Goal: Complete application form: Complete application form

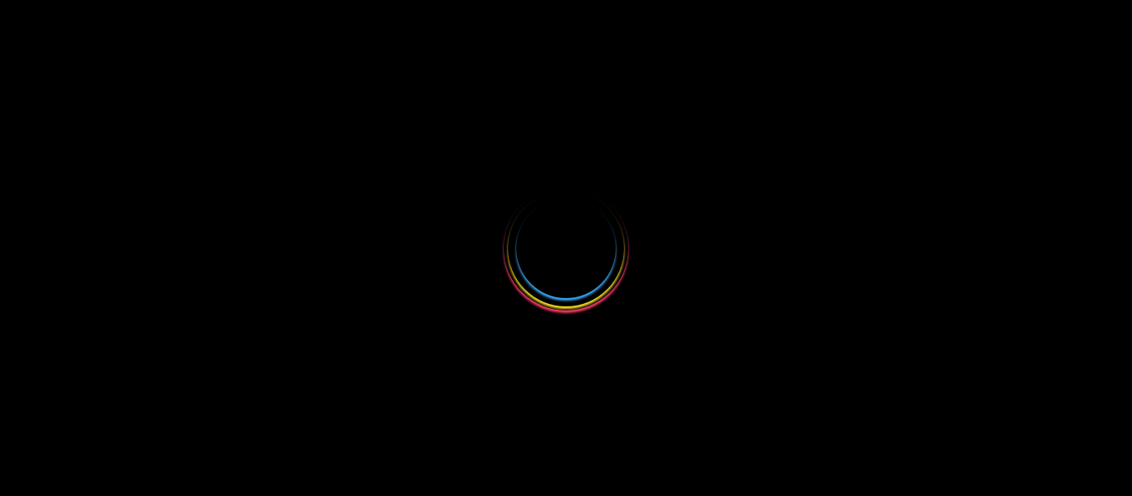
select select
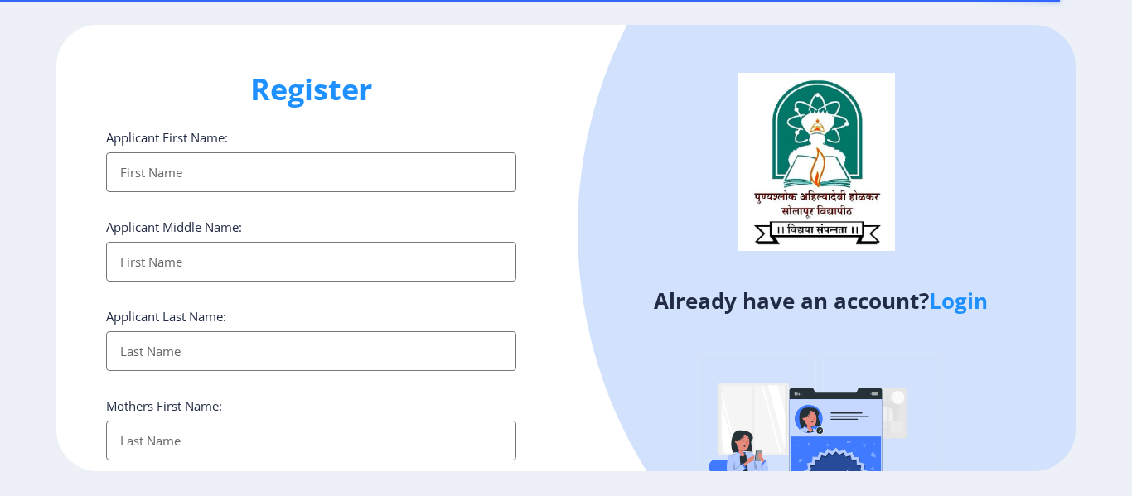
select select
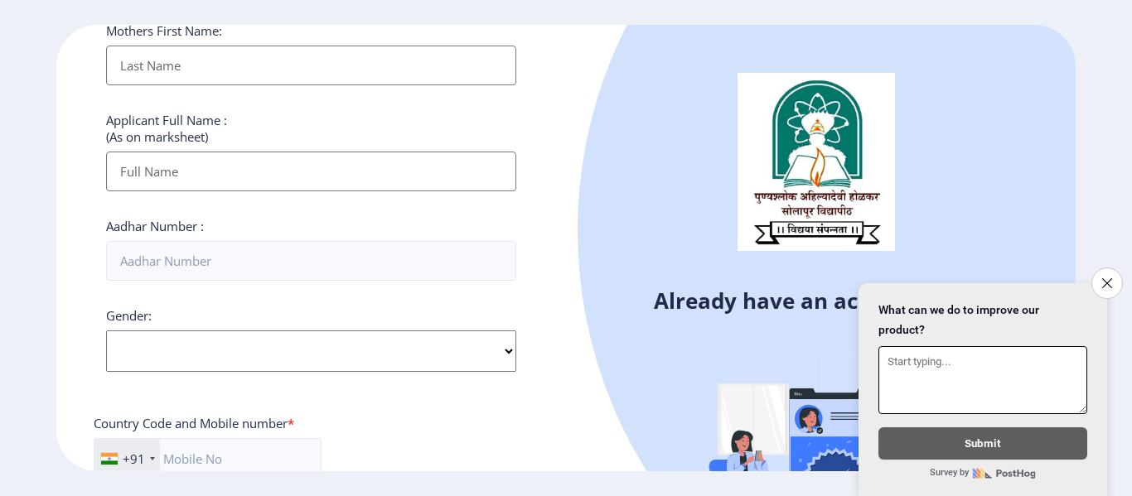
scroll to position [414, 0]
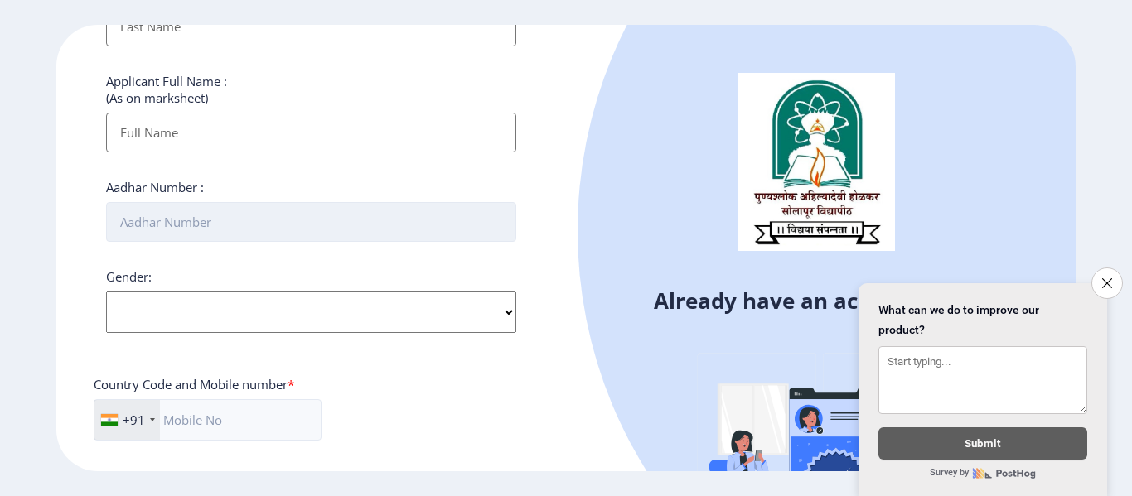
click at [264, 219] on input "Aadhar Number :" at bounding box center [311, 222] width 410 height 40
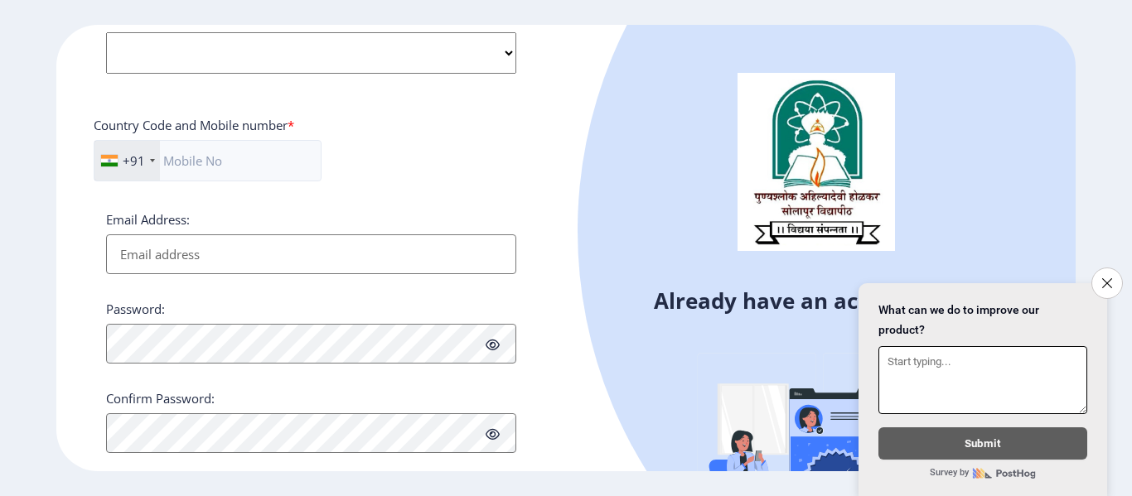
scroll to position [740, 0]
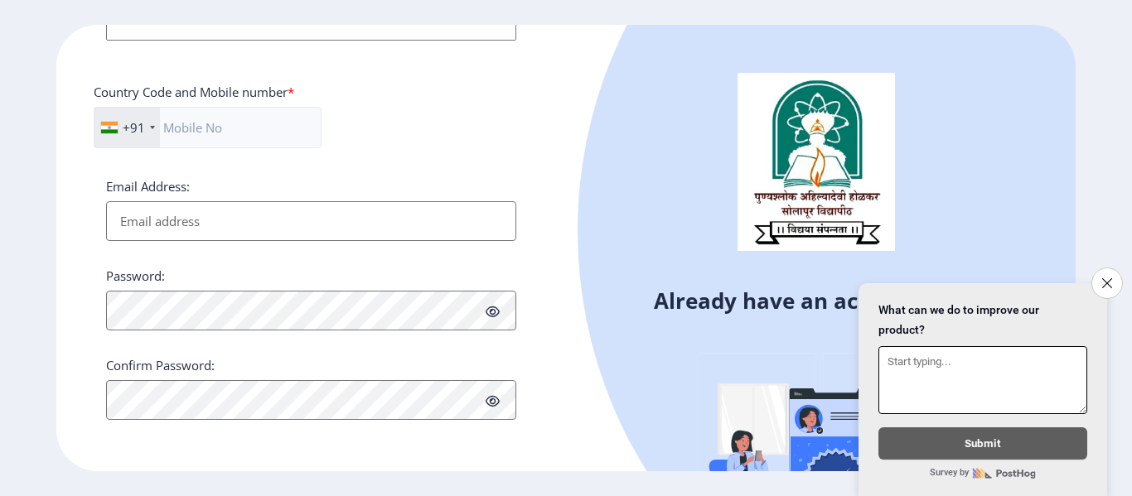
click at [921, 378] on textarea at bounding box center [982, 380] width 209 height 68
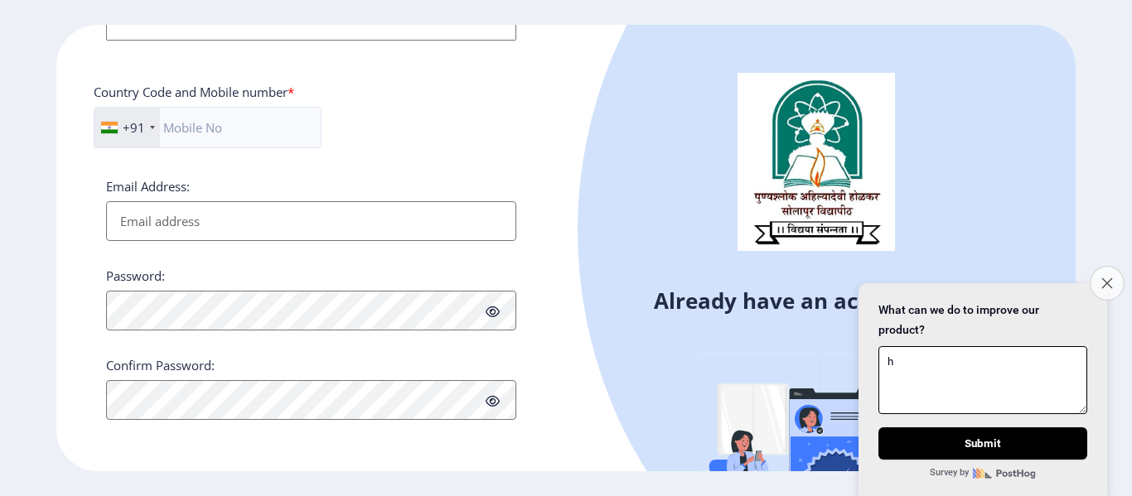
type textarea "h"
click at [1112, 276] on button "Close survey" at bounding box center [1107, 283] width 35 height 35
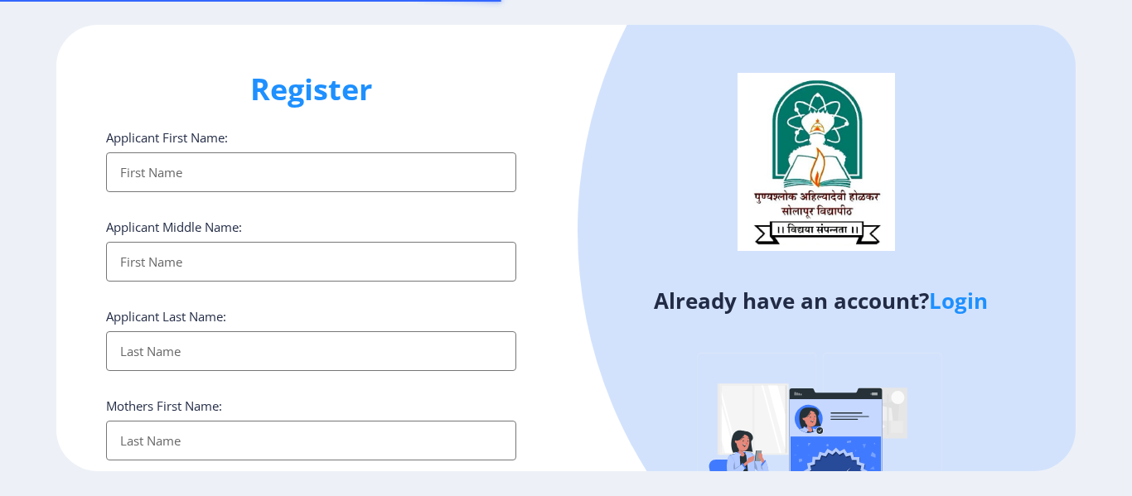
select select
click at [148, 181] on input "Applicant First Name:" at bounding box center [311, 172] width 410 height 40
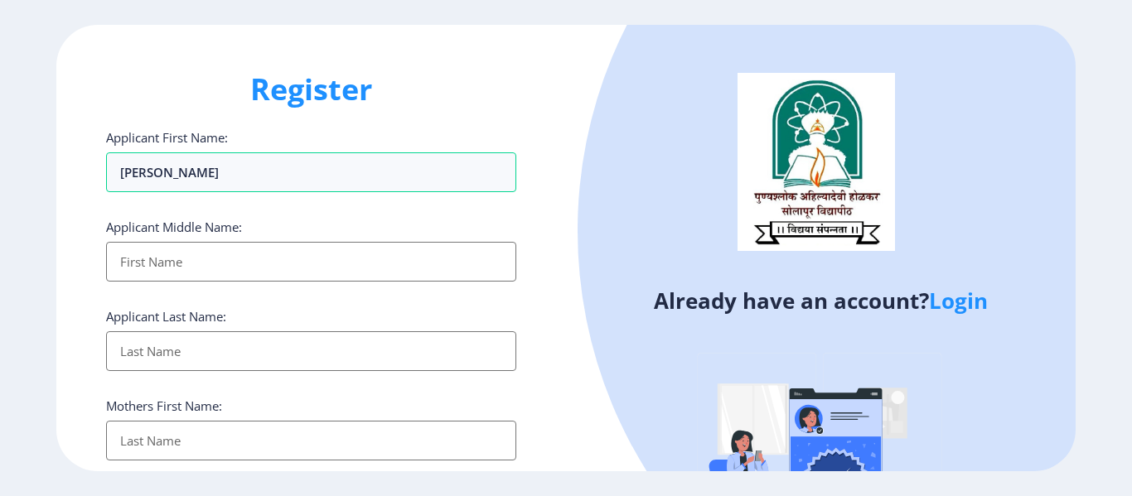
type input "[PERSON_NAME]"
click at [137, 263] on input "Applicant First Name:" at bounding box center [311, 262] width 410 height 40
drag, startPoint x: 189, startPoint y: 259, endPoint x: 62, endPoint y: 254, distance: 126.9
click at [62, 254] on div "Register Applicant First Name: [PERSON_NAME] Middle Name: [PERSON_NAME] Applica…" at bounding box center [311, 248] width 510 height 447
type input "Bhumayya"
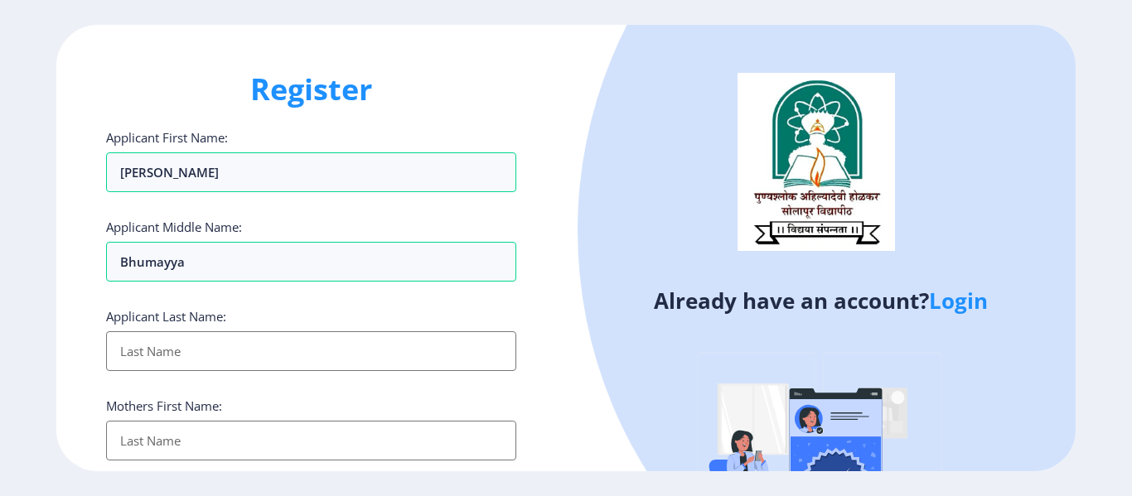
click at [182, 349] on input "Applicant First Name:" at bounding box center [311, 351] width 410 height 40
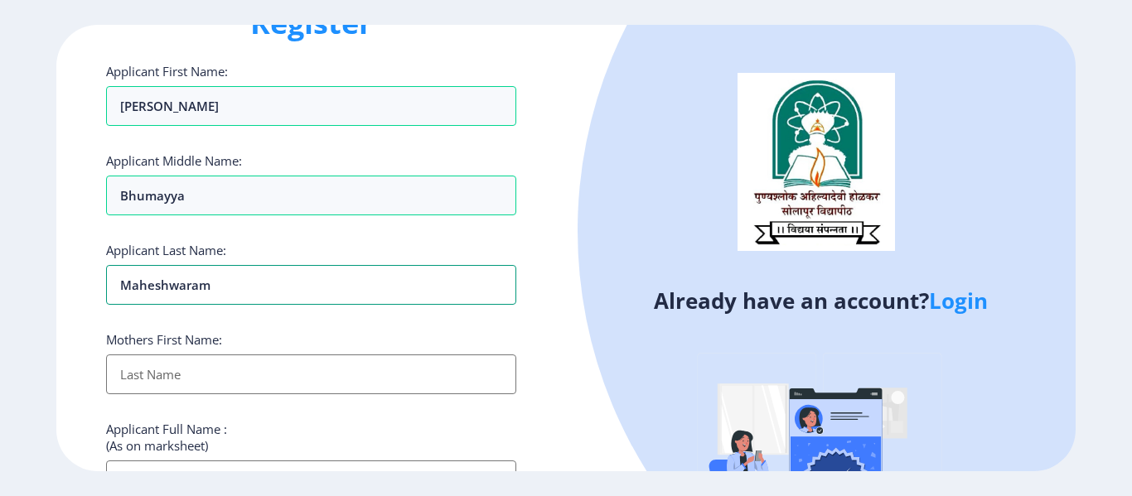
scroll to position [166, 0]
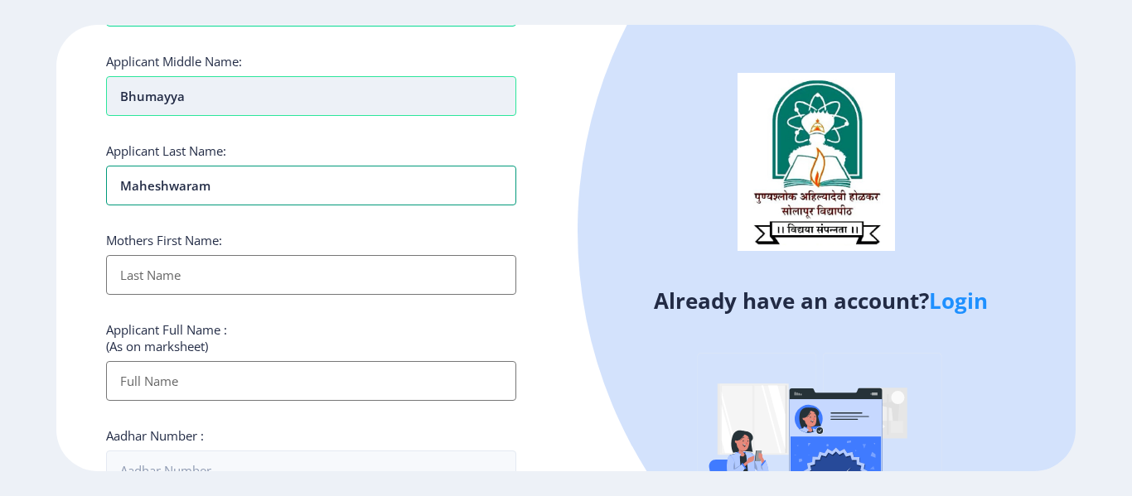
type input "Maheshwaram"
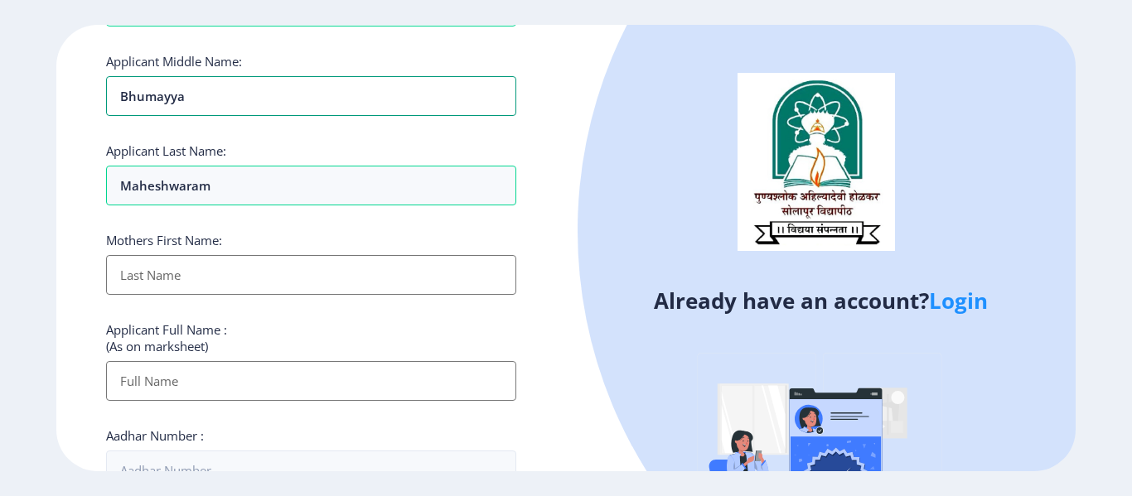
drag, startPoint x: 206, startPoint y: 101, endPoint x: 77, endPoint y: 93, distance: 129.5
click at [77, 93] on div "Register Applicant First Name: [PERSON_NAME] Middle Name: Bhumayya Applicant La…" at bounding box center [311, 248] width 510 height 447
type input "Rajendra"
click at [186, 288] on input "Applicant First Name:" at bounding box center [311, 275] width 410 height 40
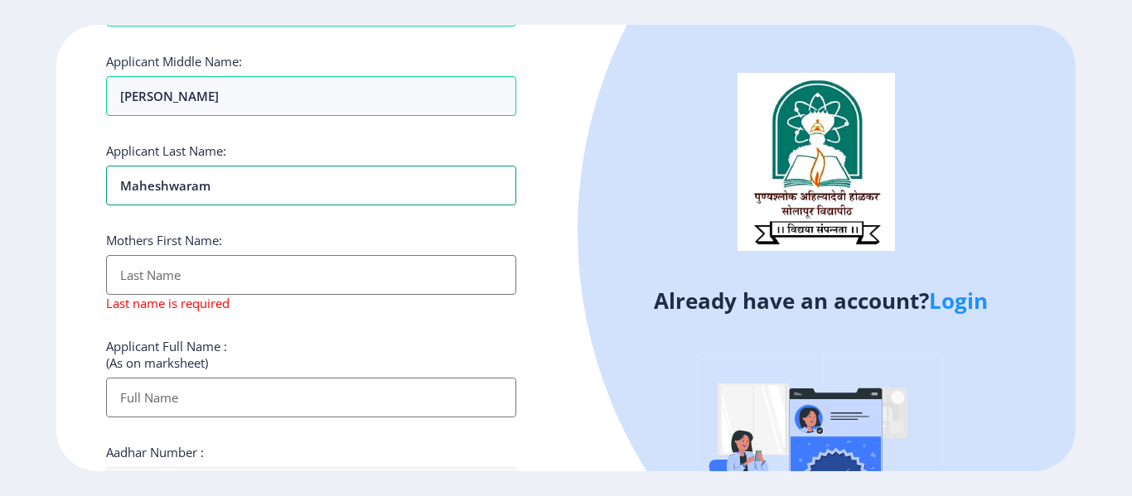
drag, startPoint x: 171, startPoint y: 190, endPoint x: 44, endPoint y: 190, distance: 126.8
click at [44, 190] on ngx-register "Register Applicant First Name: Monika Applicant Middle Name: Rajendra Applicant…" at bounding box center [566, 248] width 1132 height 447
type input "Gaddam"
click at [161, 283] on input "Applicant First Name:" at bounding box center [311, 275] width 410 height 40
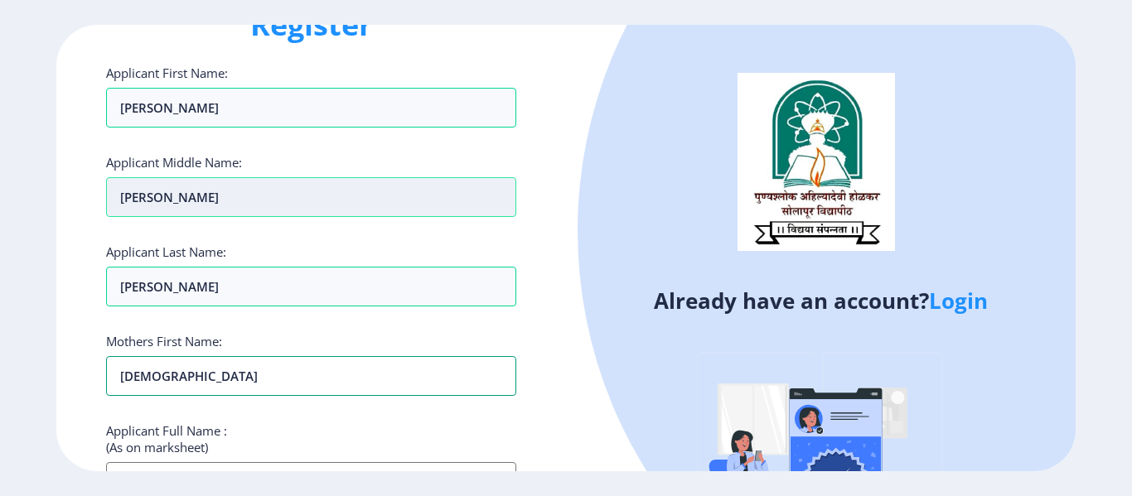
scroll to position [83, 0]
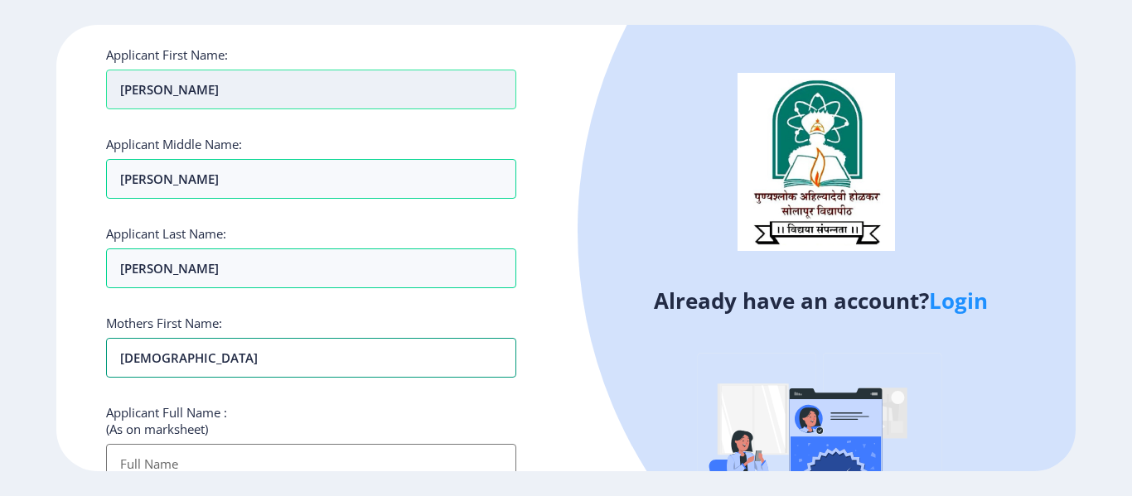
type input "Sunita"
drag, startPoint x: 112, startPoint y: 93, endPoint x: 169, endPoint y: 90, distance: 57.3
click at [169, 90] on input "Monika" at bounding box center [311, 90] width 410 height 40
click at [157, 455] on input "Applicant First Name:" at bounding box center [311, 464] width 410 height 40
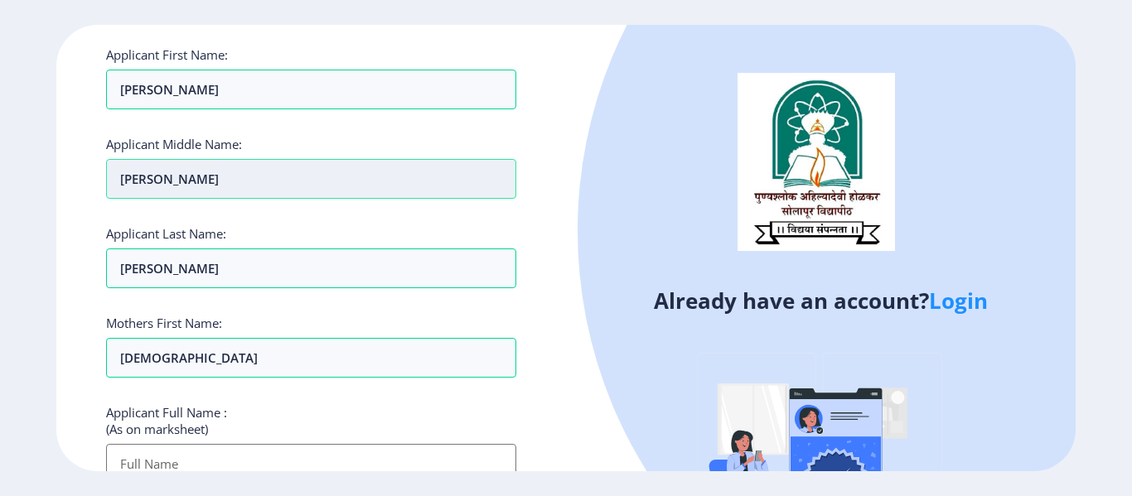
paste input "Monika"
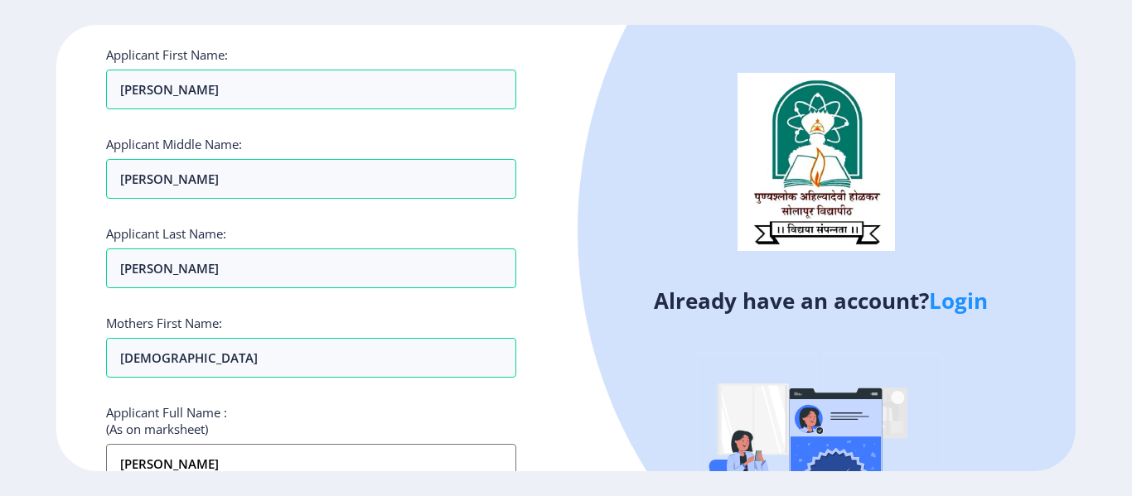
scroll to position [85, 0]
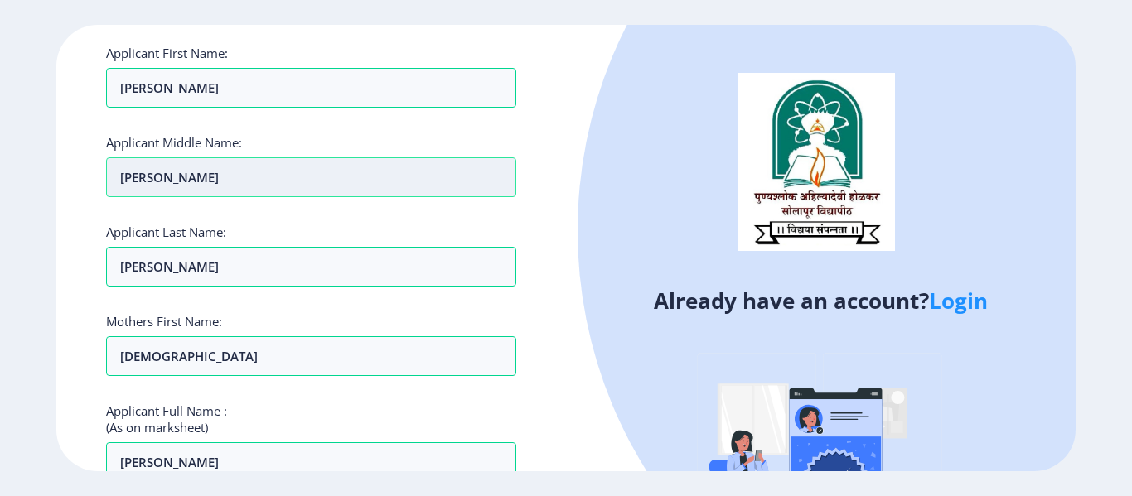
drag, startPoint x: 111, startPoint y: 177, endPoint x: 187, endPoint y: 179, distance: 76.3
click at [187, 179] on input "Rajendra" at bounding box center [311, 177] width 410 height 40
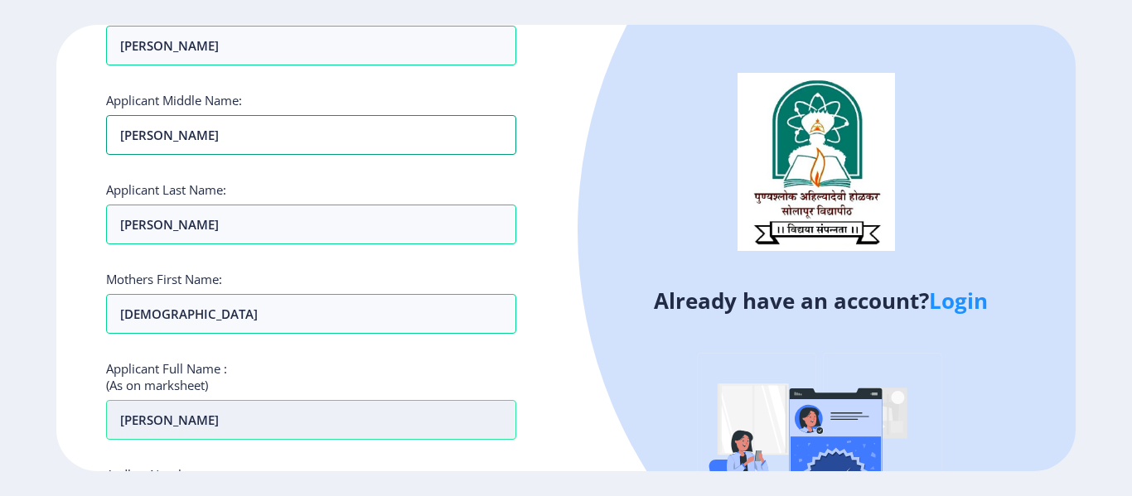
scroll to position [167, 0]
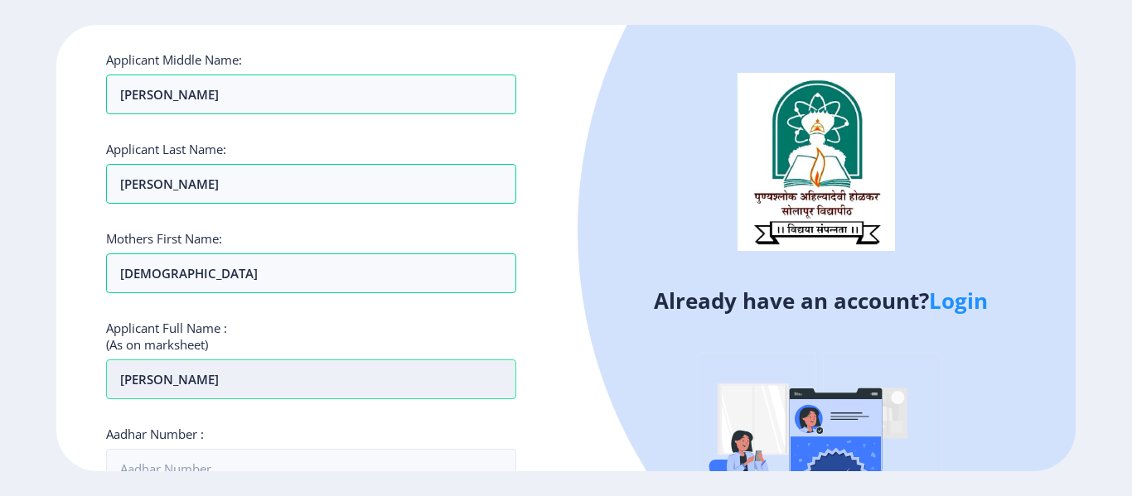
click at [218, 379] on input "Monika" at bounding box center [311, 380] width 410 height 40
paste input "Rajendra"
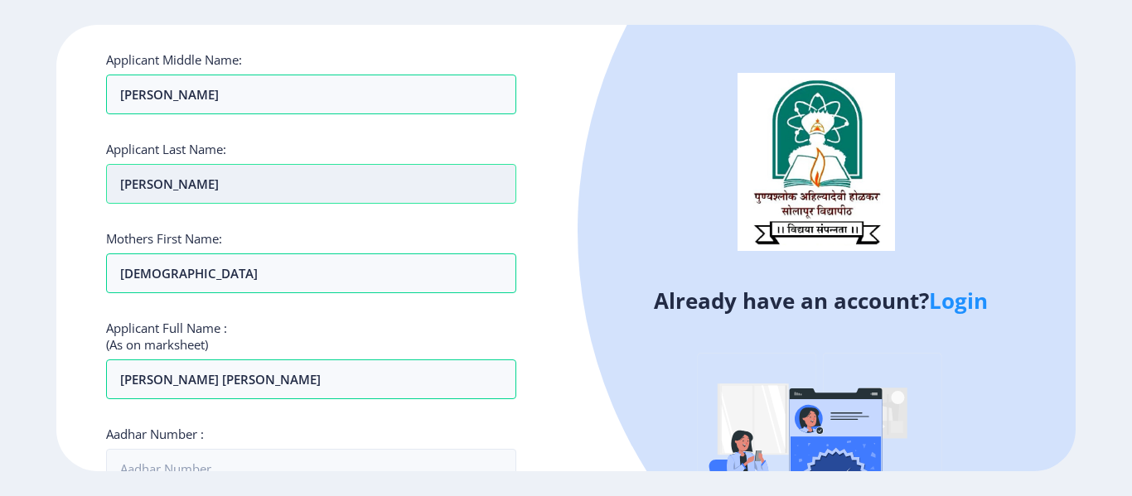
drag, startPoint x: 114, startPoint y: 190, endPoint x: 180, endPoint y: 190, distance: 66.3
click at [180, 190] on input "Gaddam" at bounding box center [311, 184] width 410 height 40
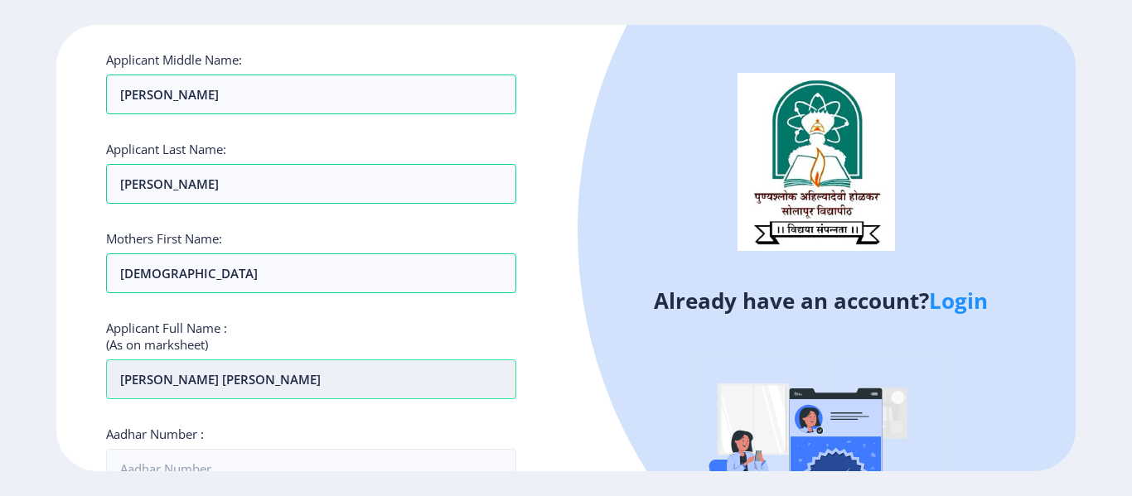
click at [253, 385] on input "Monika Rajendra" at bounding box center [311, 380] width 410 height 40
paste input "Gaddam"
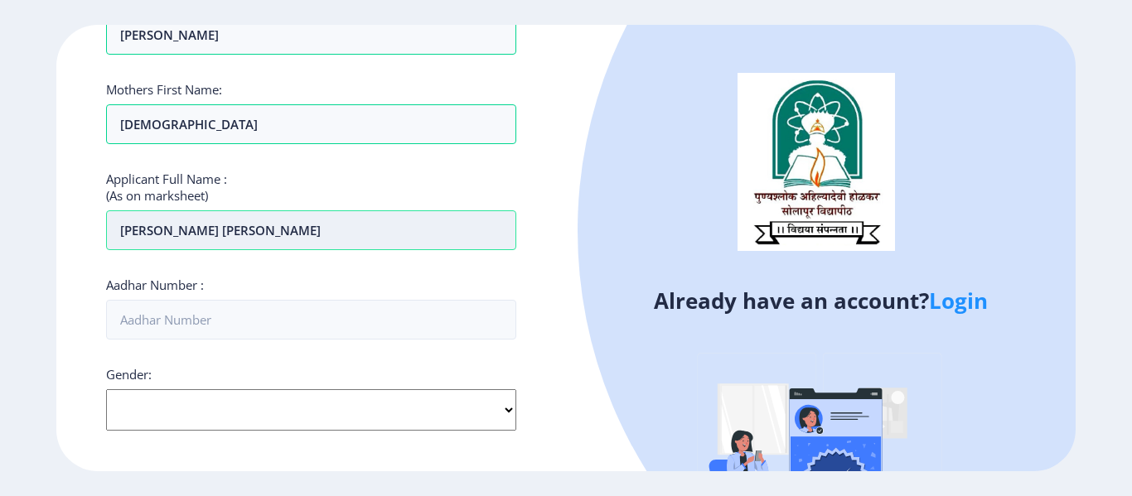
scroll to position [333, 0]
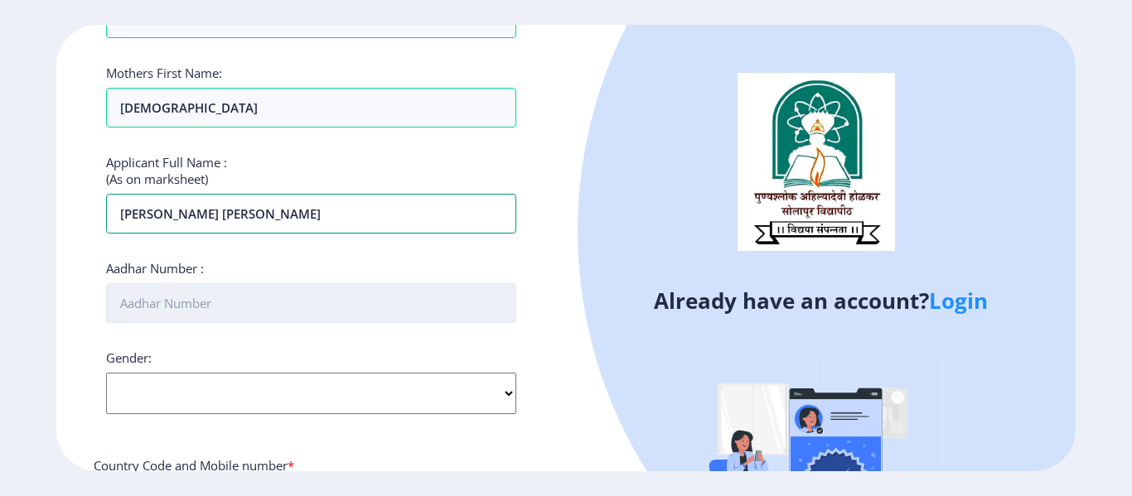
type input "Monika Rajendra Gaddam"
click at [208, 316] on input "Aadhar Number :" at bounding box center [311, 303] width 410 height 40
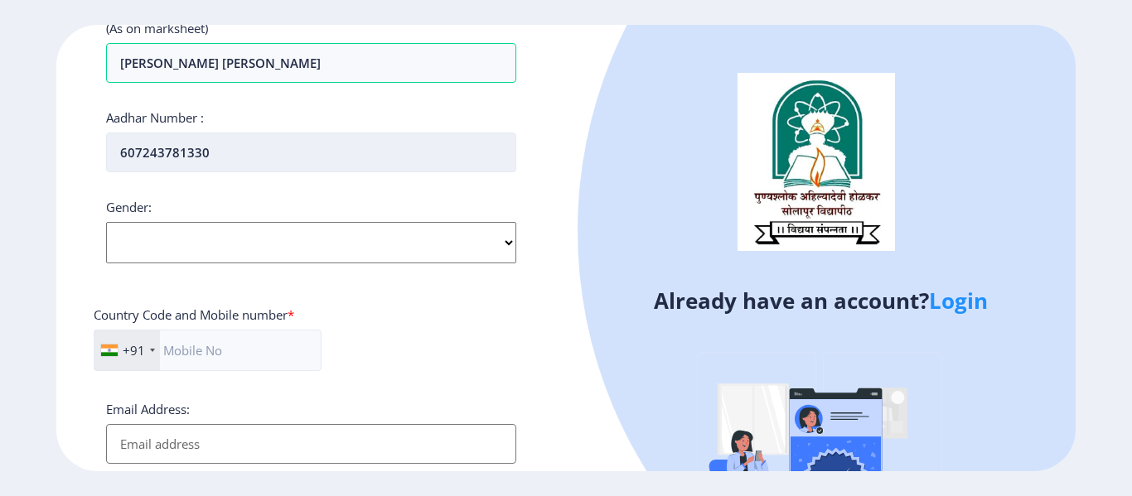
scroll to position [499, 0]
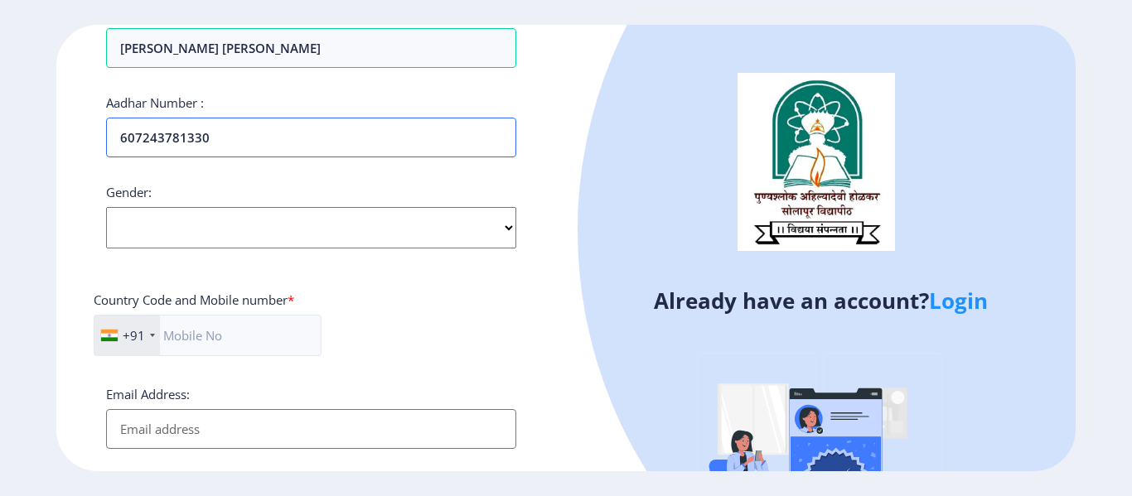
type input "607243781330"
click at [180, 235] on select "Select Gender Male Female Other" at bounding box center [311, 227] width 410 height 41
select select "[DEMOGRAPHIC_DATA]"
click at [106, 207] on select "Select Gender Male Female Other" at bounding box center [311, 227] width 410 height 41
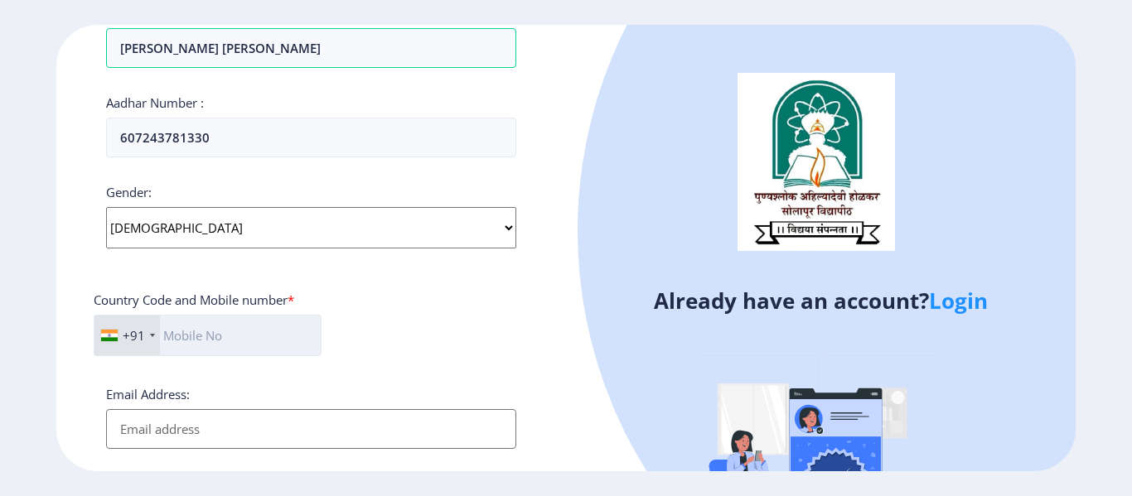
click at [196, 340] on input "text" at bounding box center [208, 335] width 228 height 41
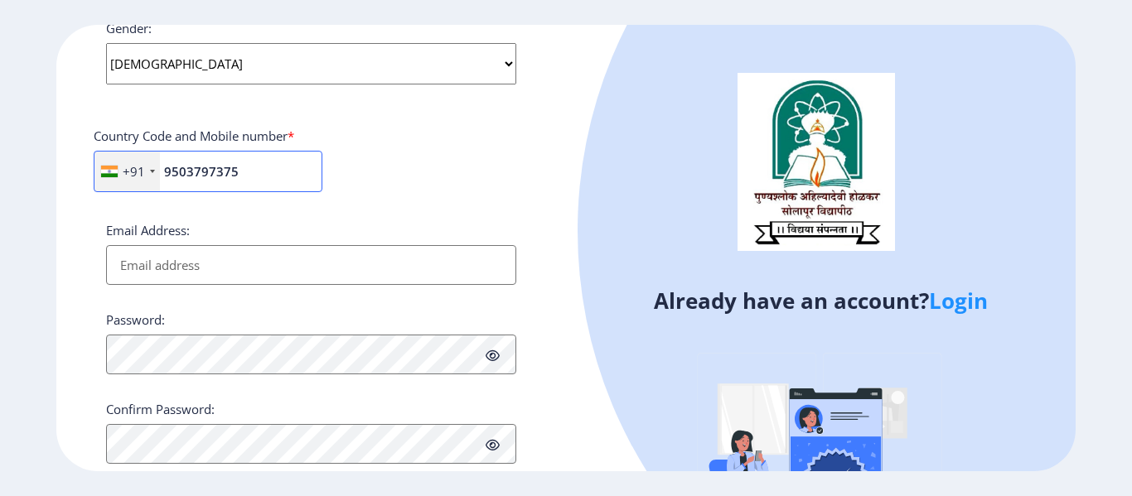
scroll to position [665, 0]
type input "9503797375"
click at [196, 266] on input "Email Address:" at bounding box center [311, 264] width 410 height 40
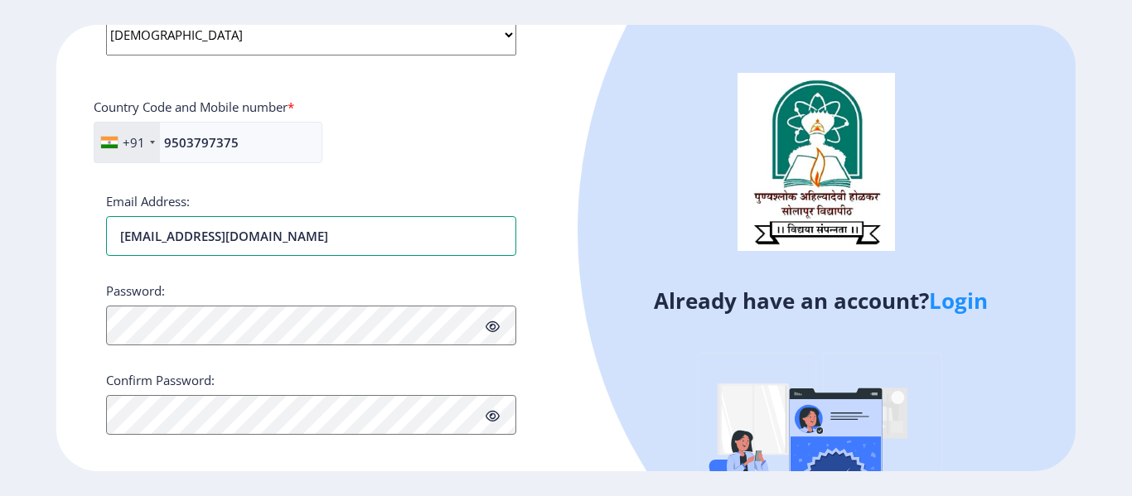
scroll to position [707, 0]
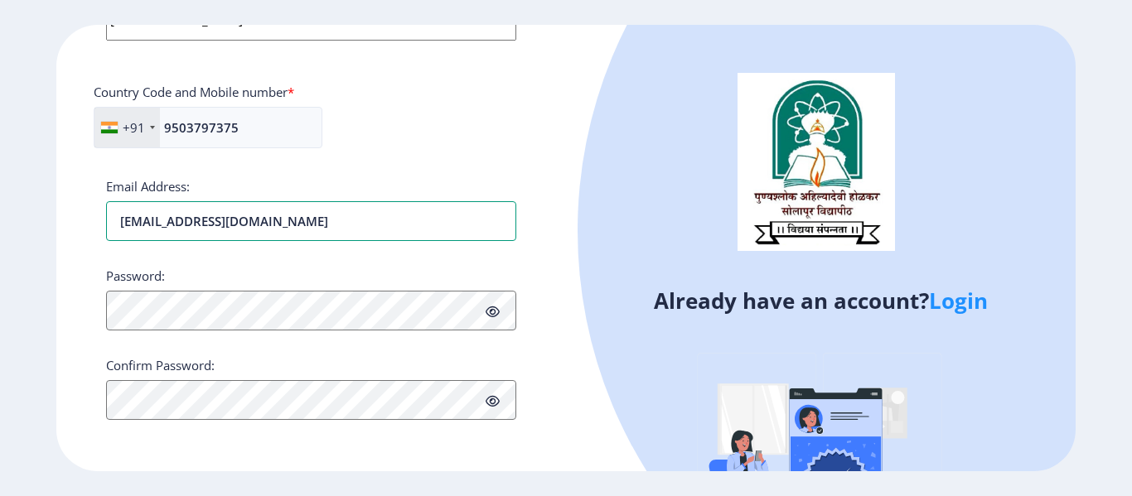
type input "mgmonicagaddam@gmail.com"
click at [87, 312] on div "Register Applicant First Name: Monika Applicant Middle Name: Rajendra Applicant…" at bounding box center [311, 248] width 510 height 447
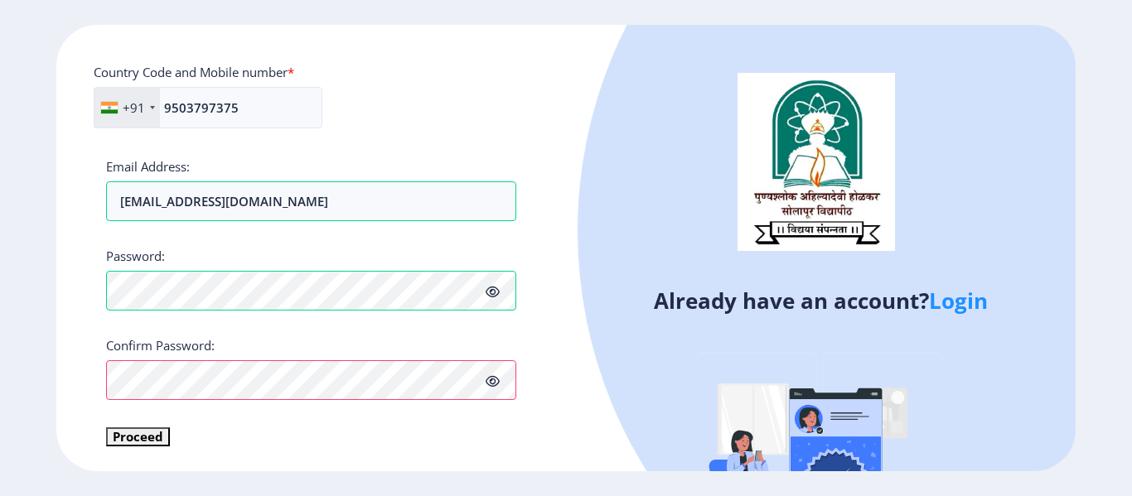
click at [489, 375] on icon at bounding box center [493, 381] width 14 height 12
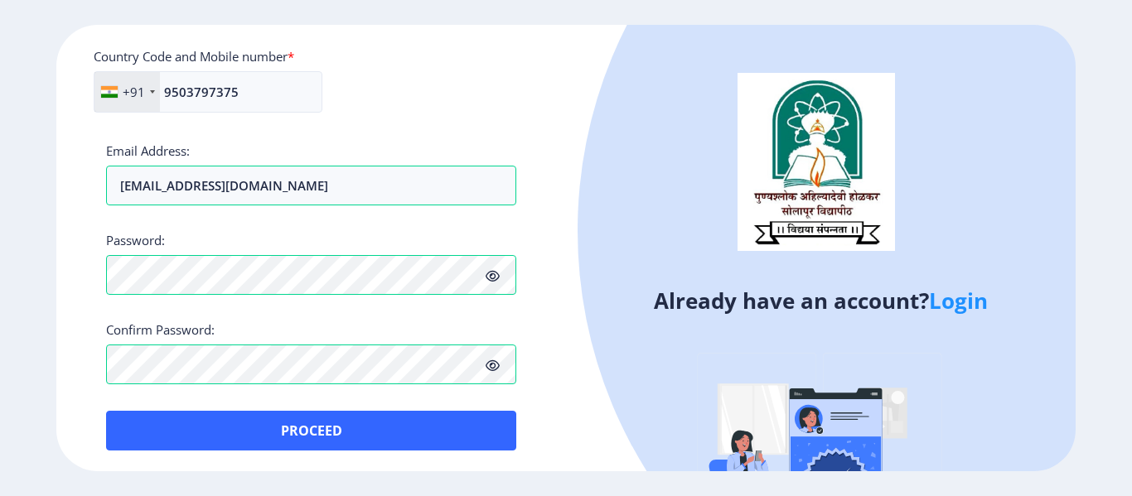
scroll to position [747, 0]
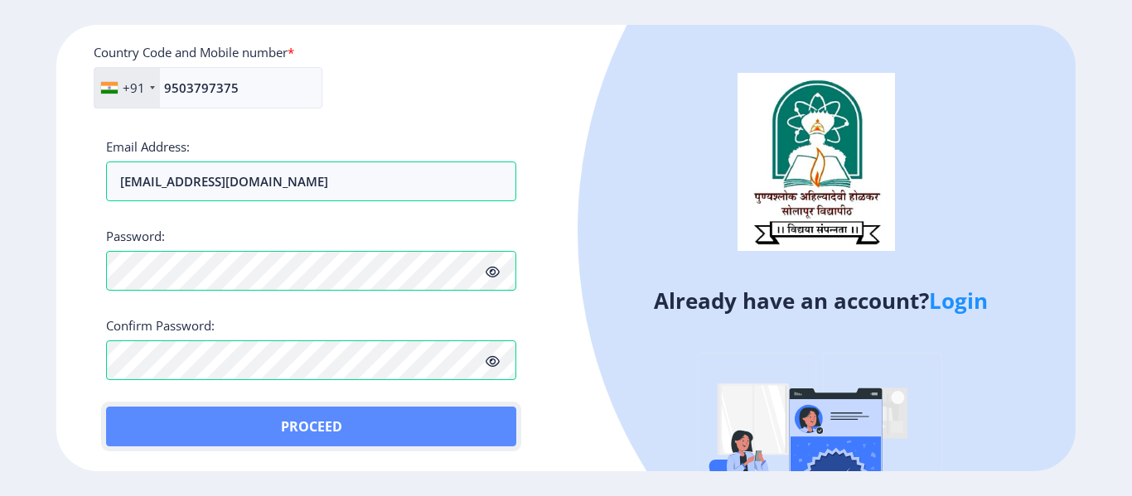
click at [324, 428] on button "Proceed" at bounding box center [311, 427] width 410 height 40
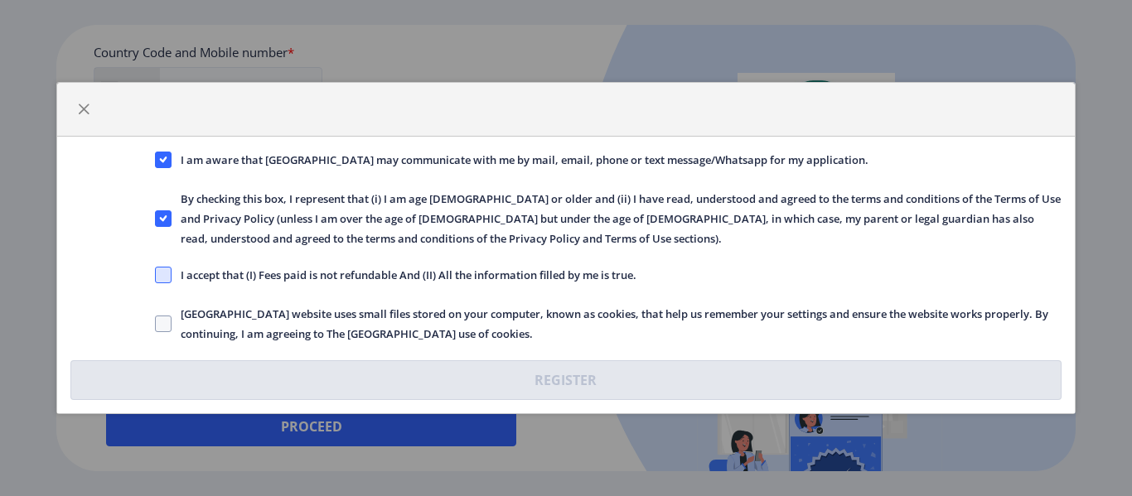
click at [163, 275] on span at bounding box center [163, 275] width 17 height 17
click at [156, 275] on input "I accept that (I) Fees paid is not refundable And (II) All the information fill…" at bounding box center [155, 275] width 1 height 1
checkbox input "true"
click at [164, 319] on span at bounding box center [163, 324] width 17 height 17
click at [156, 324] on input "Solapur University website uses small files stored on your computer, known as c…" at bounding box center [155, 324] width 1 height 1
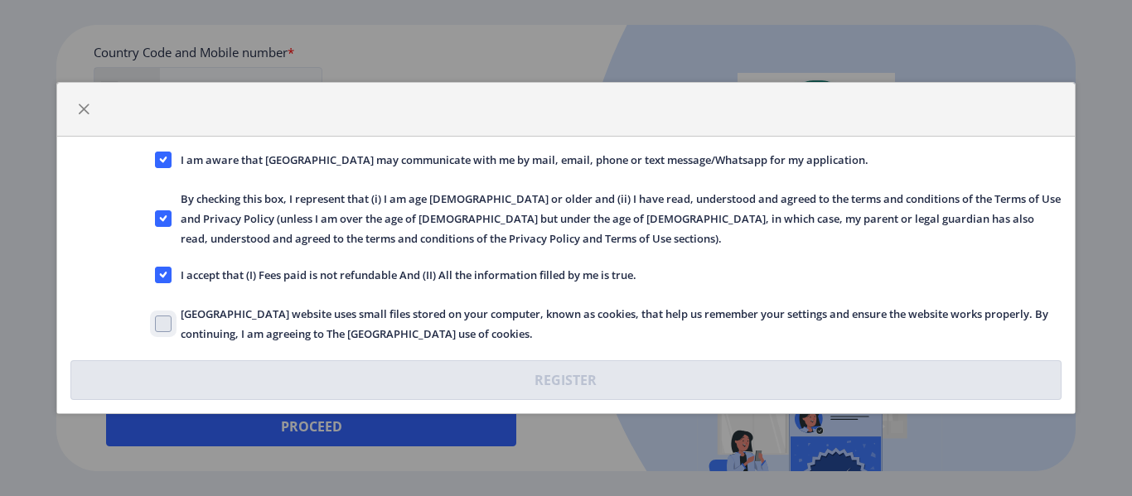
checkbox input "true"
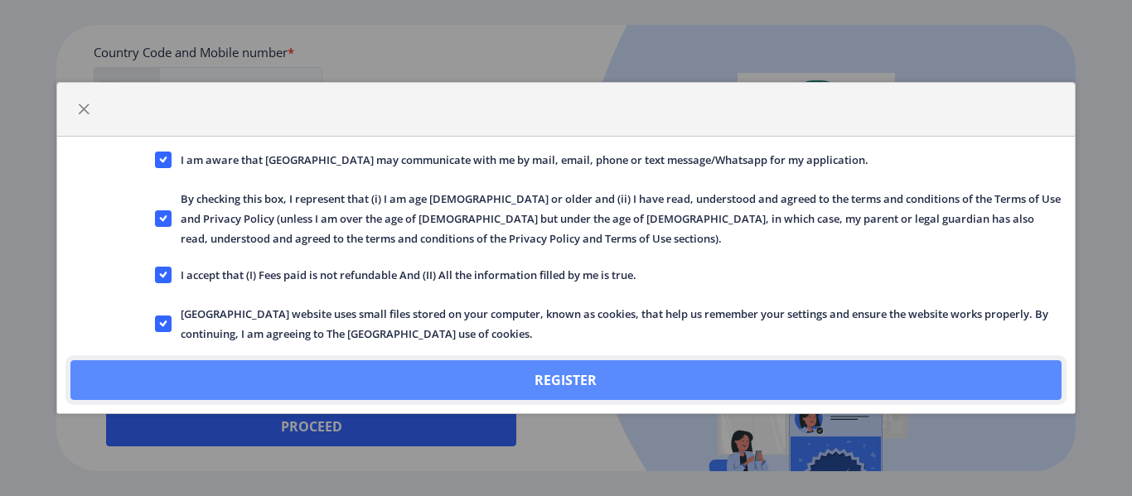
click at [270, 377] on button "Register" at bounding box center [565, 380] width 990 height 40
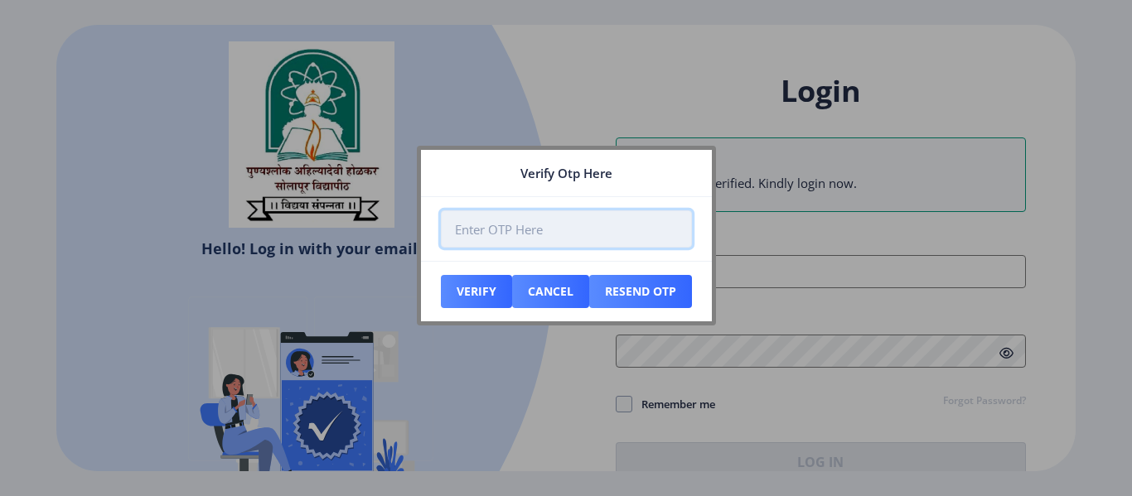
click at [556, 236] on input "number" at bounding box center [566, 228] width 251 height 37
type input "543634"
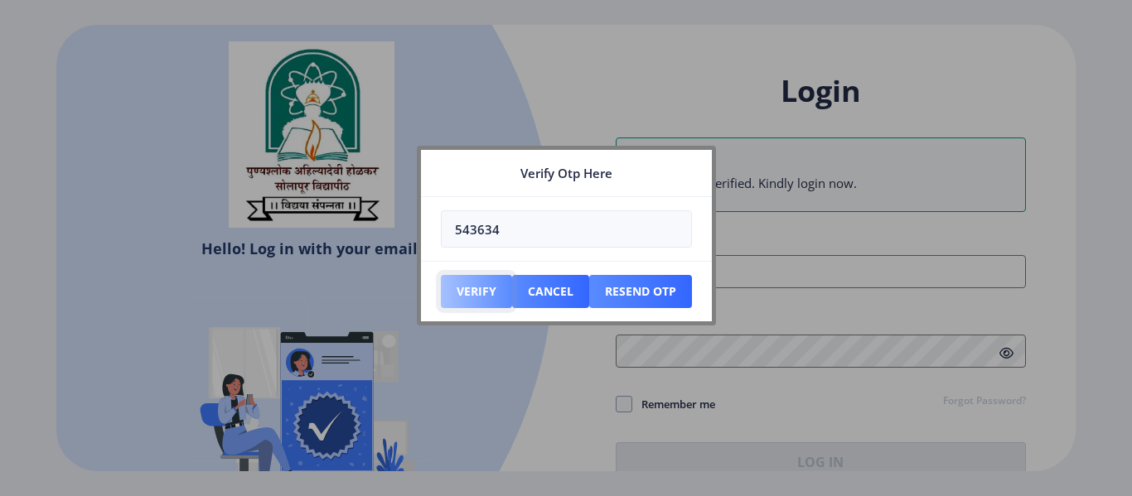
click at [494, 288] on button "Verify" at bounding box center [476, 291] width 71 height 33
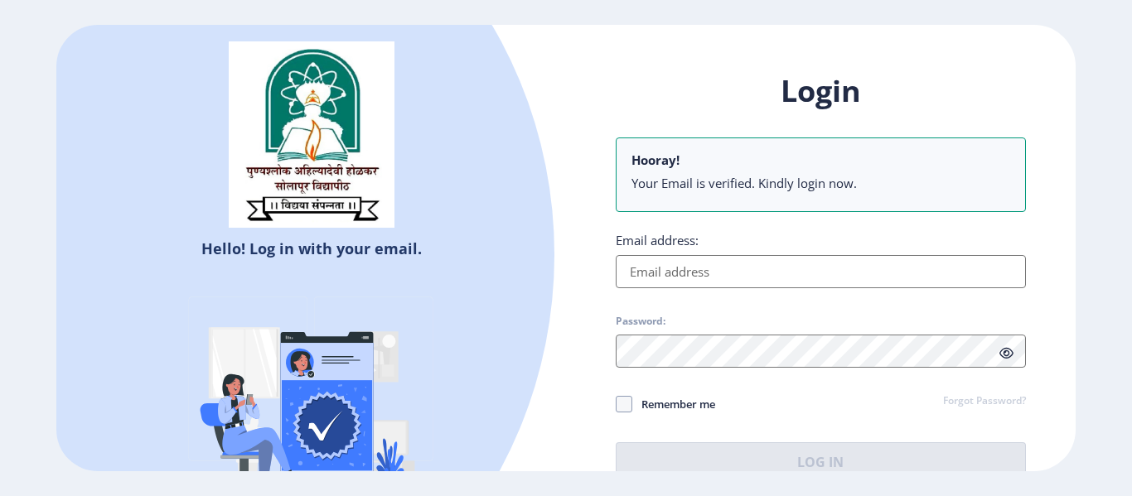
click at [756, 268] on input "Email address:" at bounding box center [821, 271] width 410 height 33
type input "mgmonicagaddam@gmail.com"
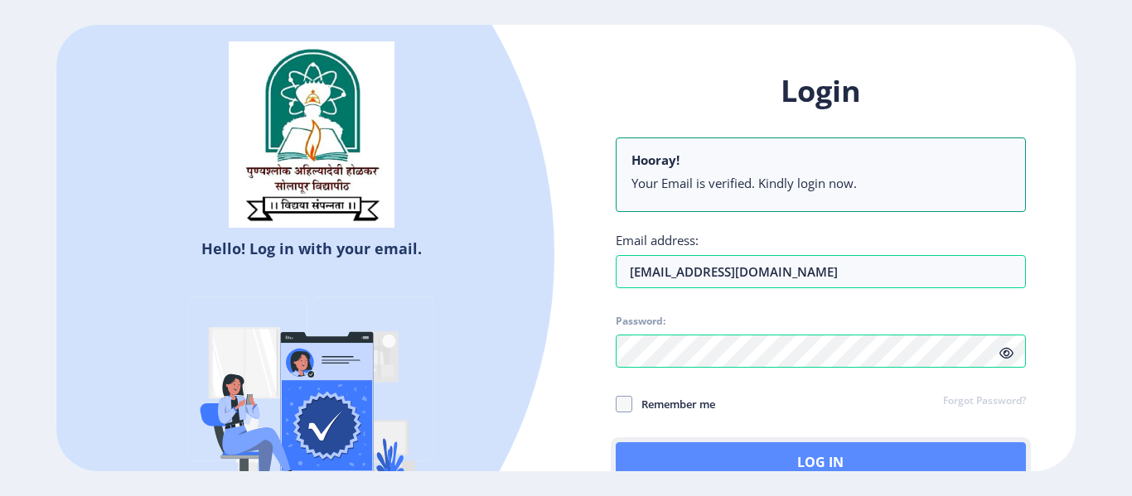
click at [725, 458] on button "Log In" at bounding box center [821, 463] width 410 height 40
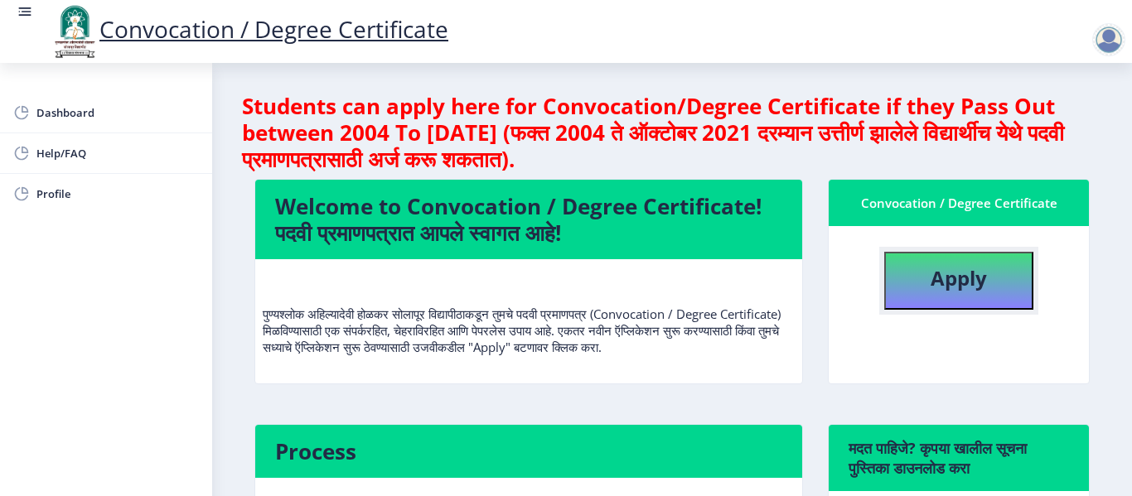
click at [915, 297] on button "Apply" at bounding box center [958, 281] width 149 height 58
select select
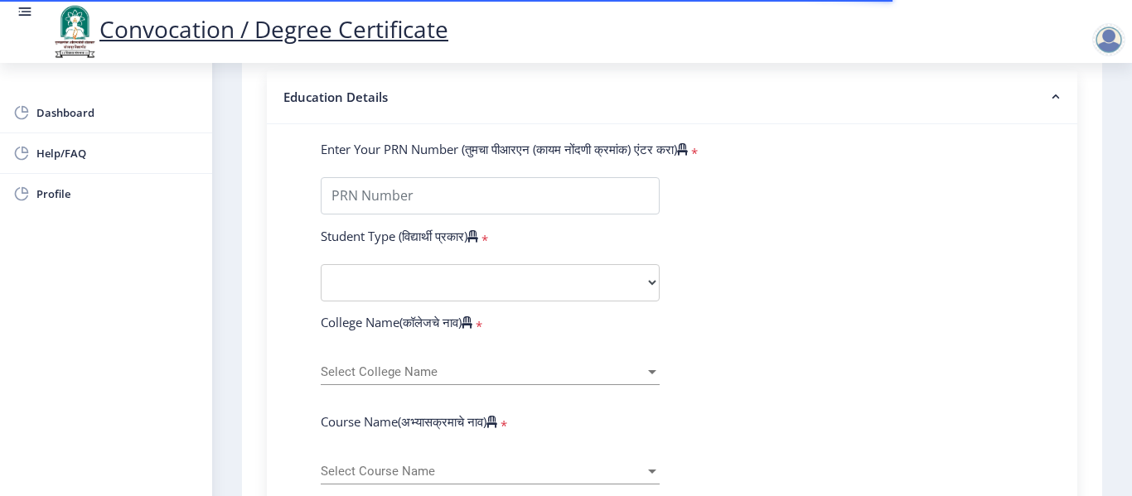
scroll to position [414, 0]
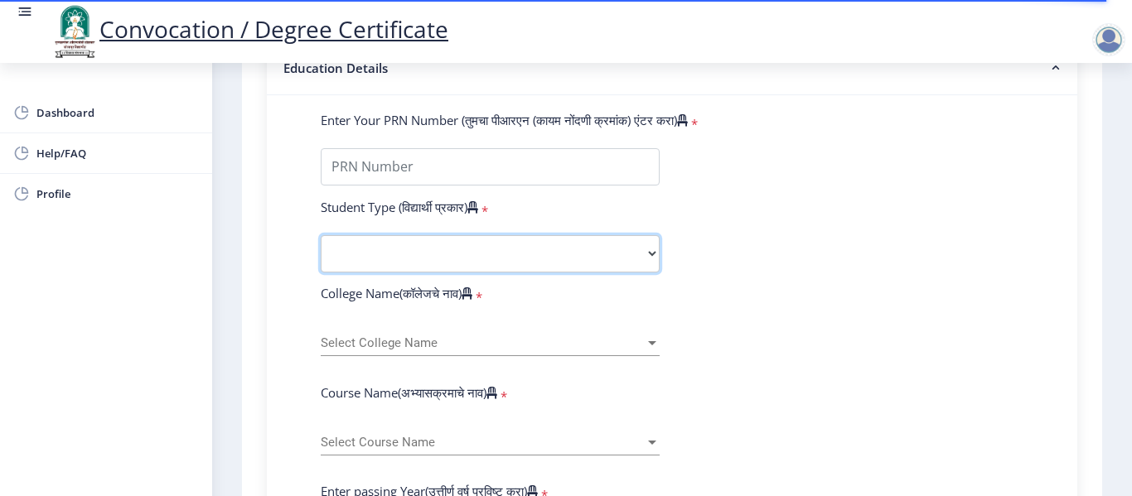
click at [607, 258] on select "Select Student Type Regular External" at bounding box center [490, 253] width 339 height 37
select select "Regular"
click at [321, 235] on select "Select Student Type Regular External" at bounding box center [490, 253] width 339 height 37
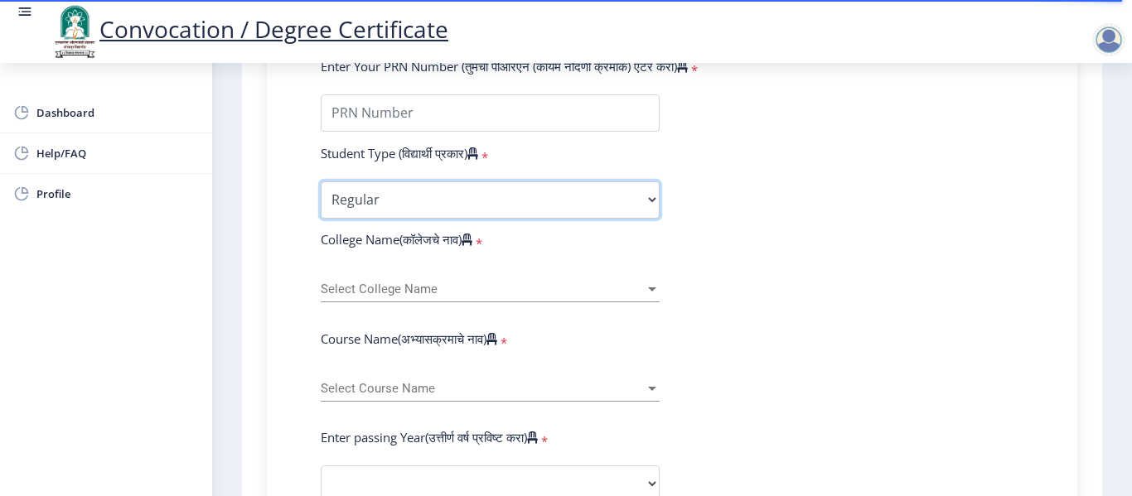
scroll to position [497, 0]
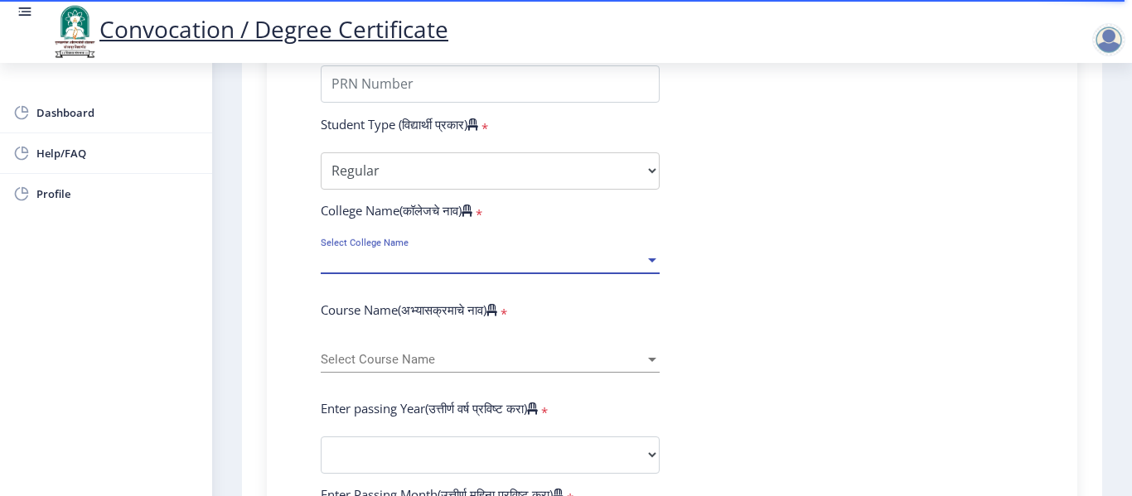
click at [590, 259] on span "Select College Name" at bounding box center [483, 261] width 324 height 14
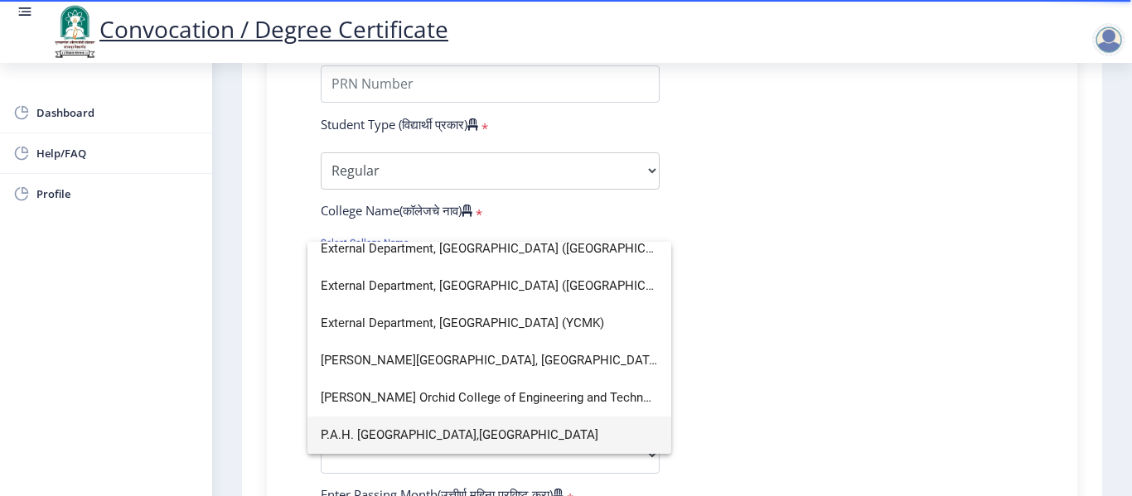
scroll to position [10, 0]
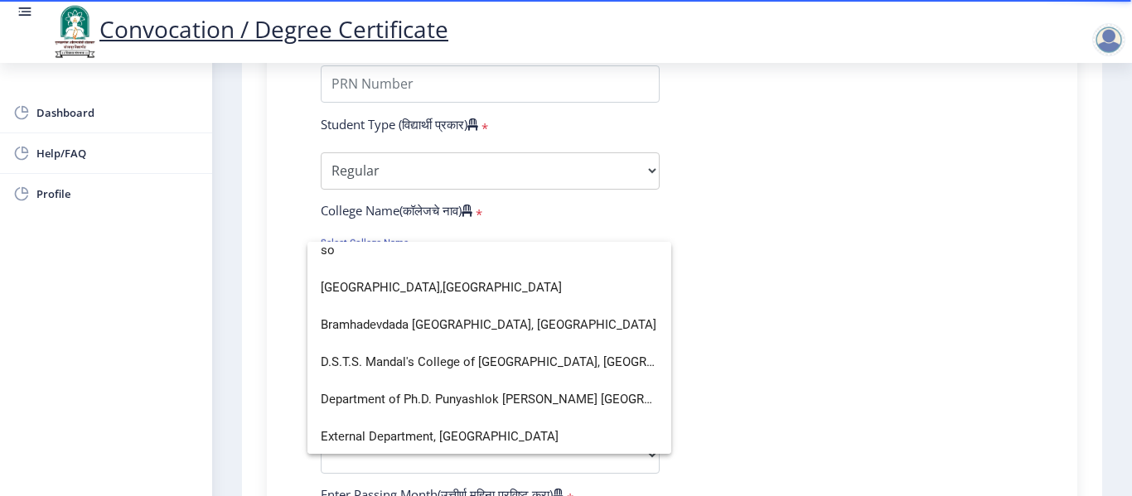
type input "s"
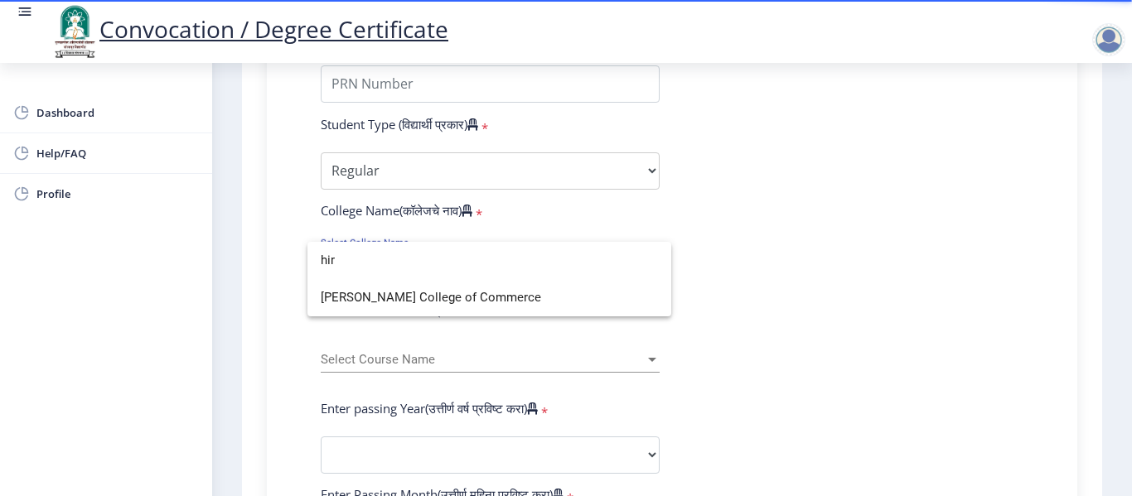
scroll to position [0, 0]
type input "hira"
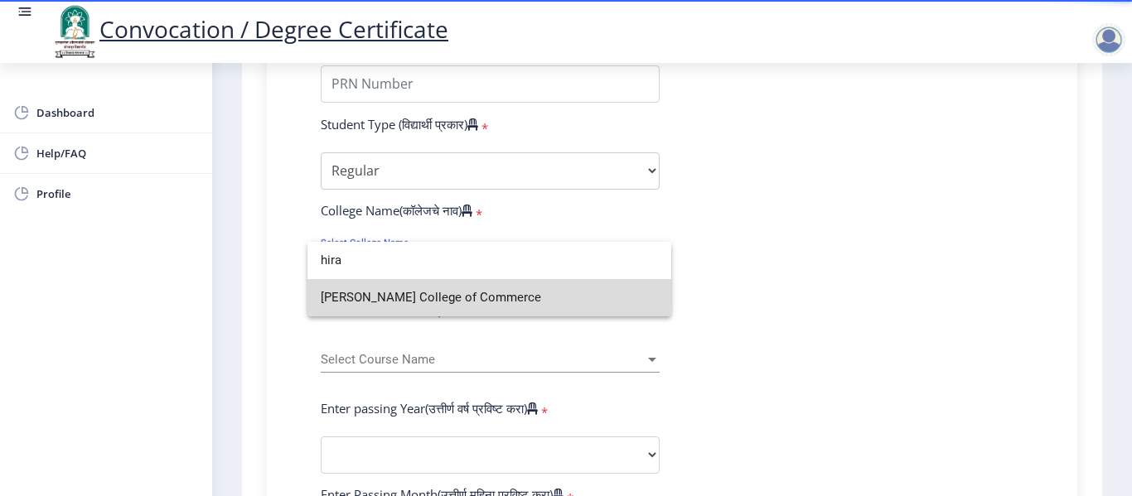
click at [549, 293] on span "Hirachand Nemchand College of Commerce" at bounding box center [489, 297] width 337 height 37
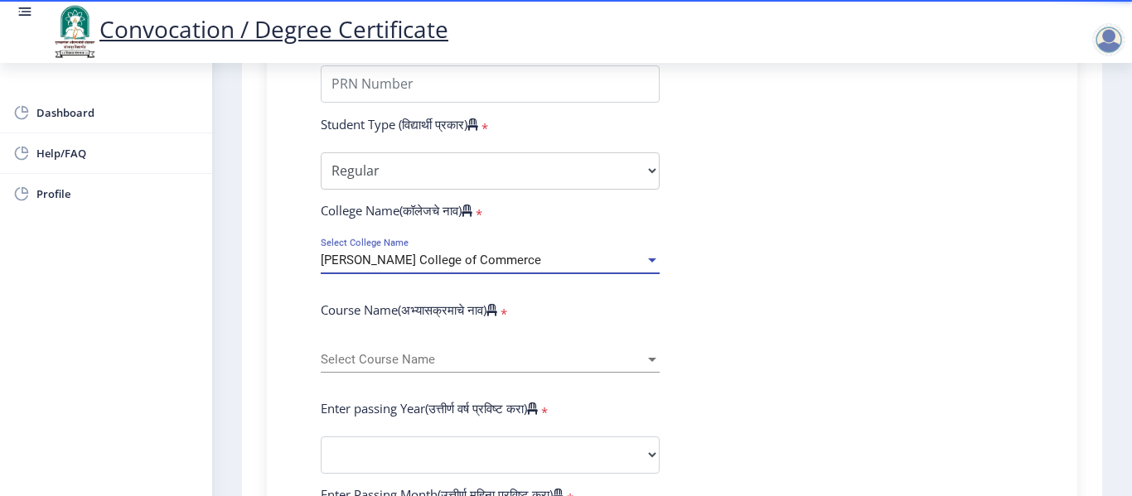
scroll to position [580, 0]
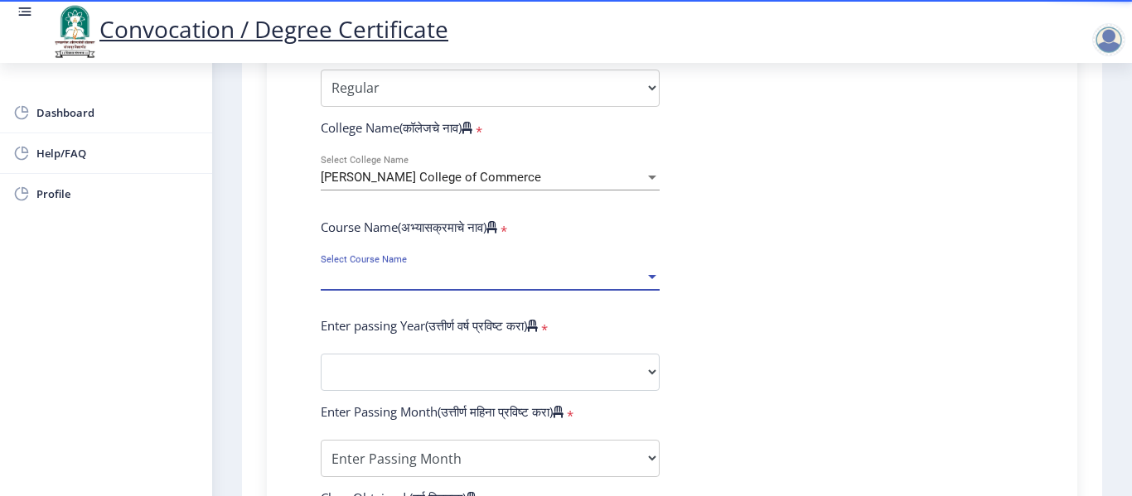
click at [568, 272] on span "Select Course Name" at bounding box center [483, 277] width 324 height 14
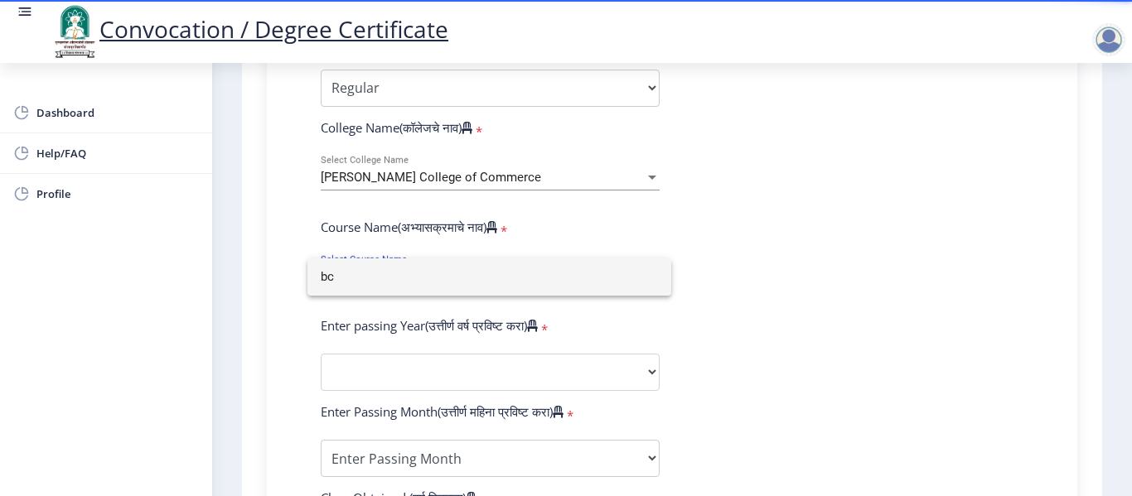
type input "b"
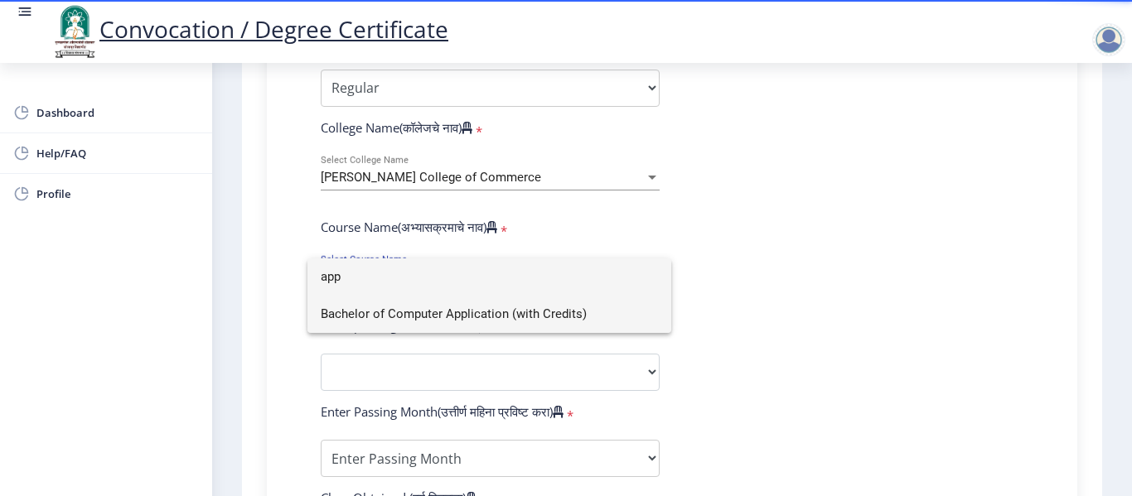
type input "app"
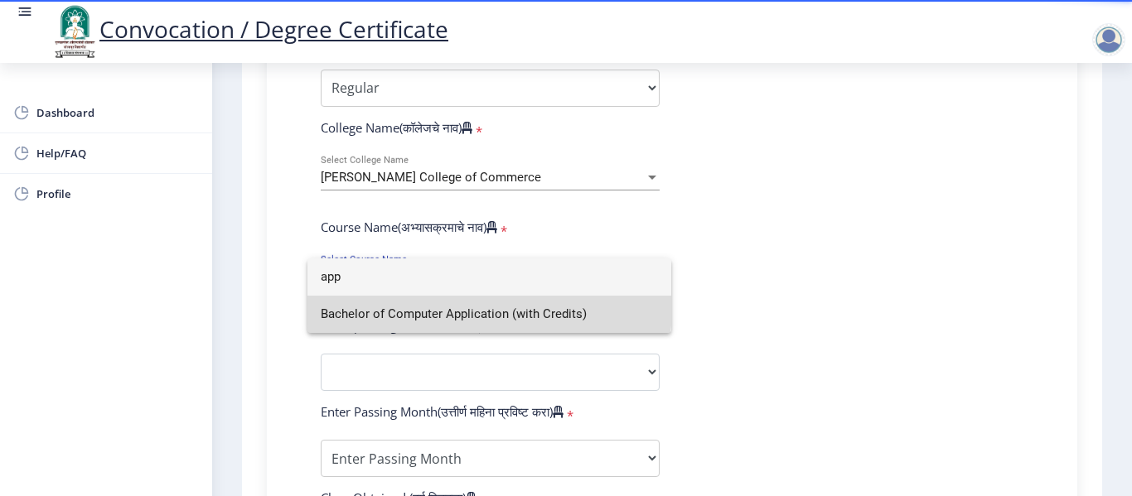
click at [485, 308] on span "Bachelor of Computer Application (with Credits)" at bounding box center [489, 314] width 337 height 37
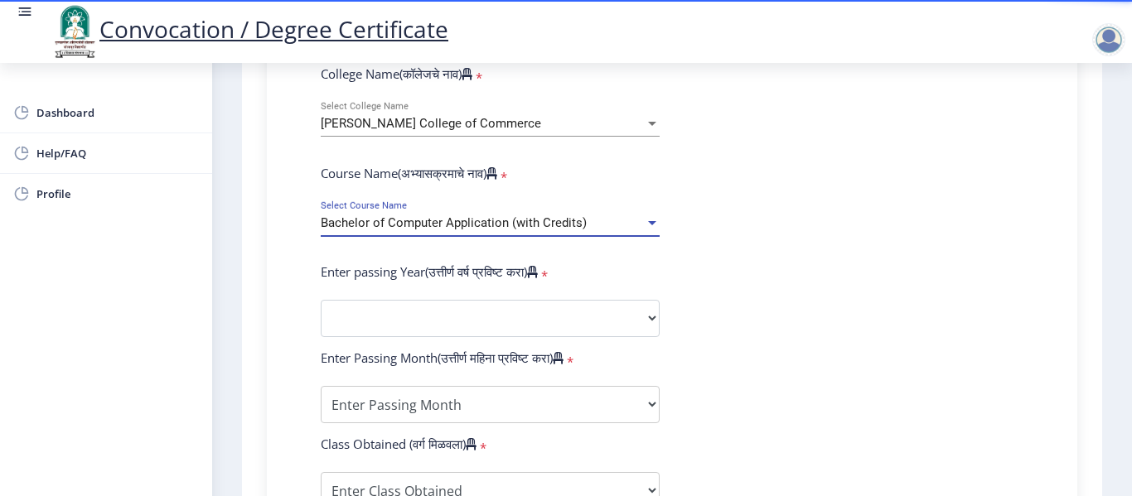
scroll to position [663, 0]
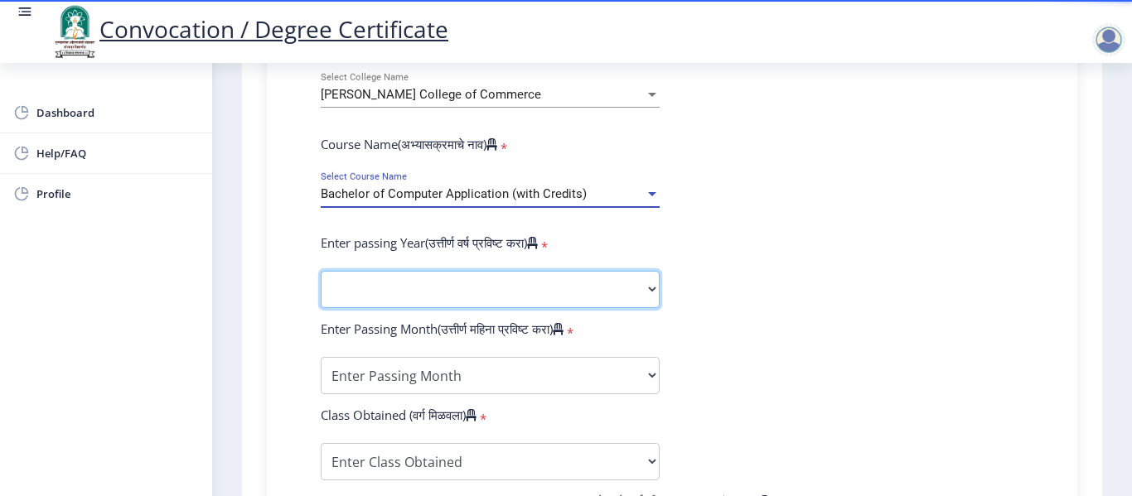
click at [592, 296] on select "2025 2024 2023 2022 2021 2020 2019 2018 2017 2016 2015 2014 2013 2012 2011 2010…" at bounding box center [490, 289] width 339 height 37
select select "2010"
click at [321, 271] on select "2025 2024 2023 2022 2021 2020 2019 2018 2017 2016 2015 2014 2013 2012 2011 2010…" at bounding box center [490, 289] width 339 height 37
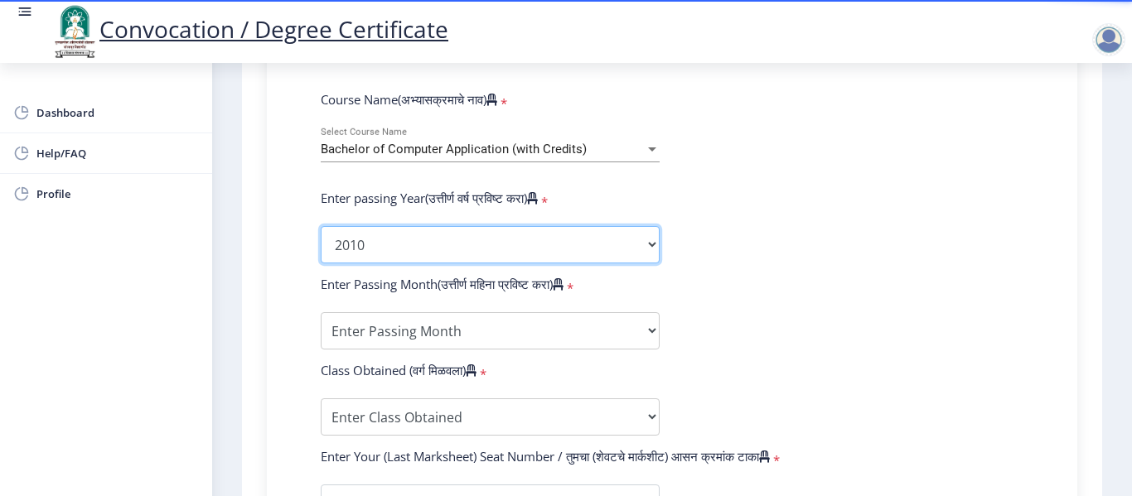
scroll to position [746, 0]
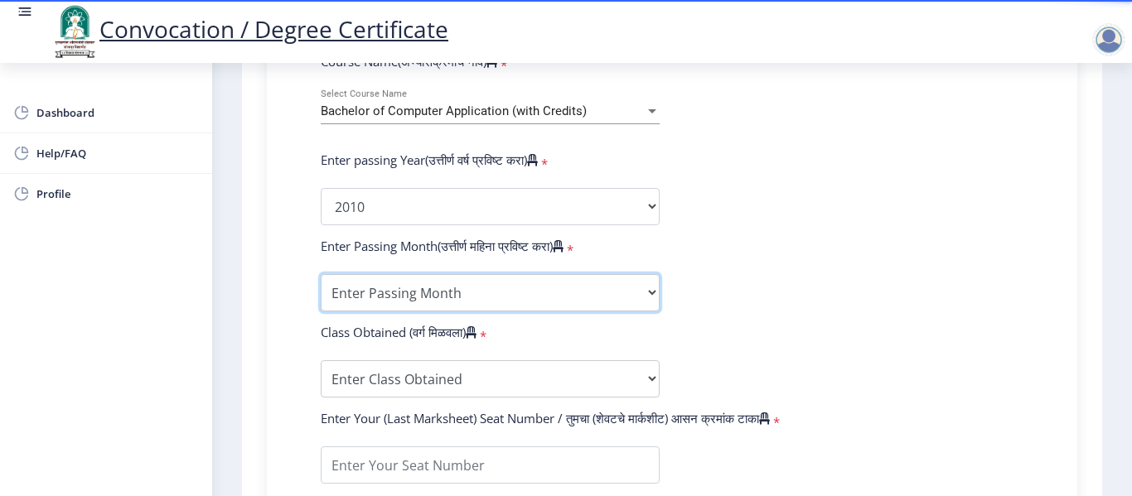
click at [507, 293] on select "Enter Passing Month March April May October November December" at bounding box center [490, 292] width 339 height 37
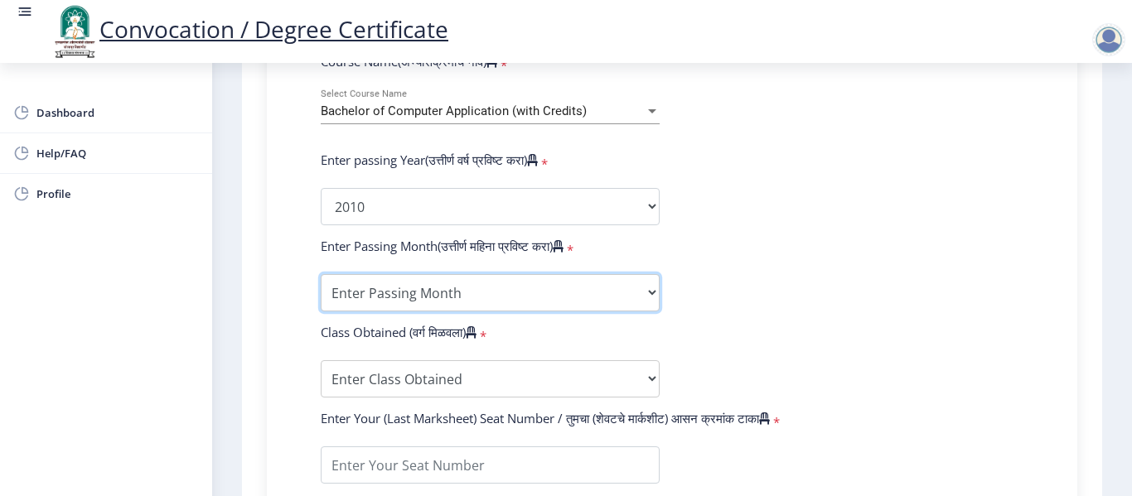
select select "March"
click at [321, 274] on select "Enter Passing Month March April May October November December" at bounding box center [490, 292] width 339 height 37
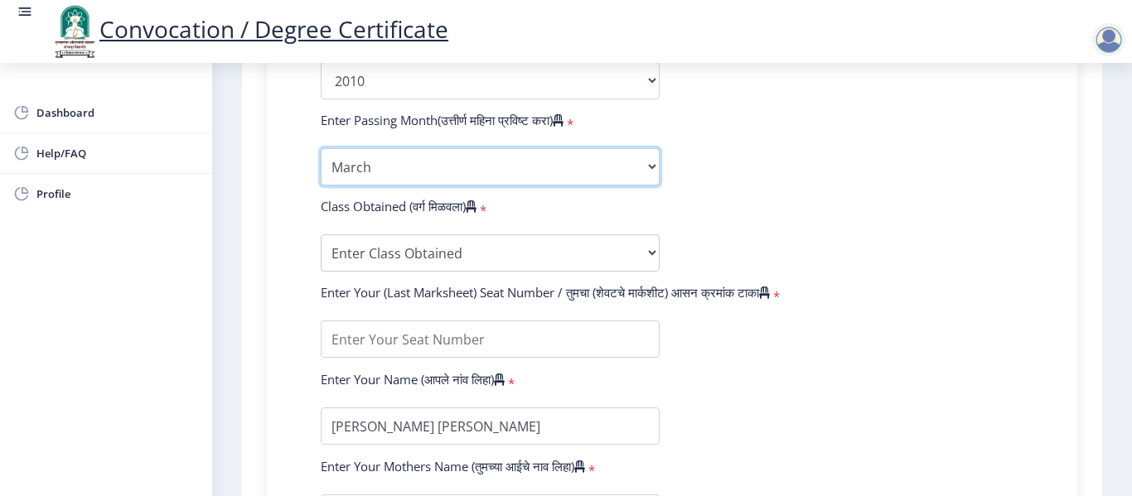
scroll to position [912, 0]
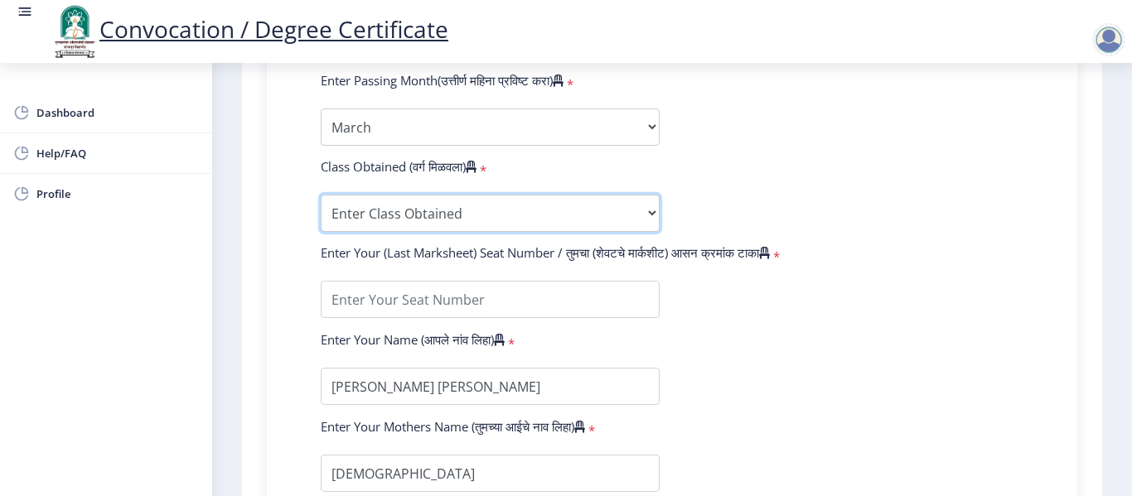
click at [432, 197] on select "Enter Class Obtained FIRST CLASS WITH DISTINCTION FIRST CLASS HIGHER SECOND CLA…" at bounding box center [490, 213] width 339 height 37
select select "FIRST CLASS"
click at [321, 195] on select "Enter Class Obtained FIRST CLASS WITH DISTINCTION FIRST CLASS HIGHER SECOND CLA…" at bounding box center [490, 213] width 339 height 37
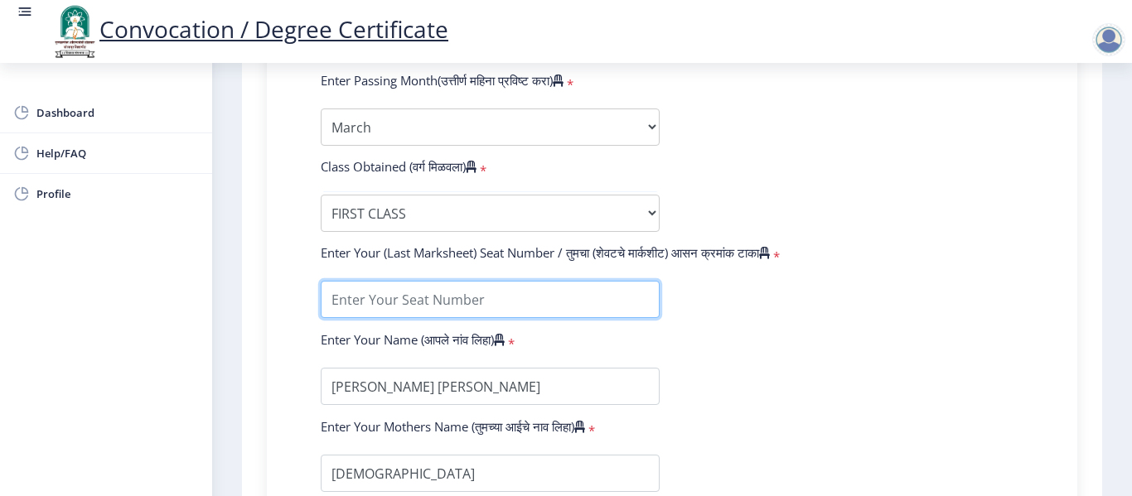
click at [385, 299] on input "textarea" at bounding box center [490, 299] width 339 height 37
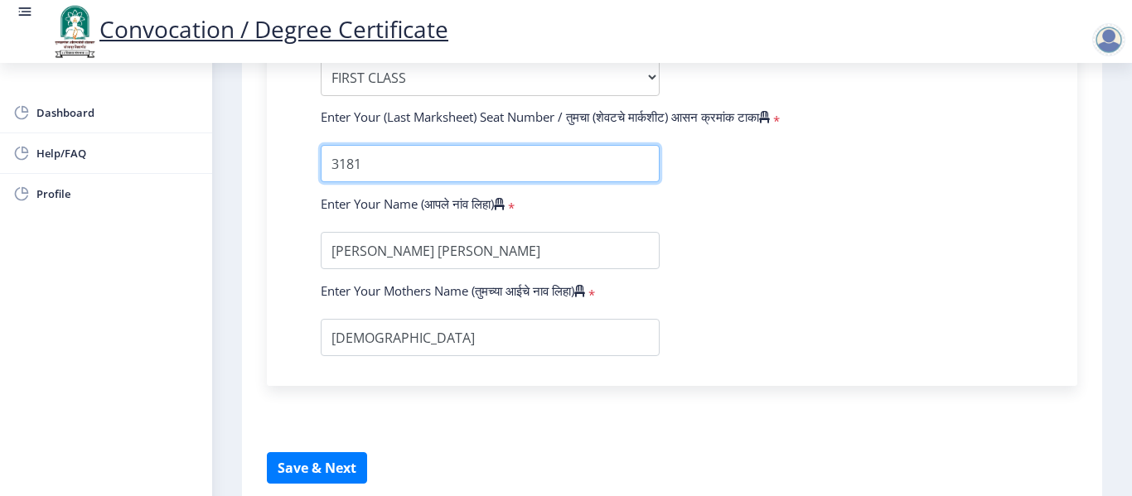
scroll to position [1077, 0]
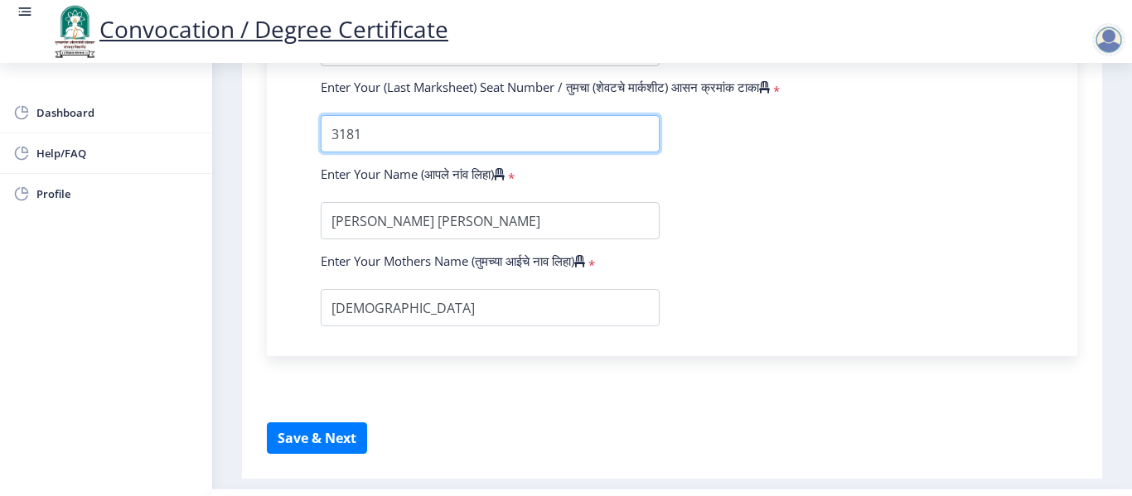
type input "3181"
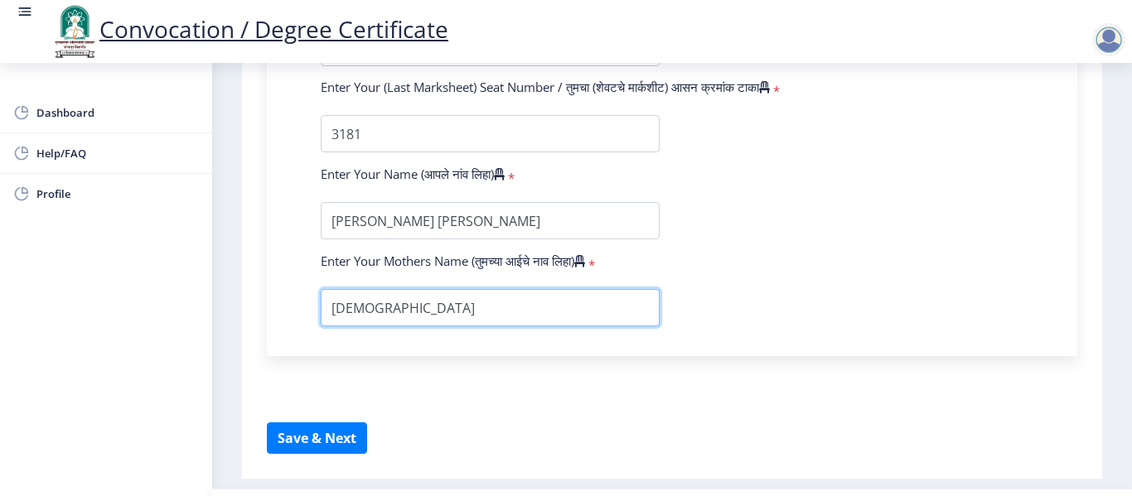
click at [527, 296] on input "textarea" at bounding box center [490, 307] width 339 height 37
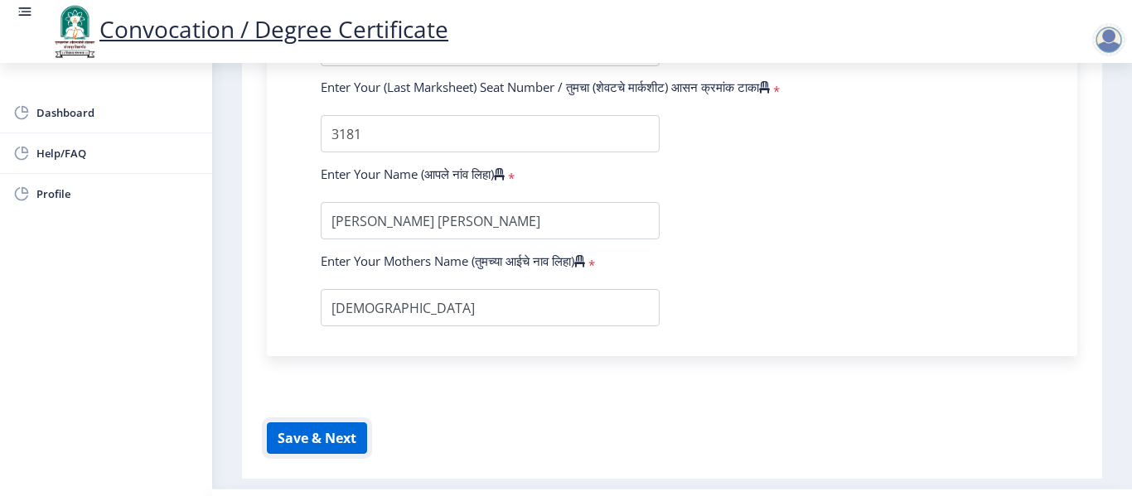
click at [311, 437] on button "Save & Next" at bounding box center [317, 438] width 100 height 31
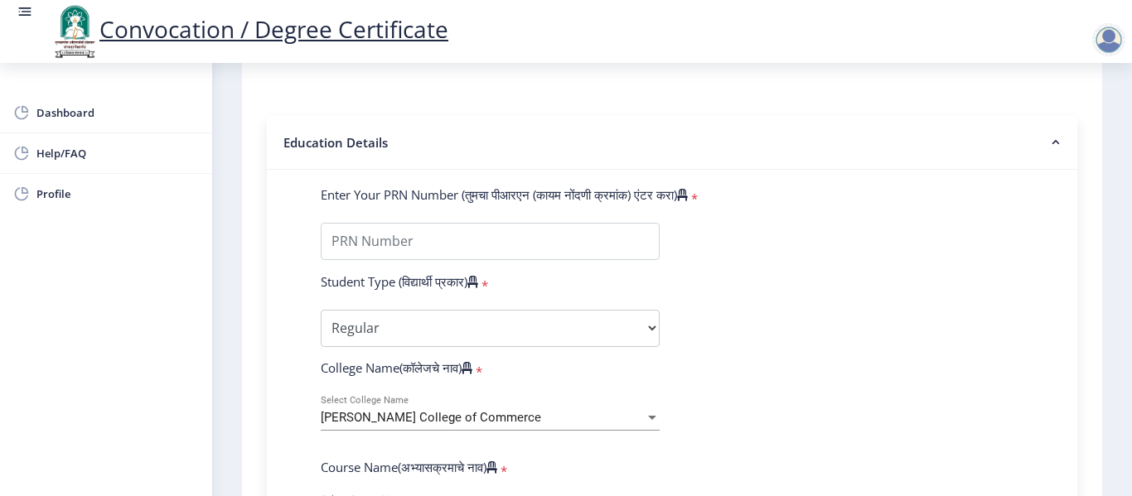
scroll to position [331, 0]
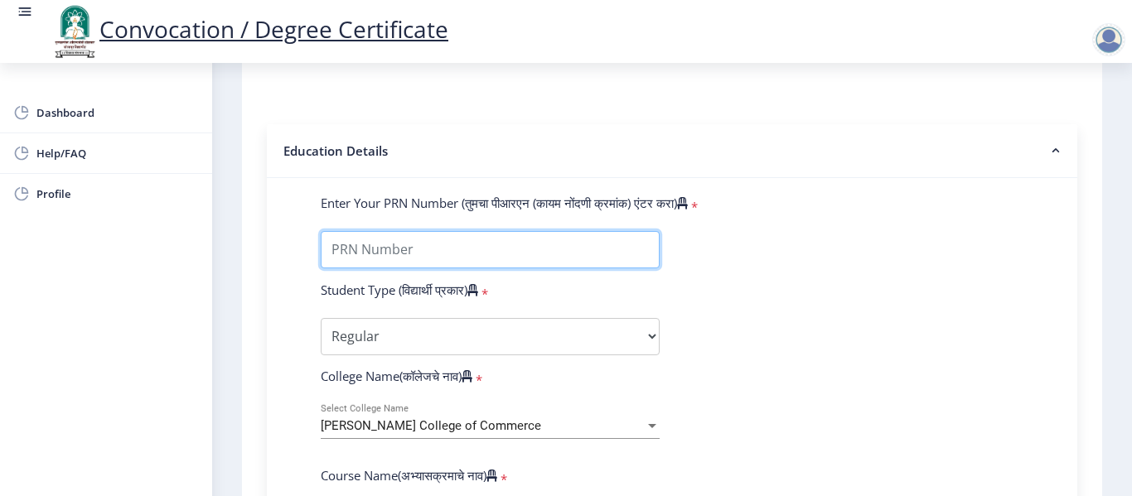
click at [448, 233] on input "Enter Your PRN Number (तुमचा पीआरएन (कायम नोंदणी क्रमांक) एंटर करा)" at bounding box center [490, 249] width 339 height 37
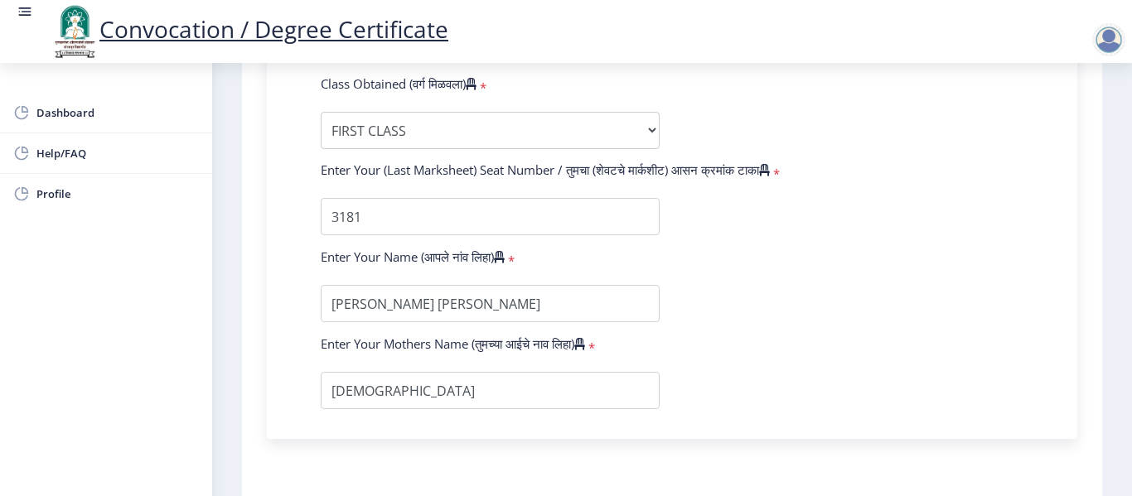
scroll to position [1120, 0]
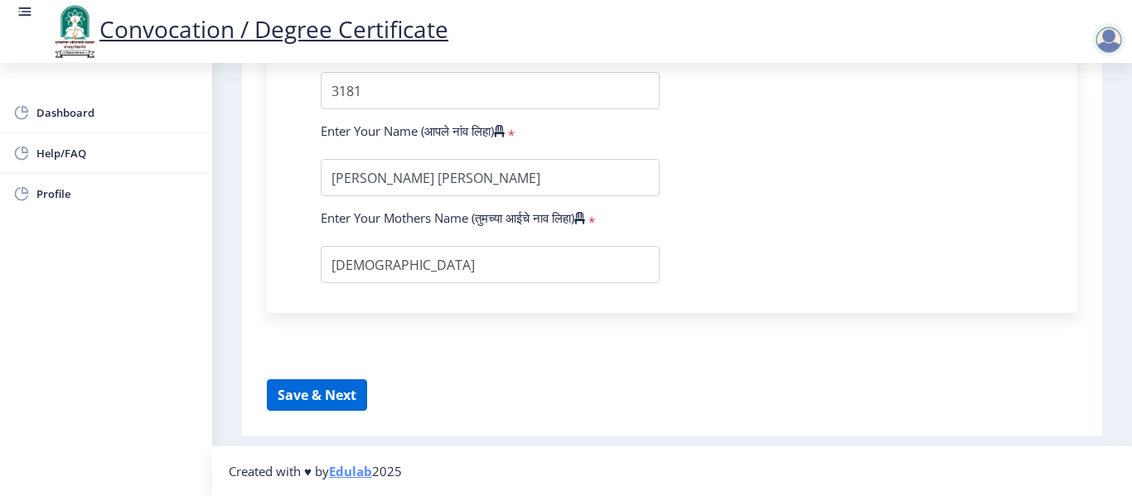
type input "0700000920"
click at [318, 395] on button "Save & Next" at bounding box center [317, 395] width 100 height 31
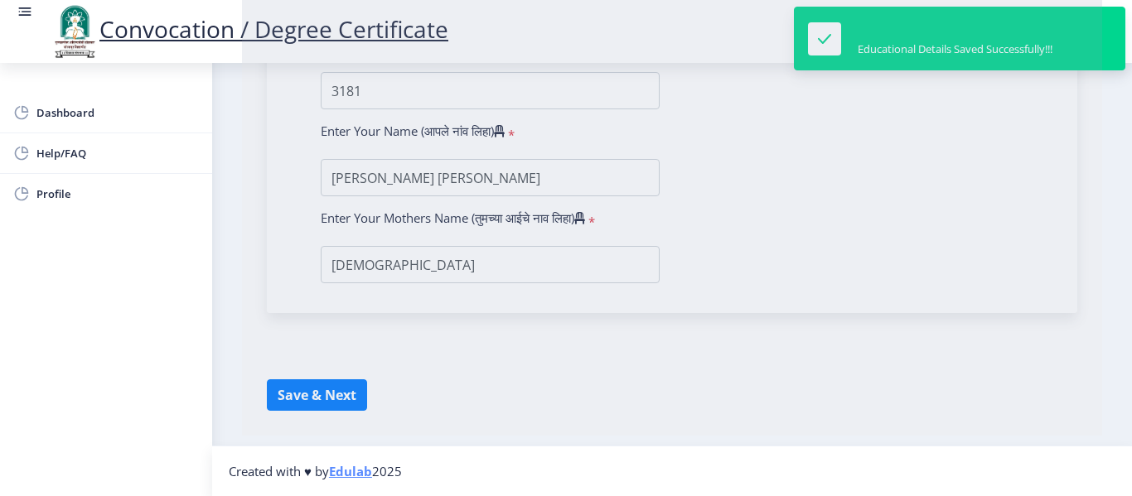
select select
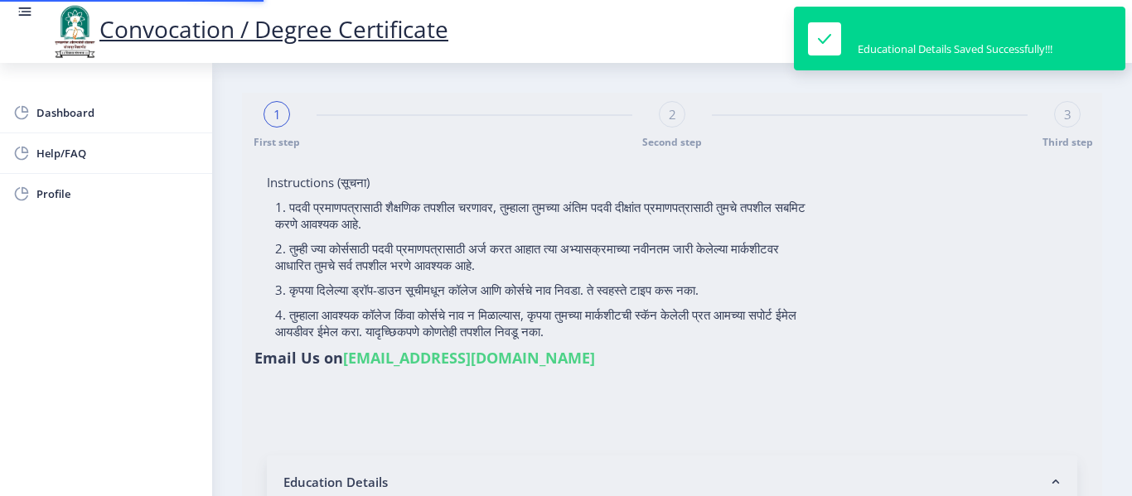
type input "0700000920"
select select "Regular"
select select "2010"
select select "March"
select select "FIRST CLASS"
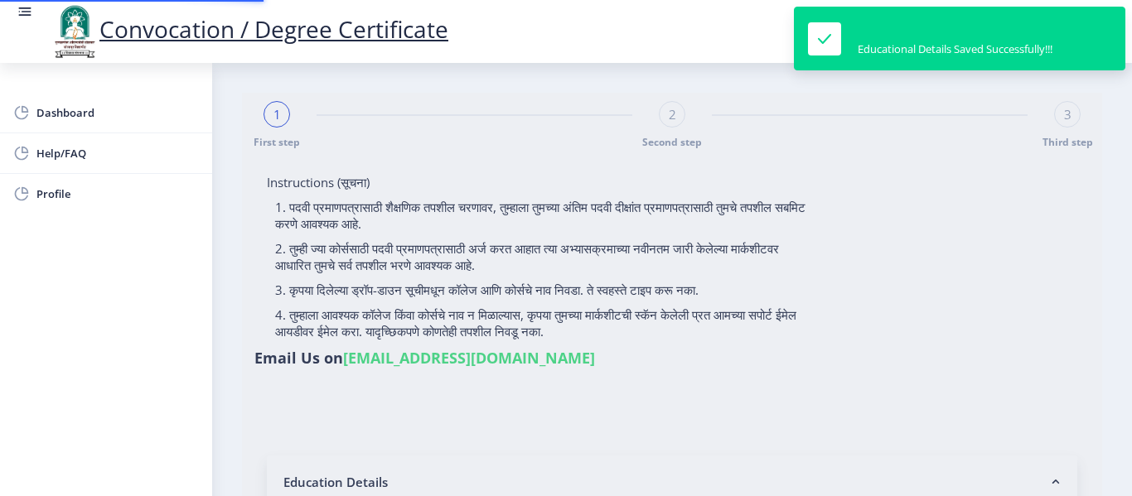
type input "3181"
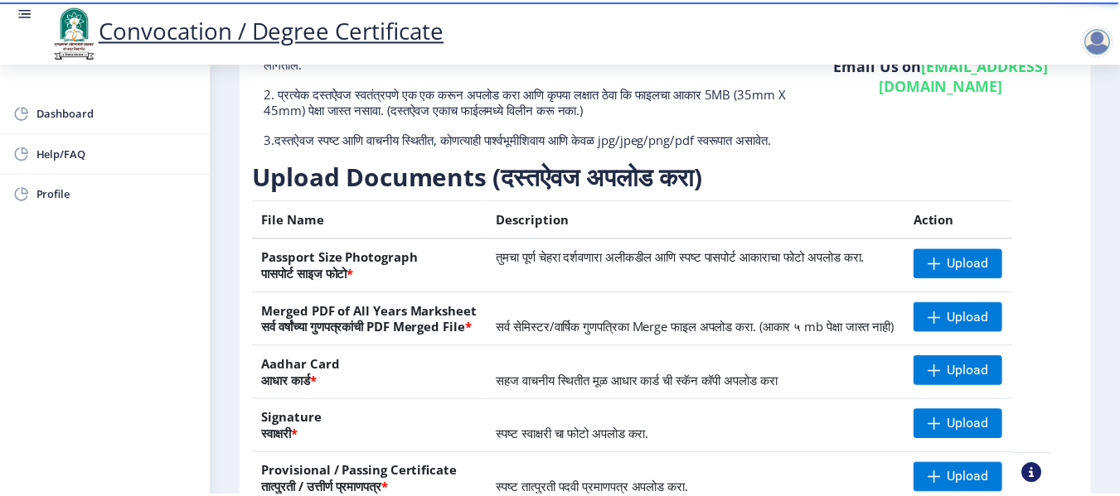
scroll to position [249, 0]
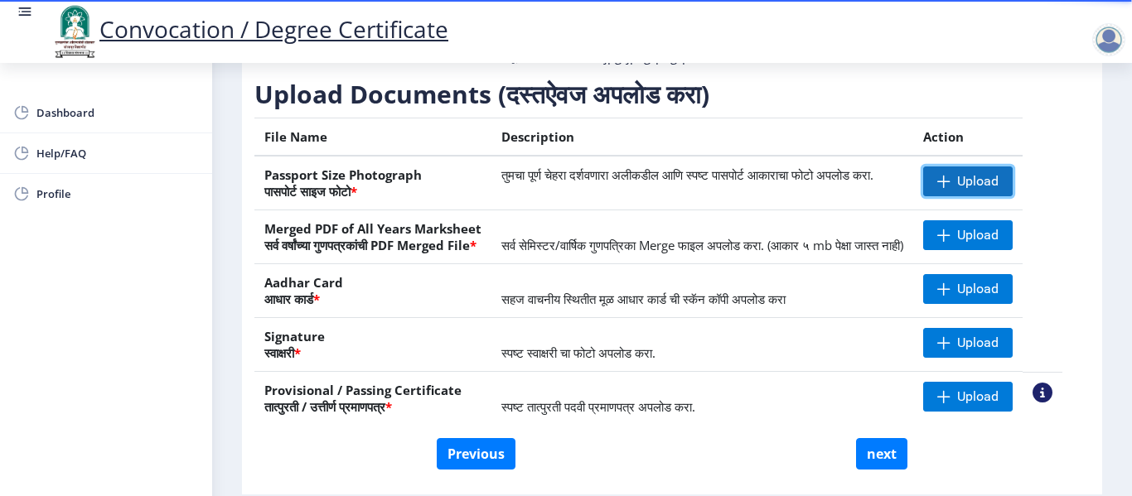
click at [980, 190] on span "Upload" at bounding box center [977, 181] width 41 height 17
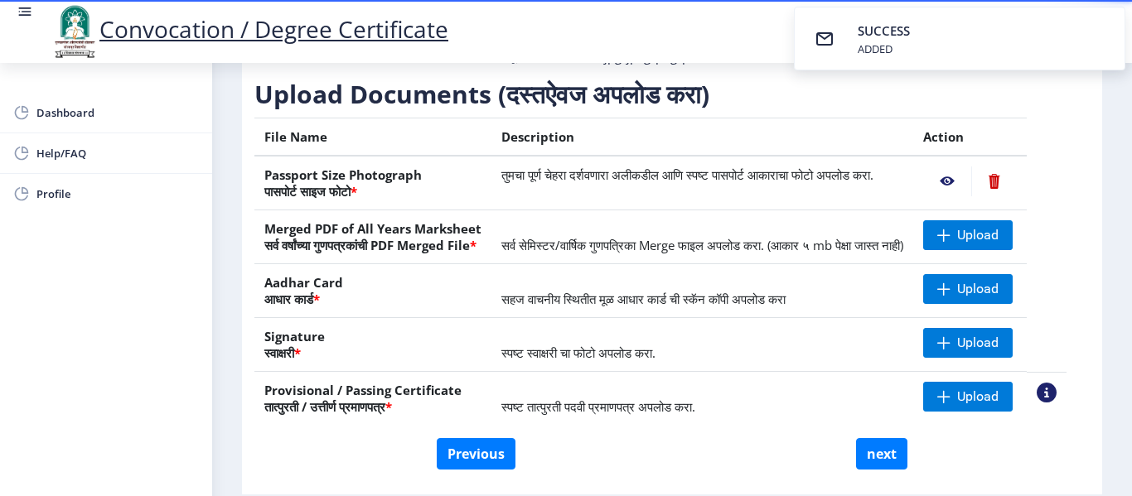
click at [966, 193] on nb-action at bounding box center [947, 182] width 48 height 30
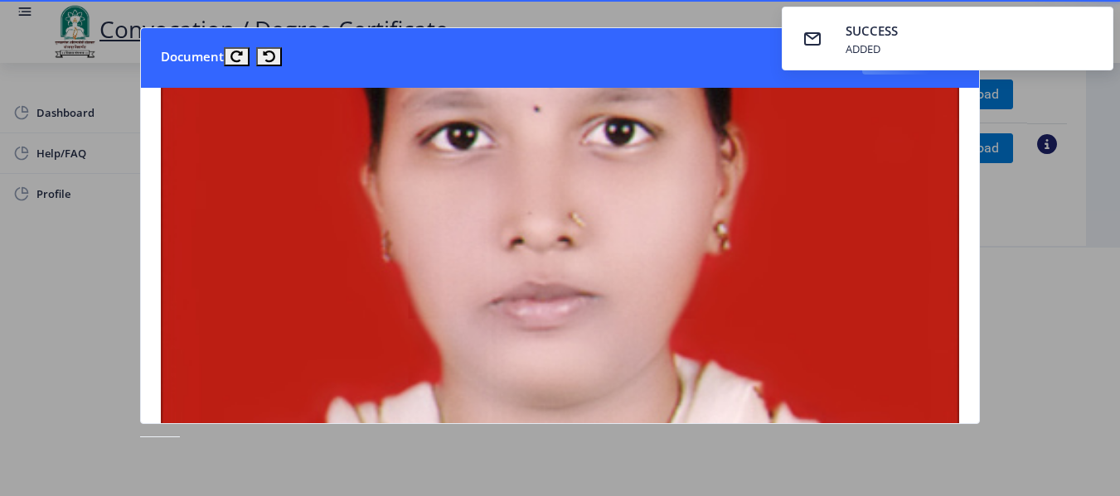
scroll to position [83, 0]
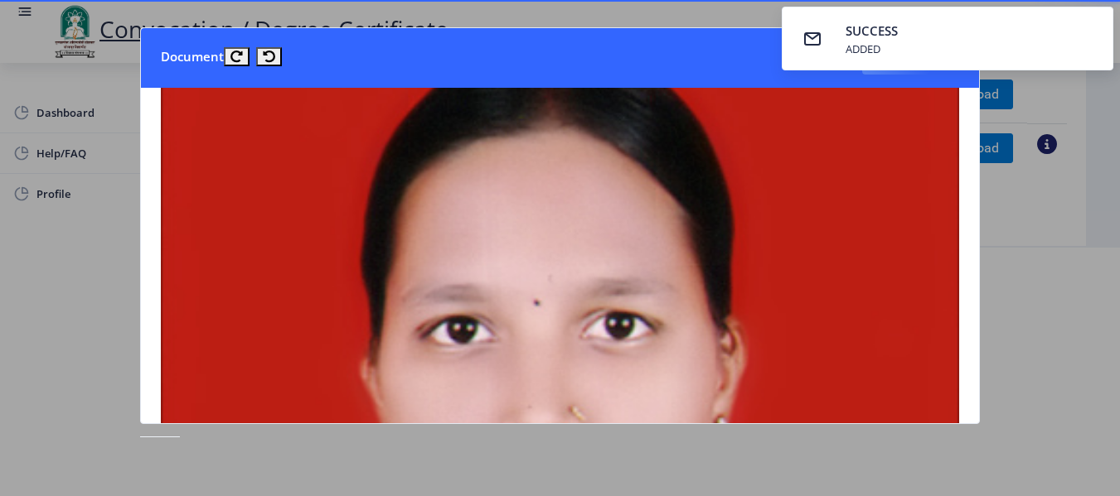
click at [928, 72] on nb-toastr-container "SUCCESS ADDED" at bounding box center [947, 38] width 345 height 77
click at [921, 71] on nb-toastr-container "SUCCESS ADDED" at bounding box center [947, 38] width 345 height 77
click at [960, 29] on nb-toast "SUCCESS ADDED" at bounding box center [946, 39] width 331 height 64
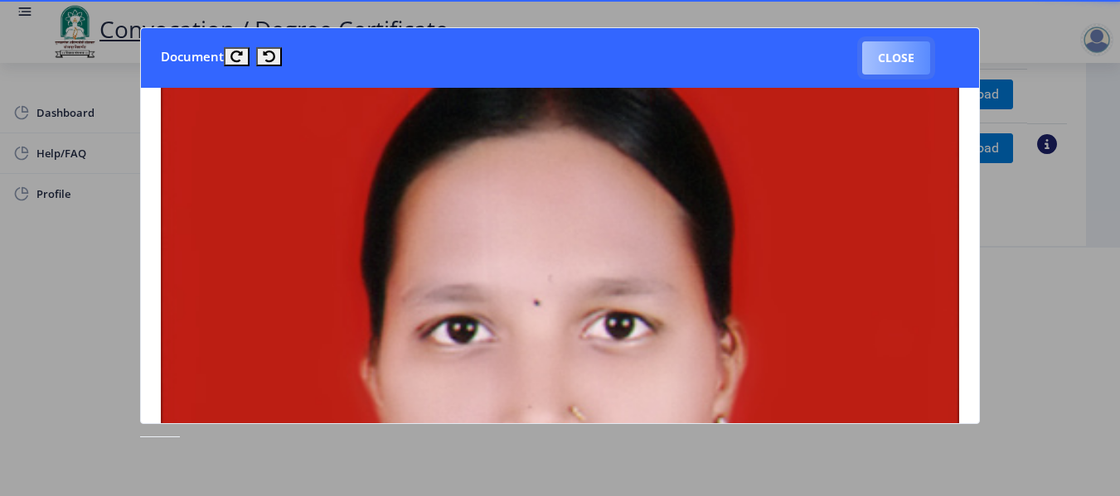
click at [899, 58] on button "Close" at bounding box center [896, 57] width 68 height 33
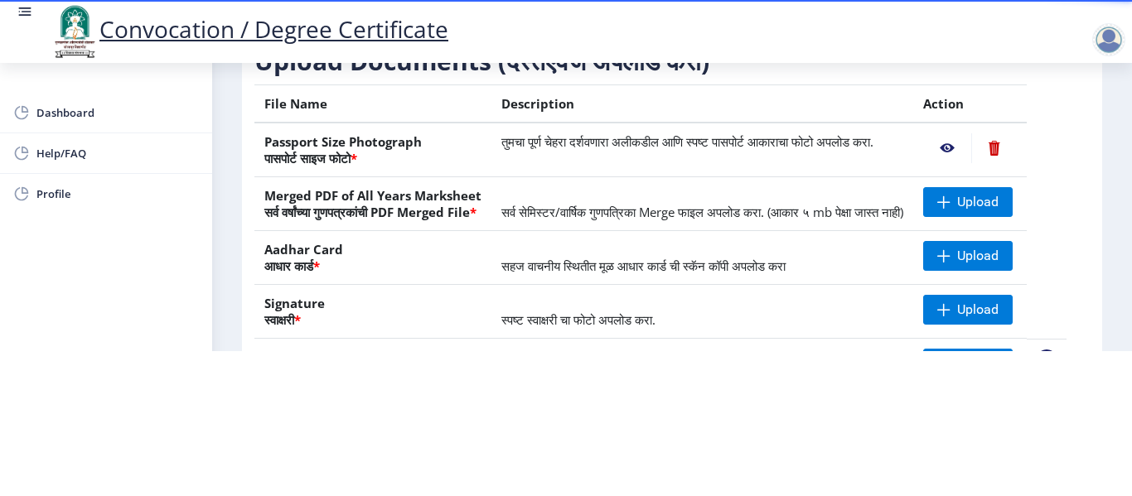
scroll to position [166, 0]
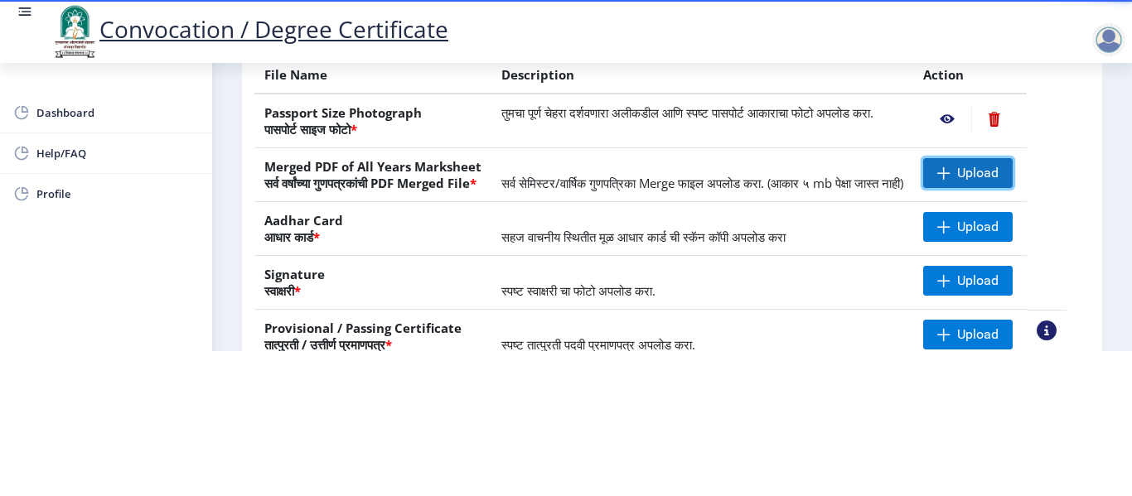
click at [951, 167] on span at bounding box center [943, 173] width 13 height 13
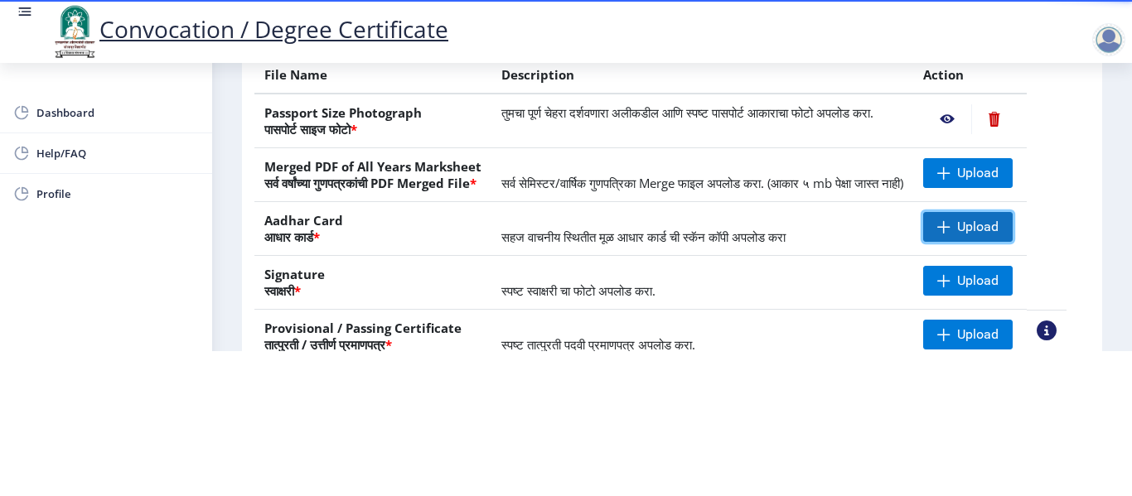
click at [996, 231] on span "Upload" at bounding box center [977, 227] width 41 height 17
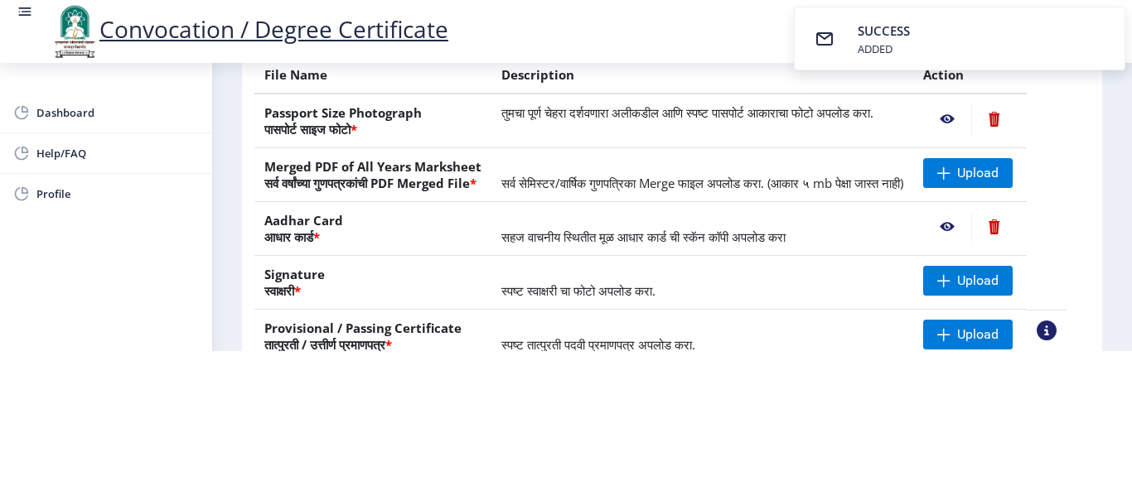
click at [965, 225] on nb-action at bounding box center [947, 227] width 48 height 30
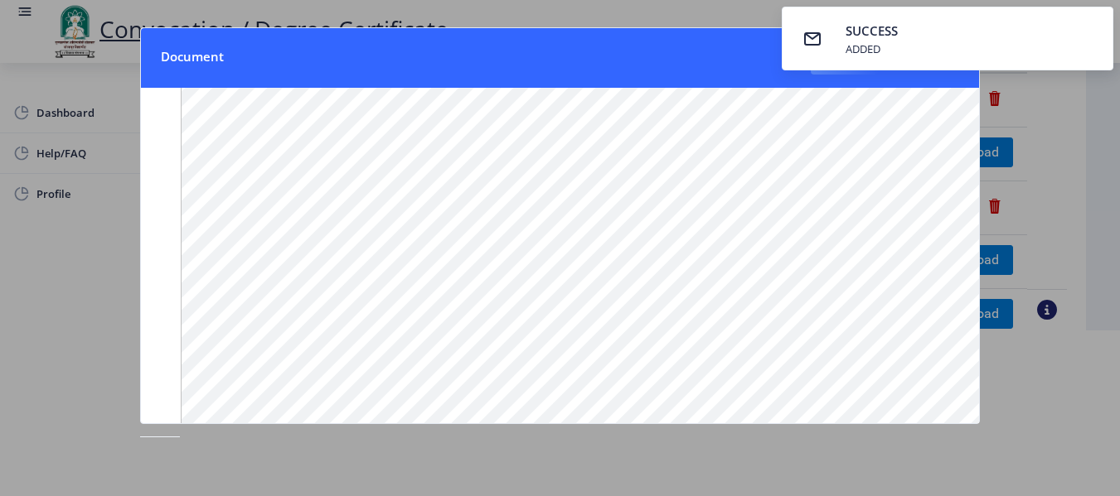
scroll to position [113, 0]
click at [972, 54] on nb-toast "SUCCESS ADDED" at bounding box center [946, 39] width 331 height 64
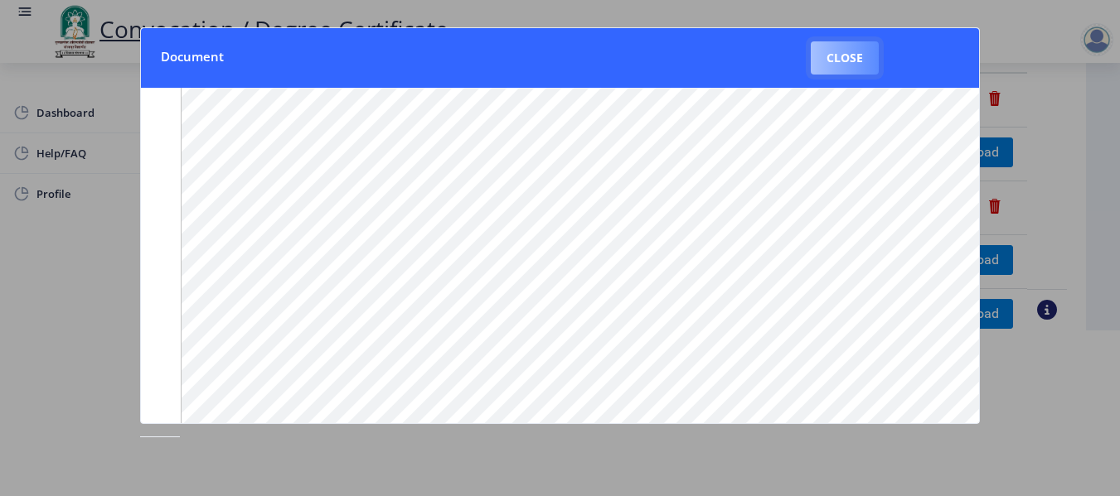
click at [845, 58] on button "Close" at bounding box center [845, 57] width 68 height 33
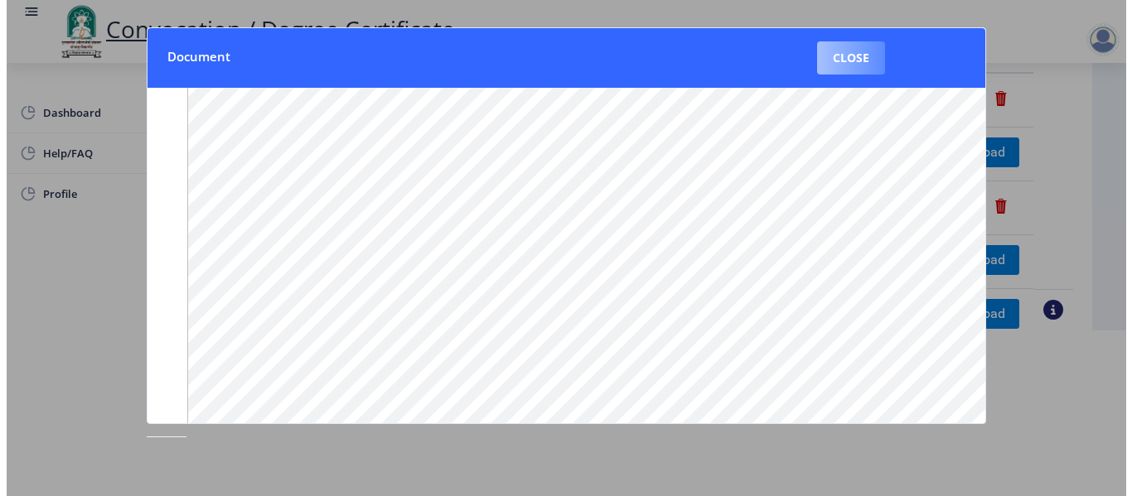
scroll to position [166, 0]
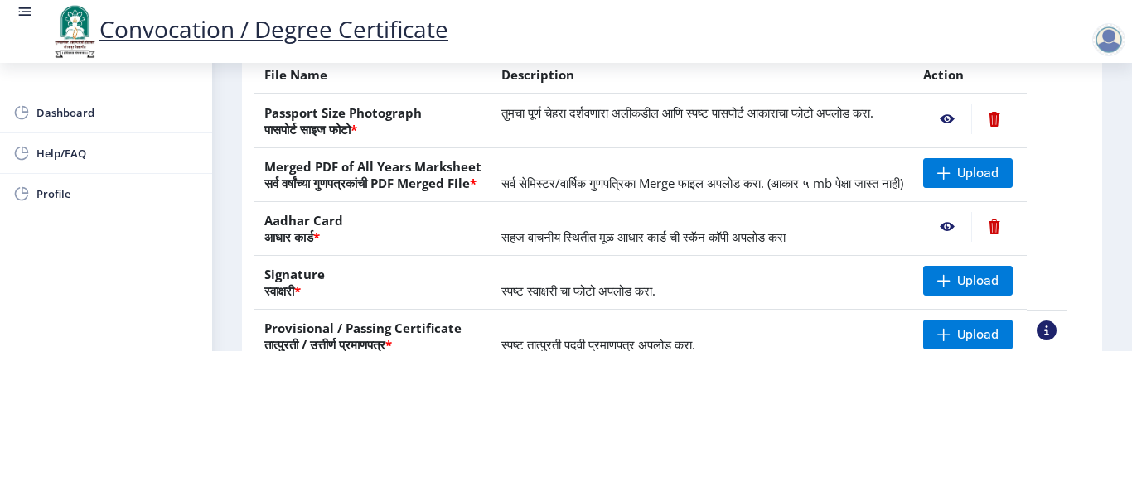
click at [1015, 242] on nb-action at bounding box center [994, 227] width 46 height 30
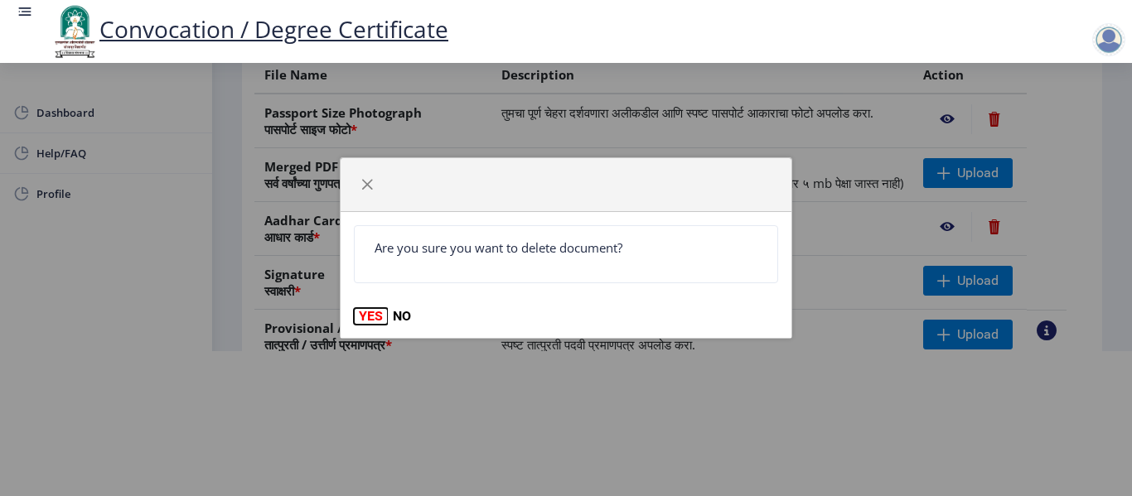
click at [370, 317] on button "YES" at bounding box center [371, 316] width 34 height 17
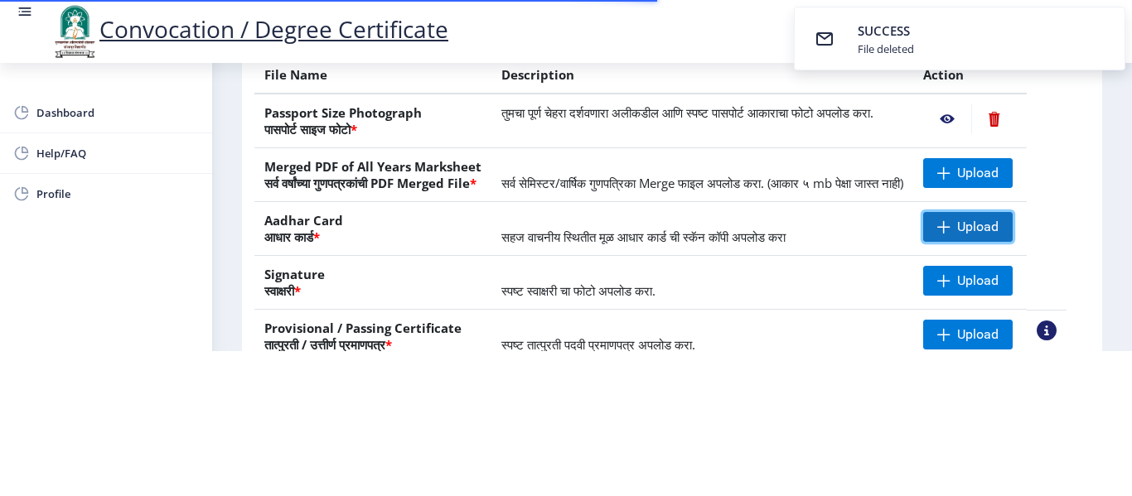
click at [951, 234] on span at bounding box center [943, 226] width 13 height 13
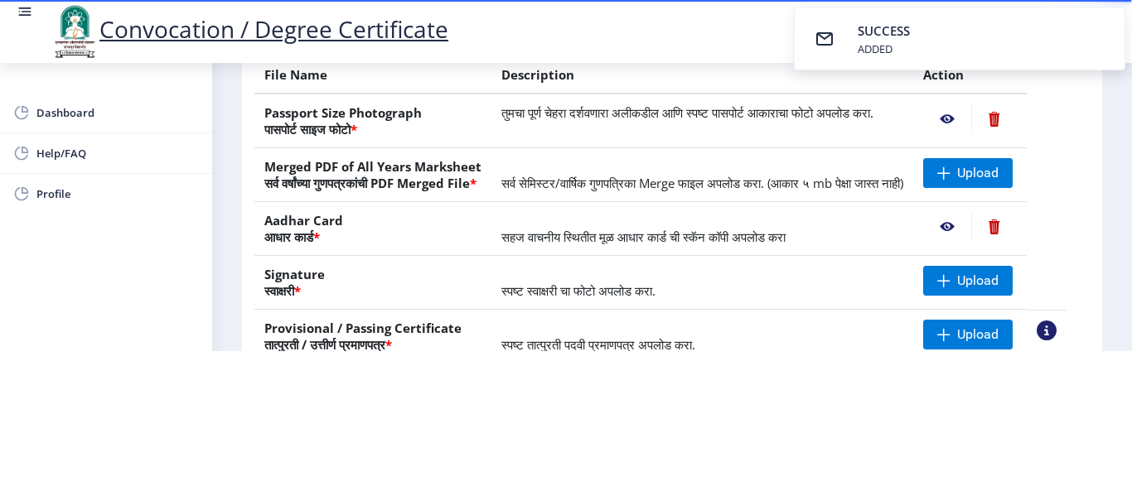
click at [966, 238] on nb-action at bounding box center [947, 227] width 48 height 30
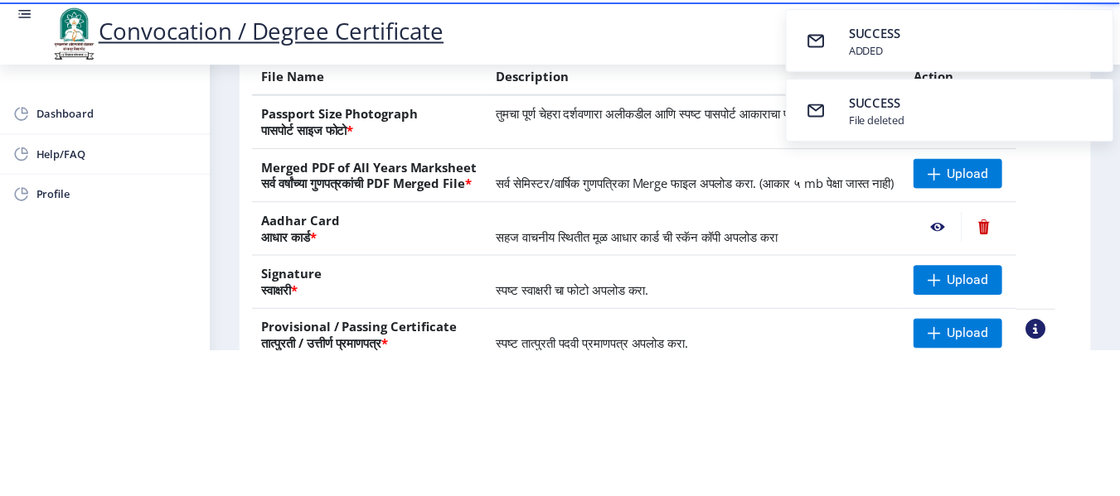
scroll to position [0, 0]
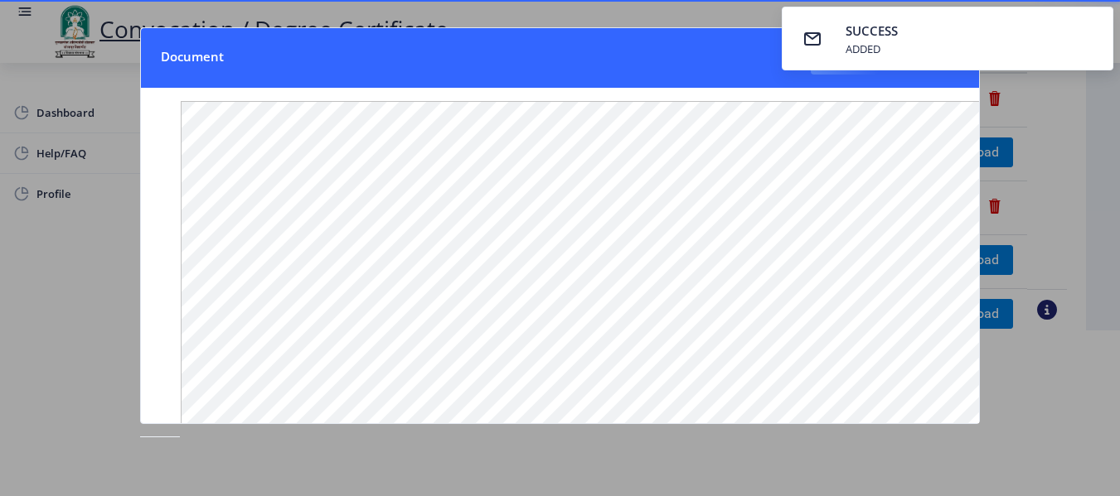
click at [904, 54] on nb-toast "SUCCESS ADDED" at bounding box center [946, 39] width 331 height 64
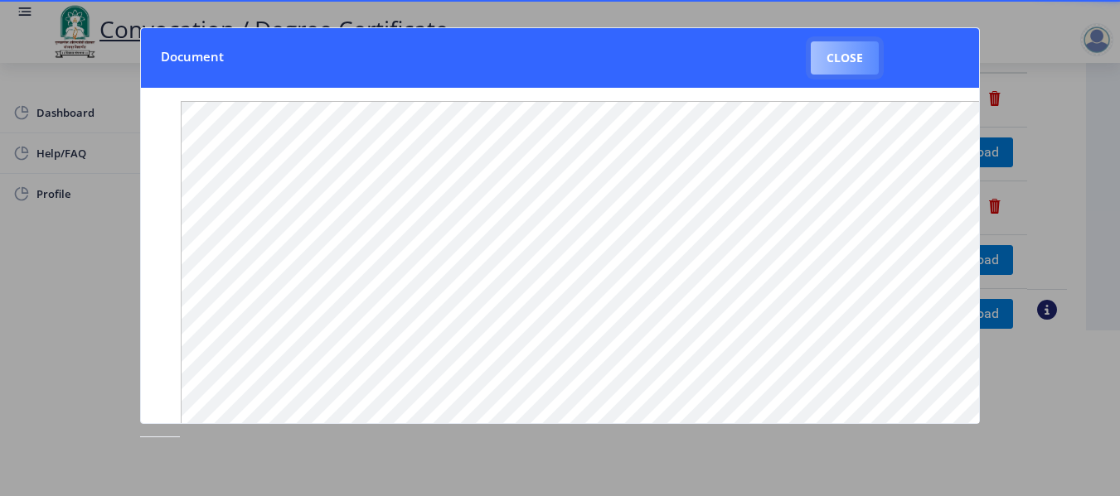
click at [844, 60] on button "Close" at bounding box center [845, 57] width 68 height 33
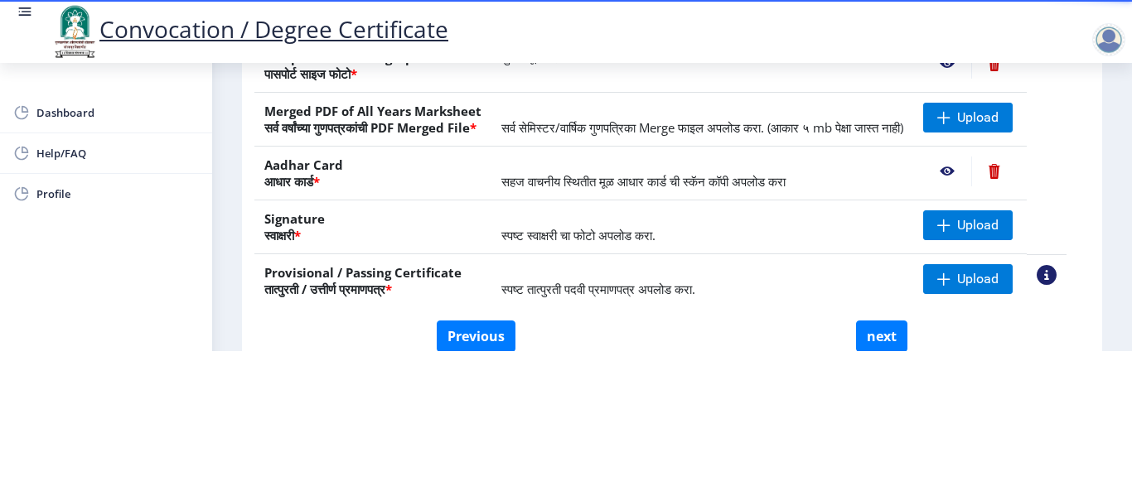
scroll to position [249, 0]
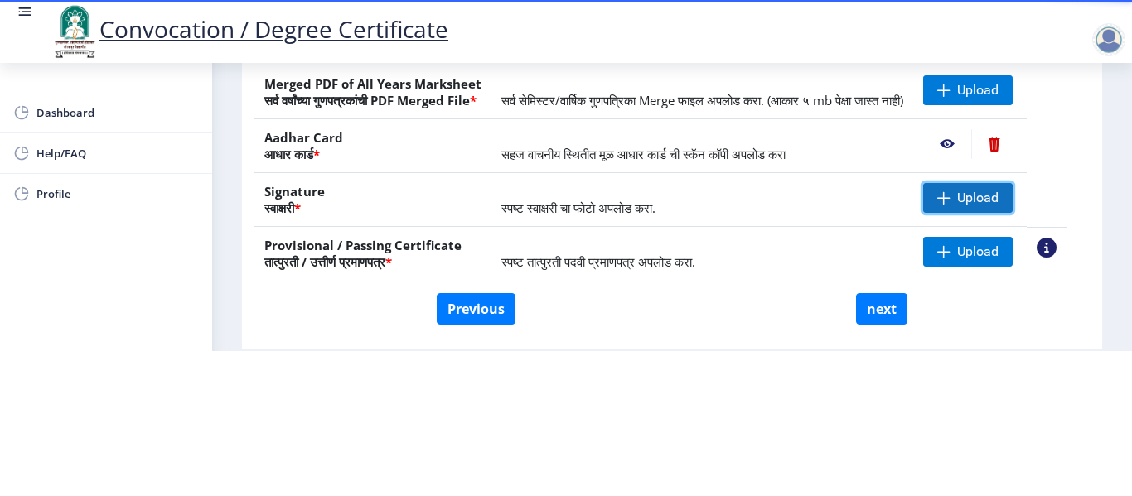
click at [980, 213] on span "Upload" at bounding box center [968, 198] width 90 height 30
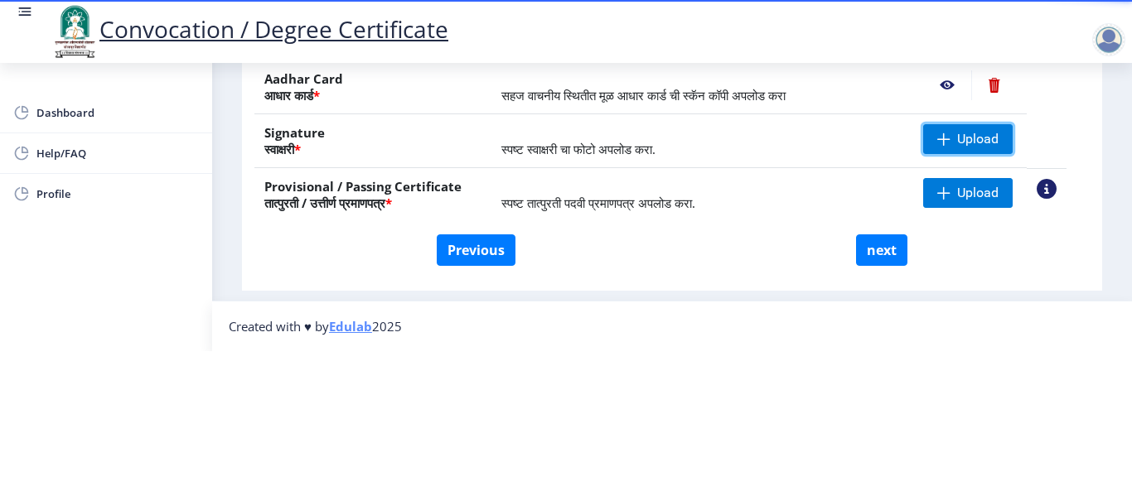
scroll to position [341, 0]
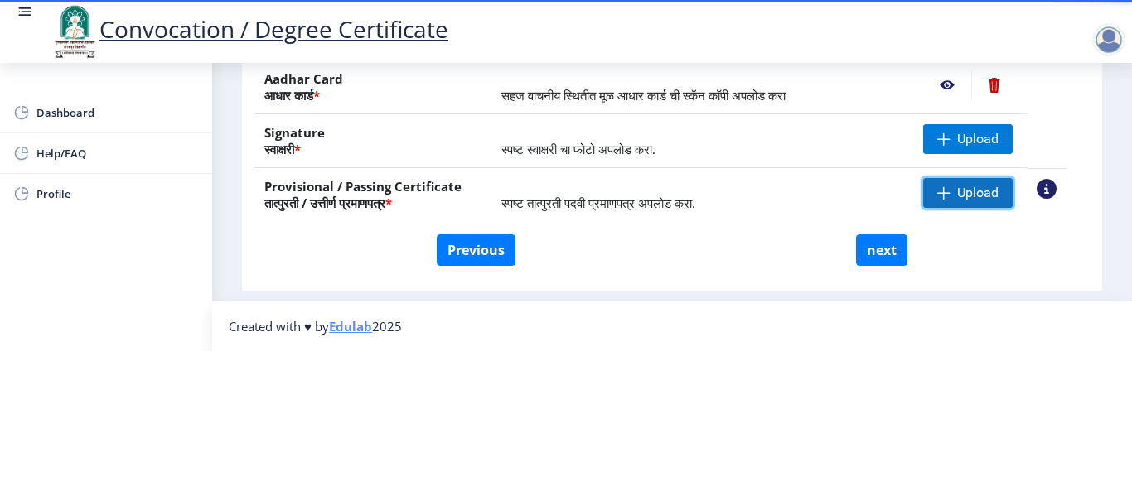
click at [971, 178] on span "Upload" at bounding box center [968, 193] width 90 height 30
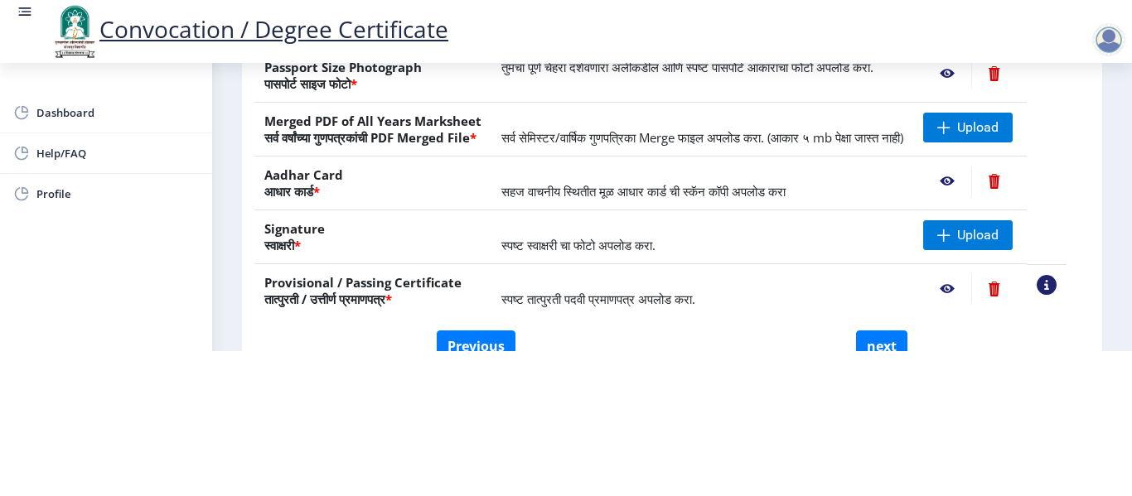
scroll to position [175, 0]
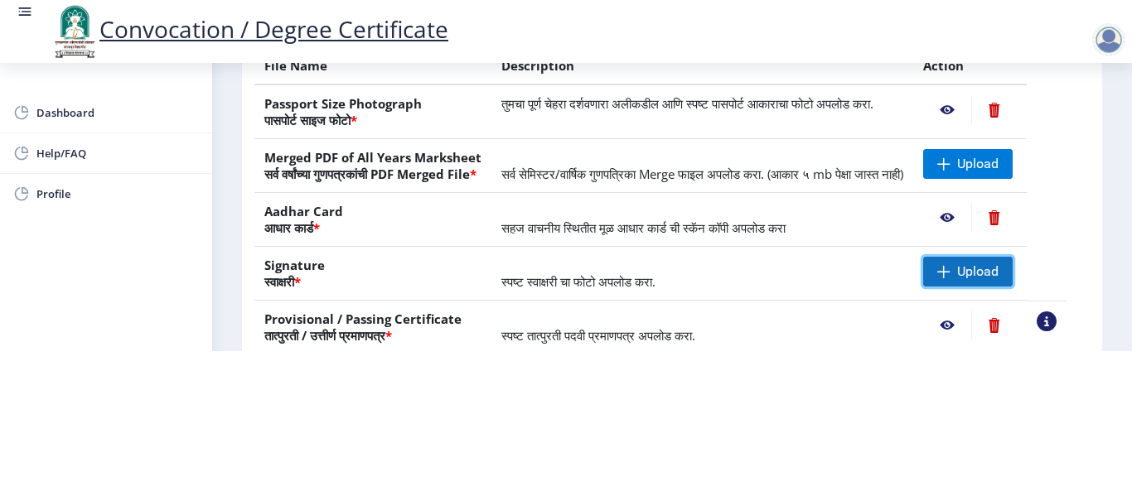
click at [999, 280] on span "Upload" at bounding box center [977, 272] width 41 height 17
click at [15, 344] on div "Dashboard Help/FAQ Profile" at bounding box center [106, 279] width 212 height 433
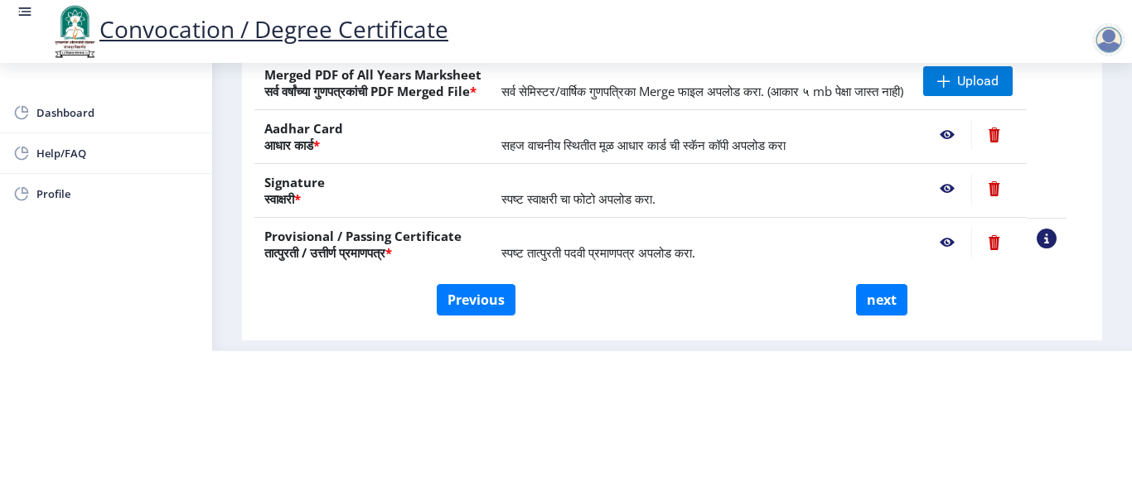
scroll to position [341, 0]
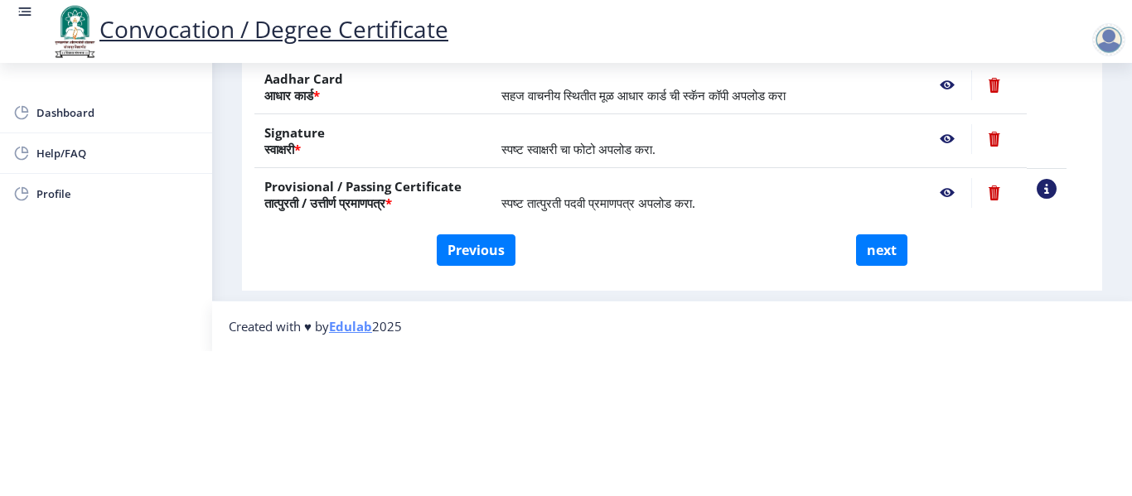
click at [0, 320] on div "Dashboard Help/FAQ Profile" at bounding box center [106, 279] width 212 height 433
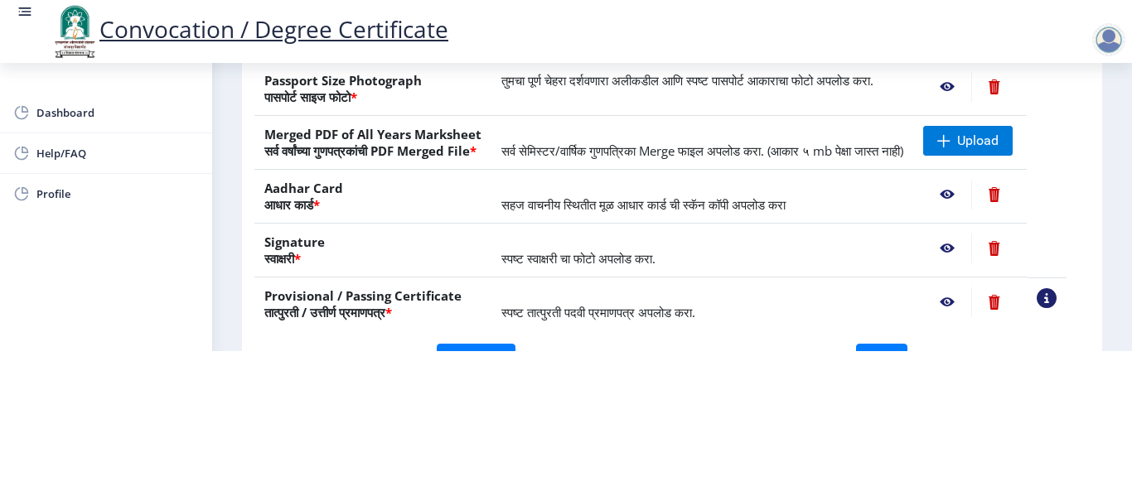
scroll to position [175, 0]
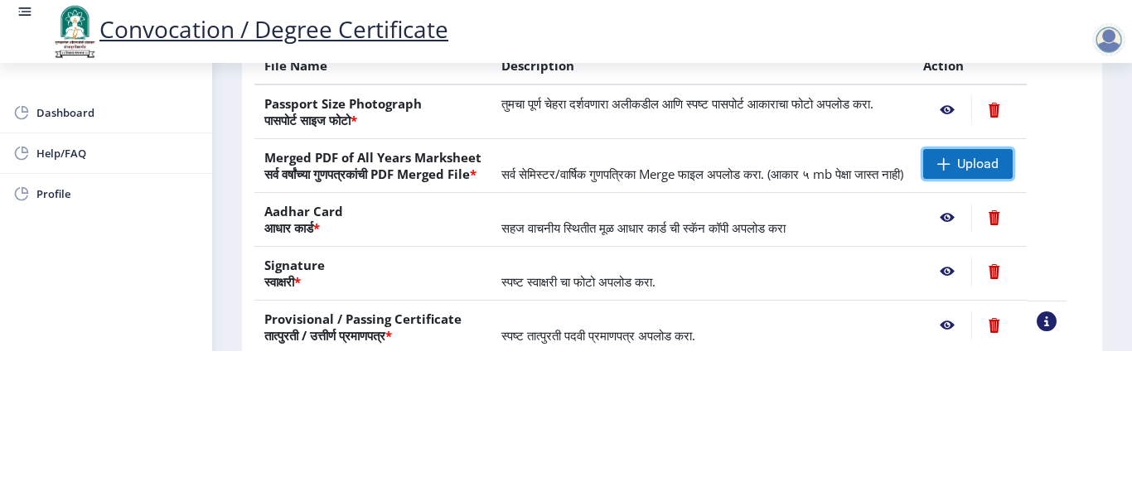
click at [999, 162] on span "Upload" at bounding box center [977, 164] width 41 height 17
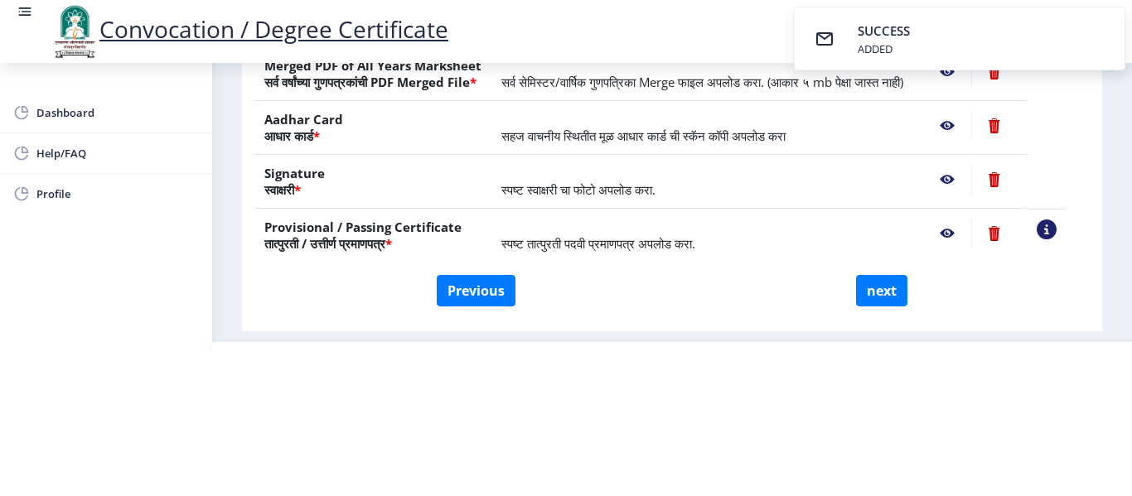
scroll to position [341, 0]
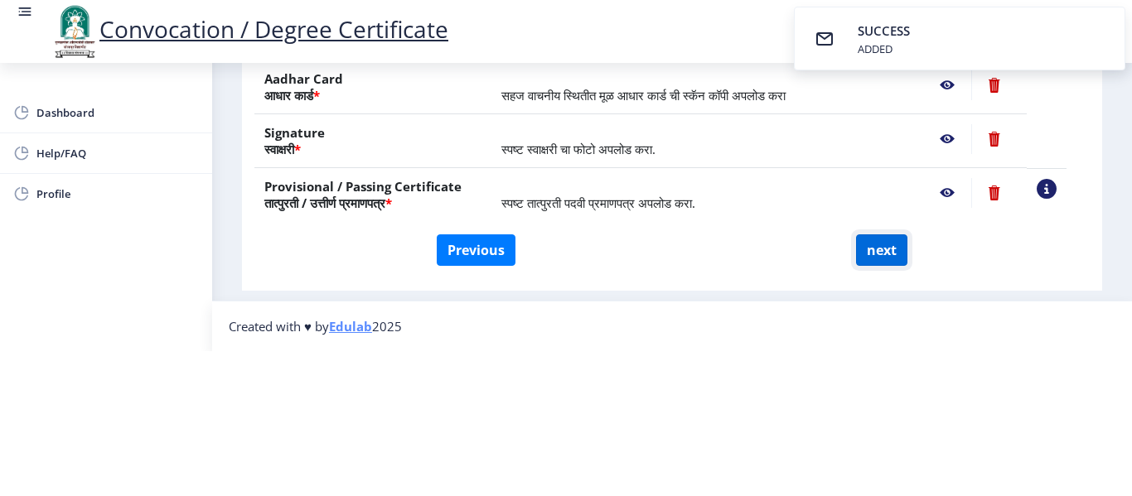
click at [888, 235] on button "next" at bounding box center [881, 250] width 51 height 31
select select
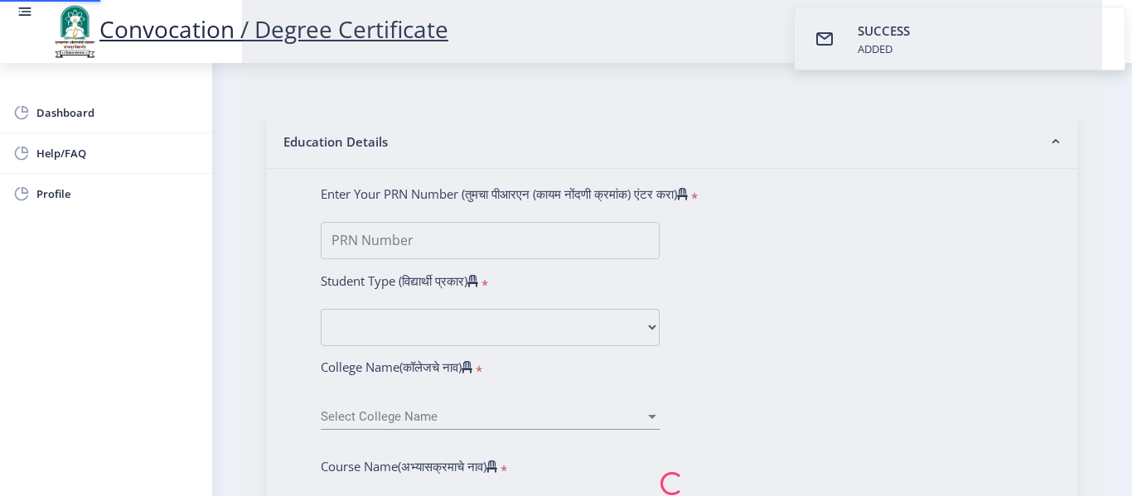
scroll to position [0, 0]
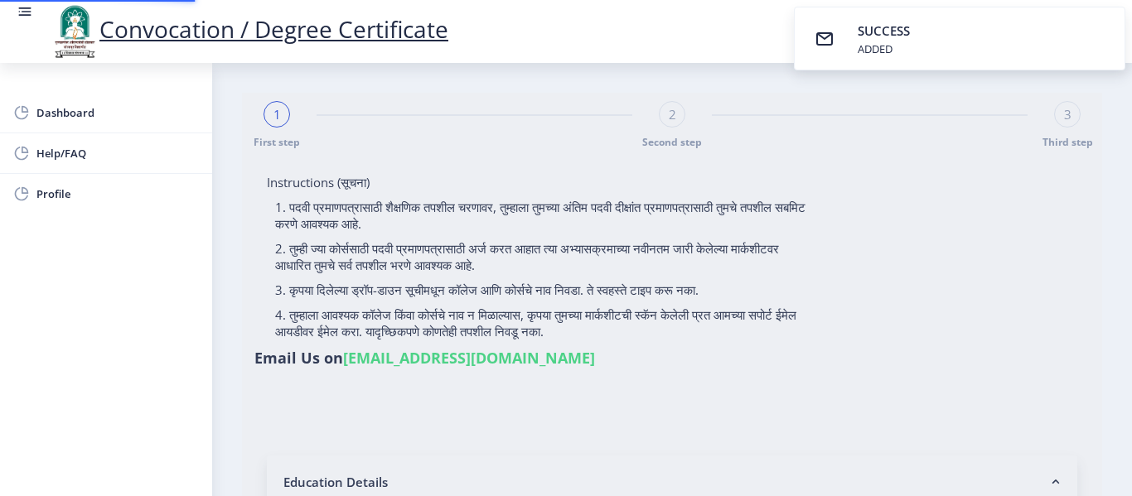
select select
type input "Monika Rajendra Gaddam"
type input "Sunita"
select select
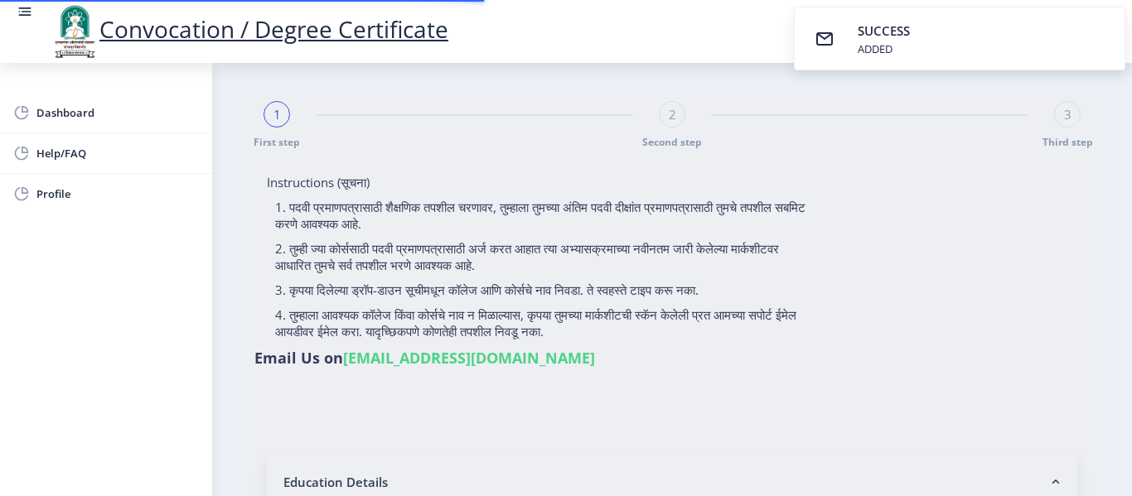
select select
type input "0700000920"
select select "Regular"
select select "2010"
select select "March"
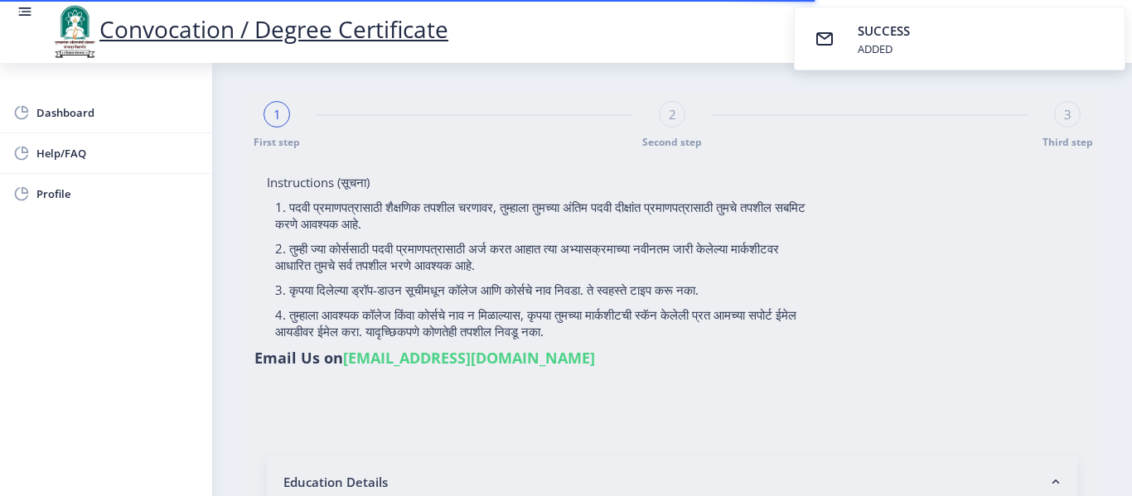
select select "FIRST CLASS"
type input "3181"
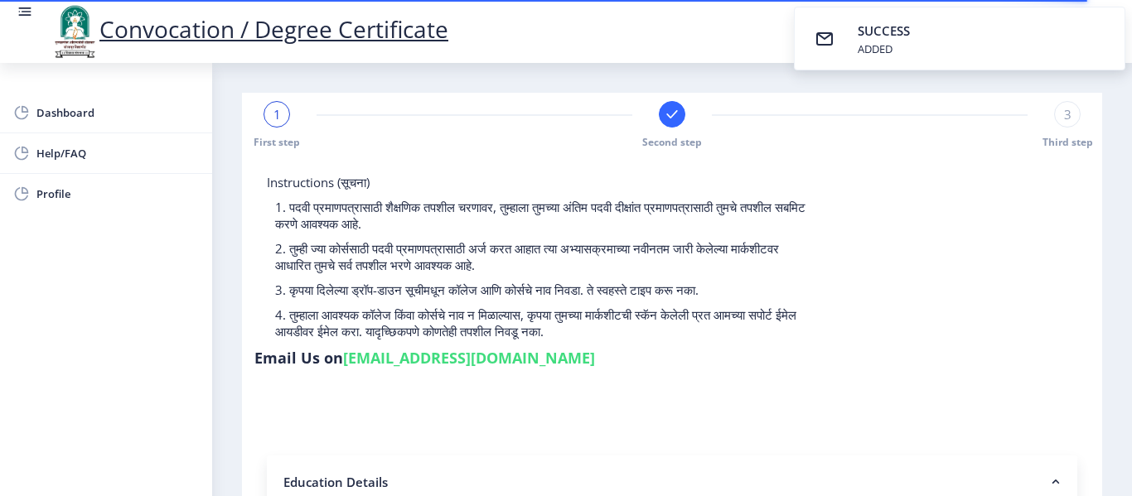
select select
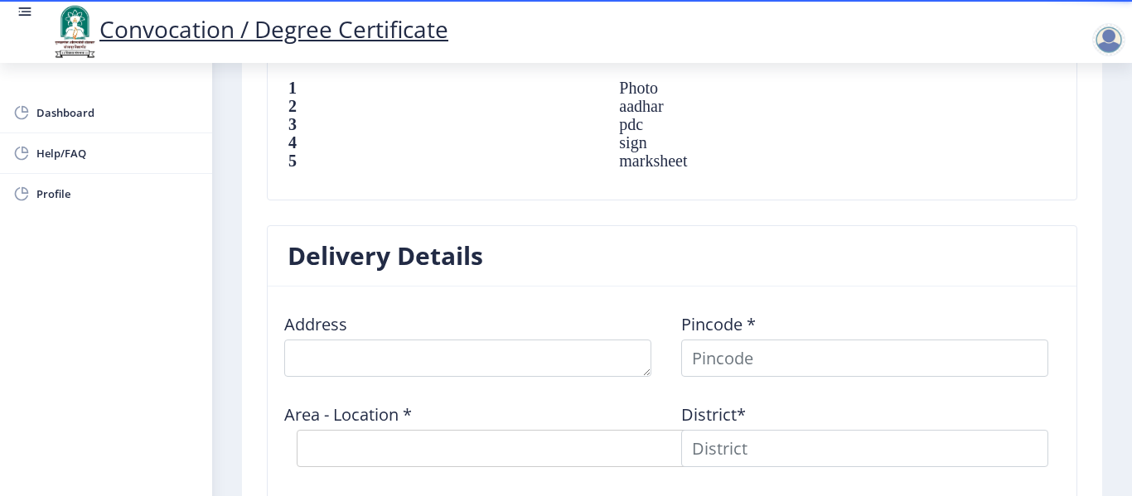
scroll to position [1243, 0]
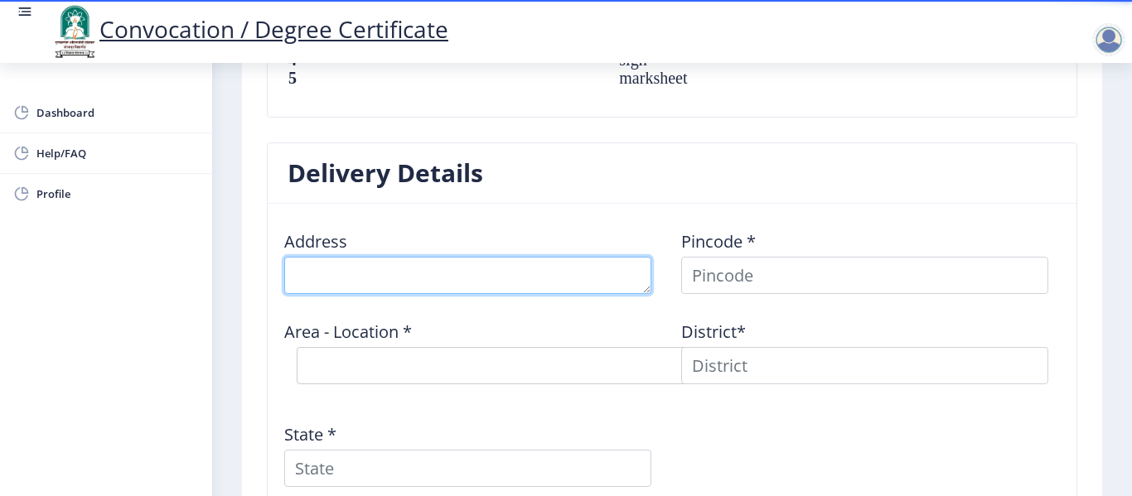
click at [475, 283] on textarea at bounding box center [467, 275] width 367 height 37
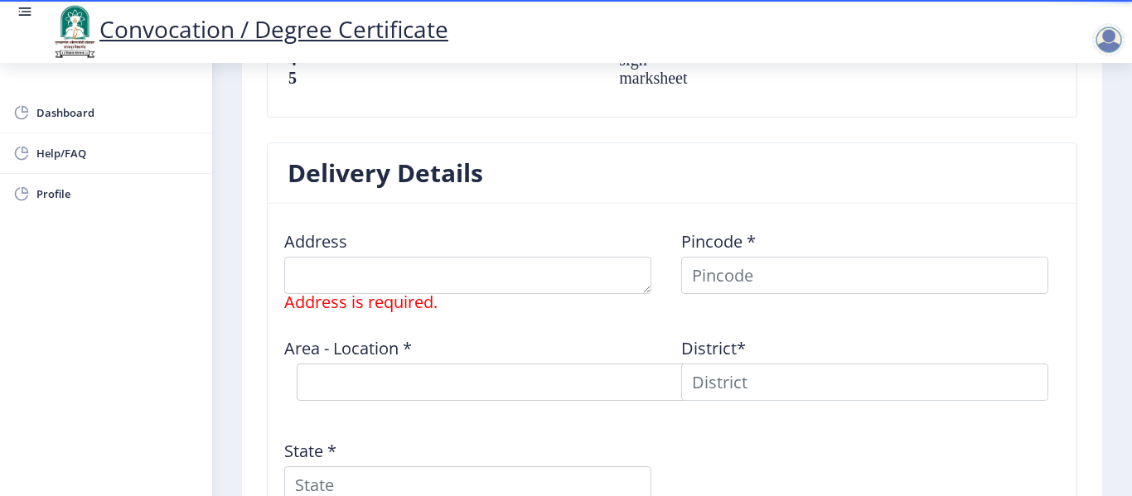
click at [6, 343] on div "Dashboard Help/FAQ Profile" at bounding box center [106, 279] width 212 height 433
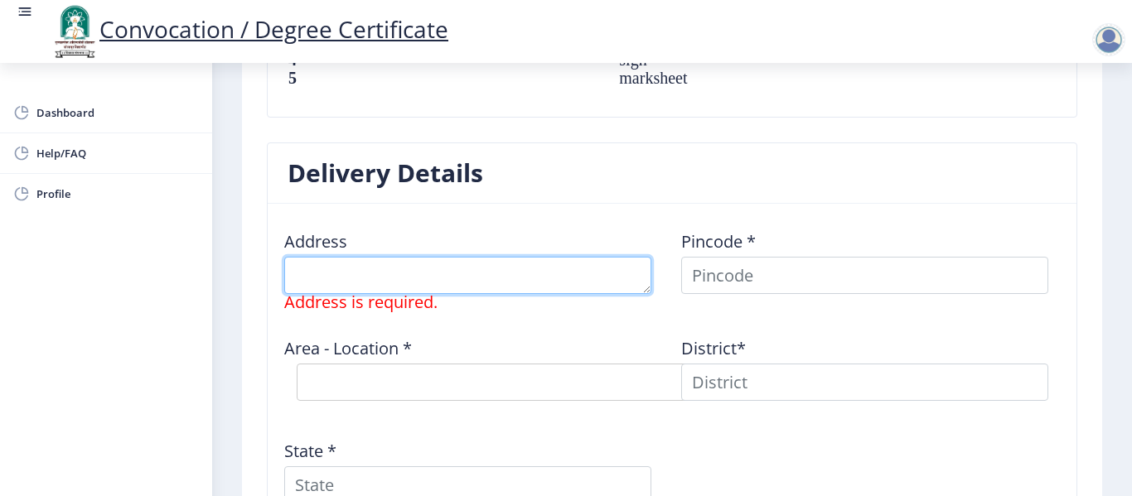
click at [431, 283] on textarea at bounding box center [467, 275] width 367 height 37
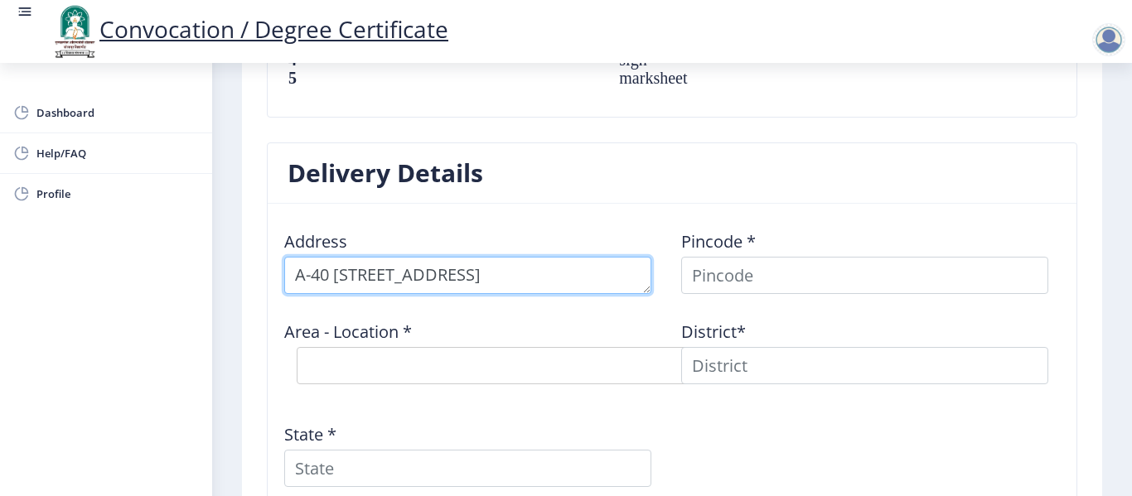
type textarea "A-40 plot no 68, Kisan Sankul, Vidi Gharkul"
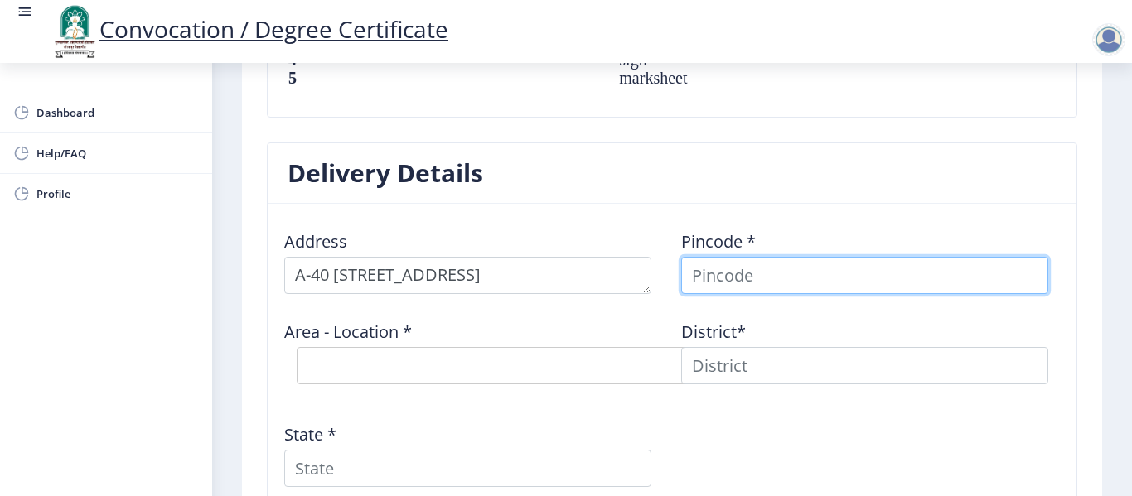
click at [715, 283] on input at bounding box center [864, 275] width 367 height 37
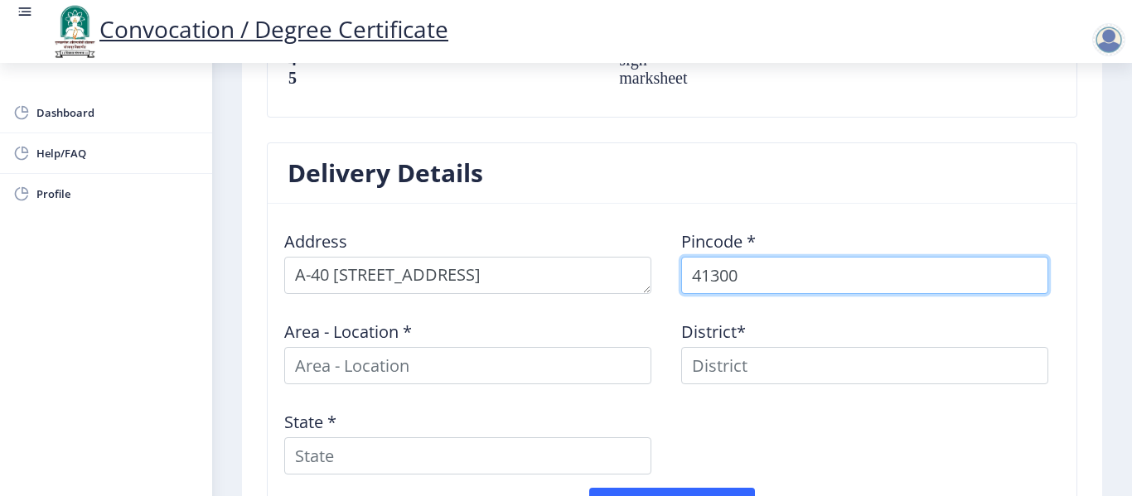
type input "413005"
select select
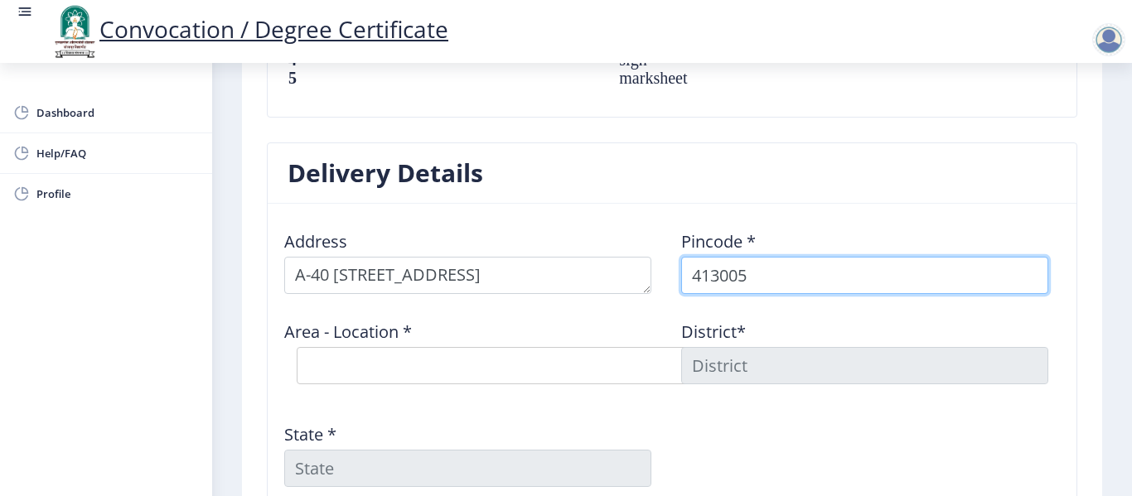
type input "413005"
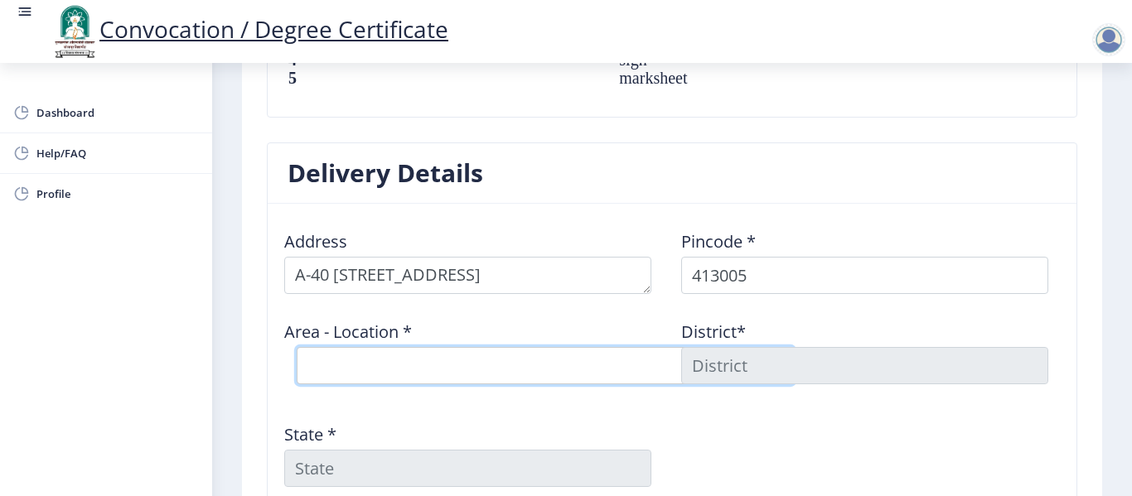
click at [429, 370] on select "Select Area Location Daji Peth S.O Market Yard Solapur S.O Sakhar Peth S.O" at bounding box center [545, 365] width 497 height 37
select select "1: Object"
click at [297, 347] on select "Select Area Location Daji Peth S.O Market Yard Solapur S.O Sakhar Peth S.O" at bounding box center [545, 365] width 497 height 37
type input "SOLAPUR"
type input "Maharashtra"
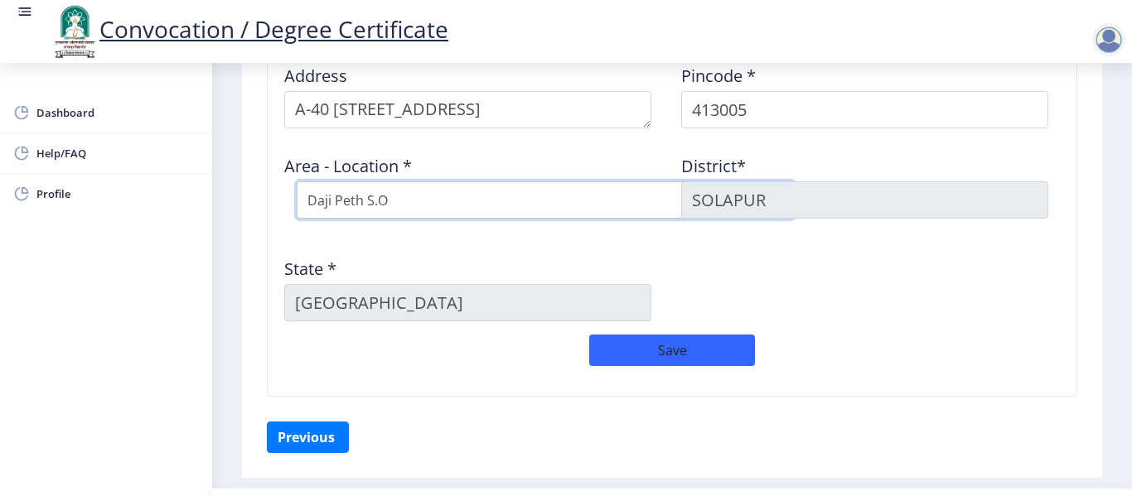
scroll to position [1326, 0]
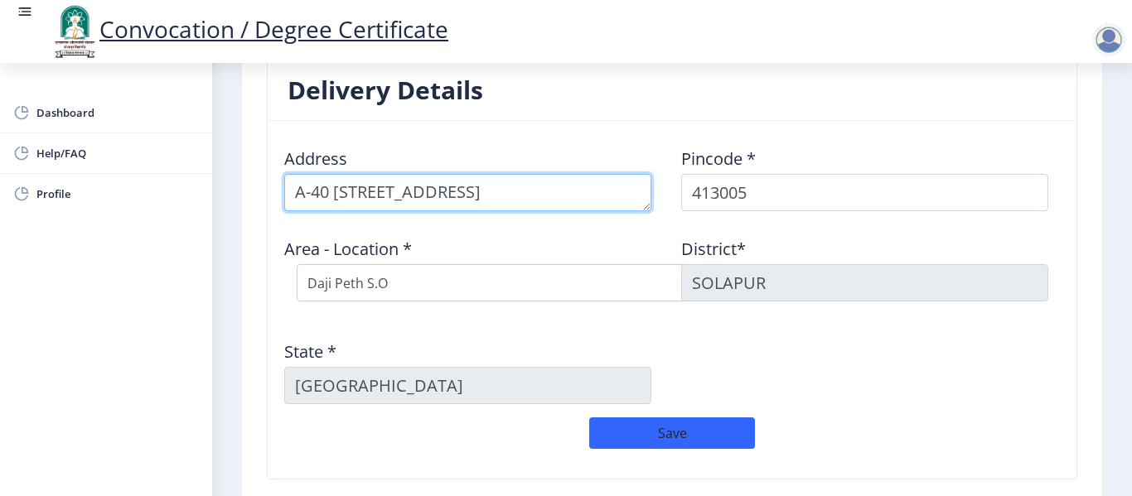
click at [560, 191] on textarea at bounding box center [467, 192] width 367 height 37
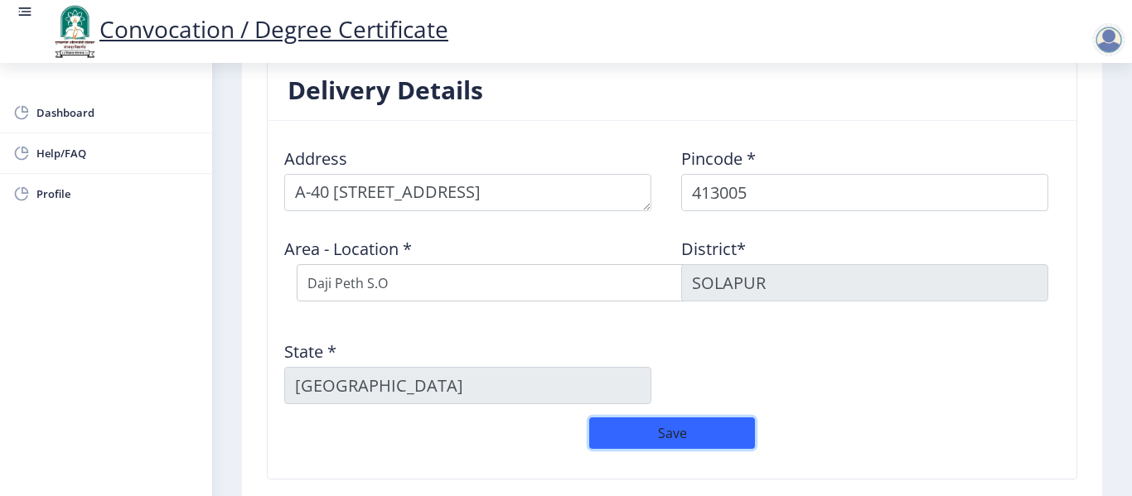
click at [688, 426] on button "Save" at bounding box center [672, 433] width 166 height 31
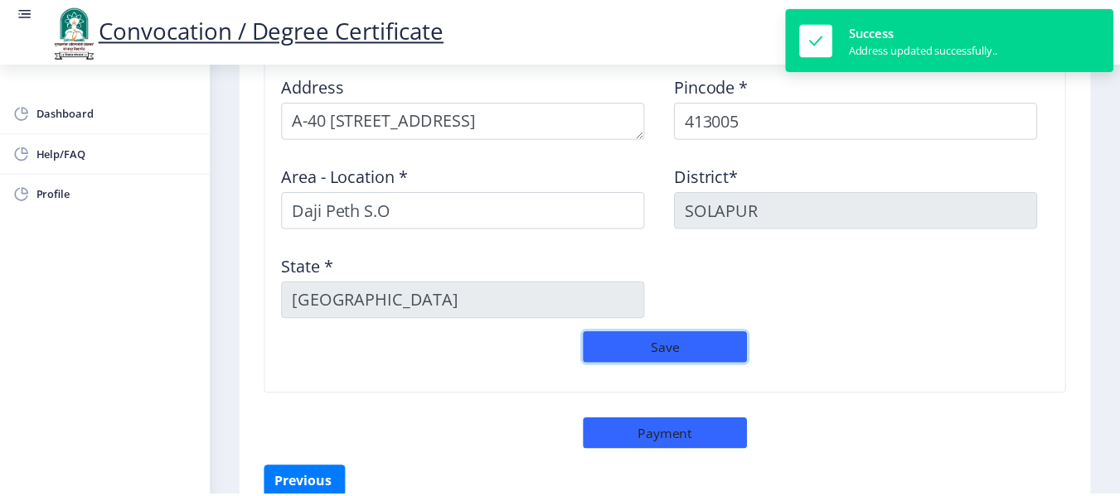
scroll to position [1487, 0]
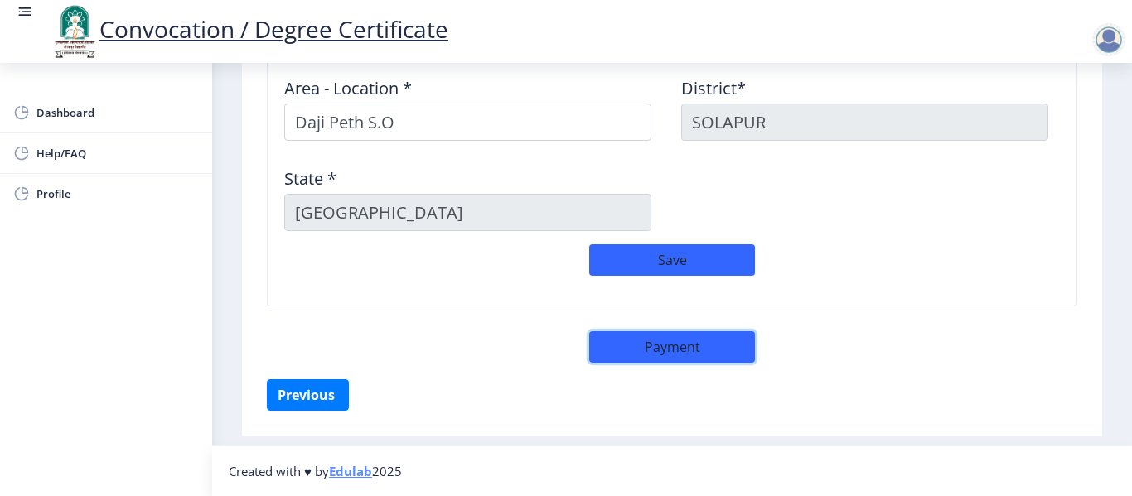
click at [691, 345] on button "Payment" at bounding box center [672, 346] width 166 height 31
select select "sealed"
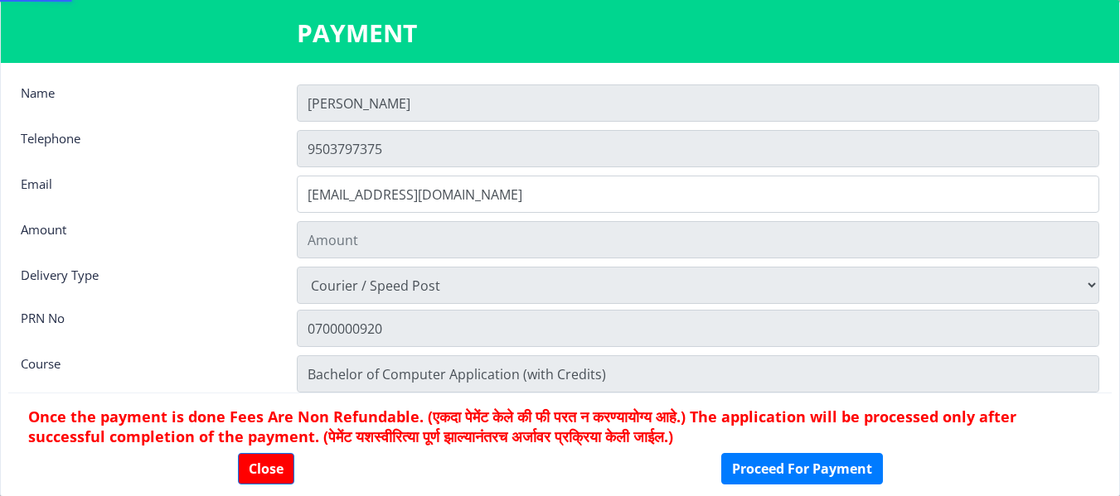
type input "2885"
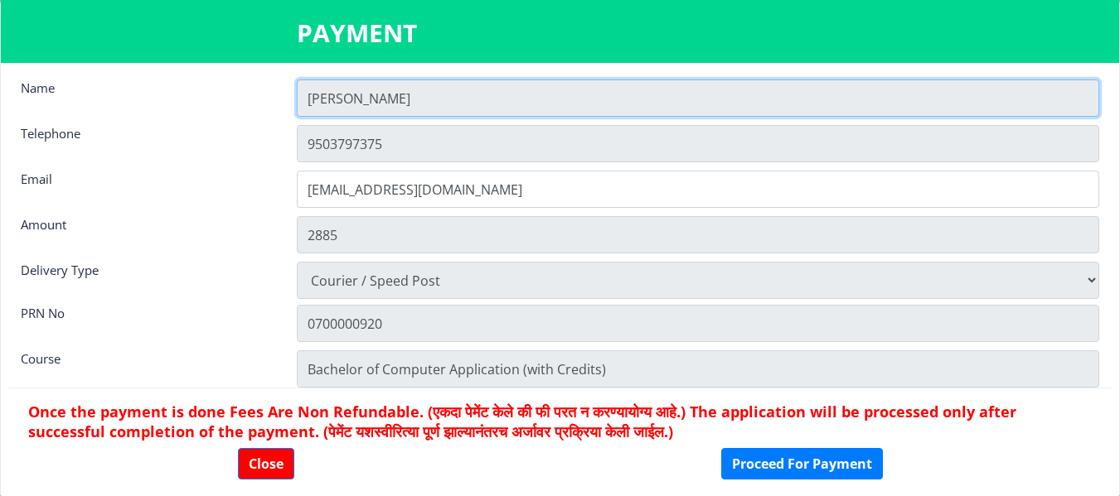
scroll to position [0, 0]
